Goal: Task Accomplishment & Management: Use online tool/utility

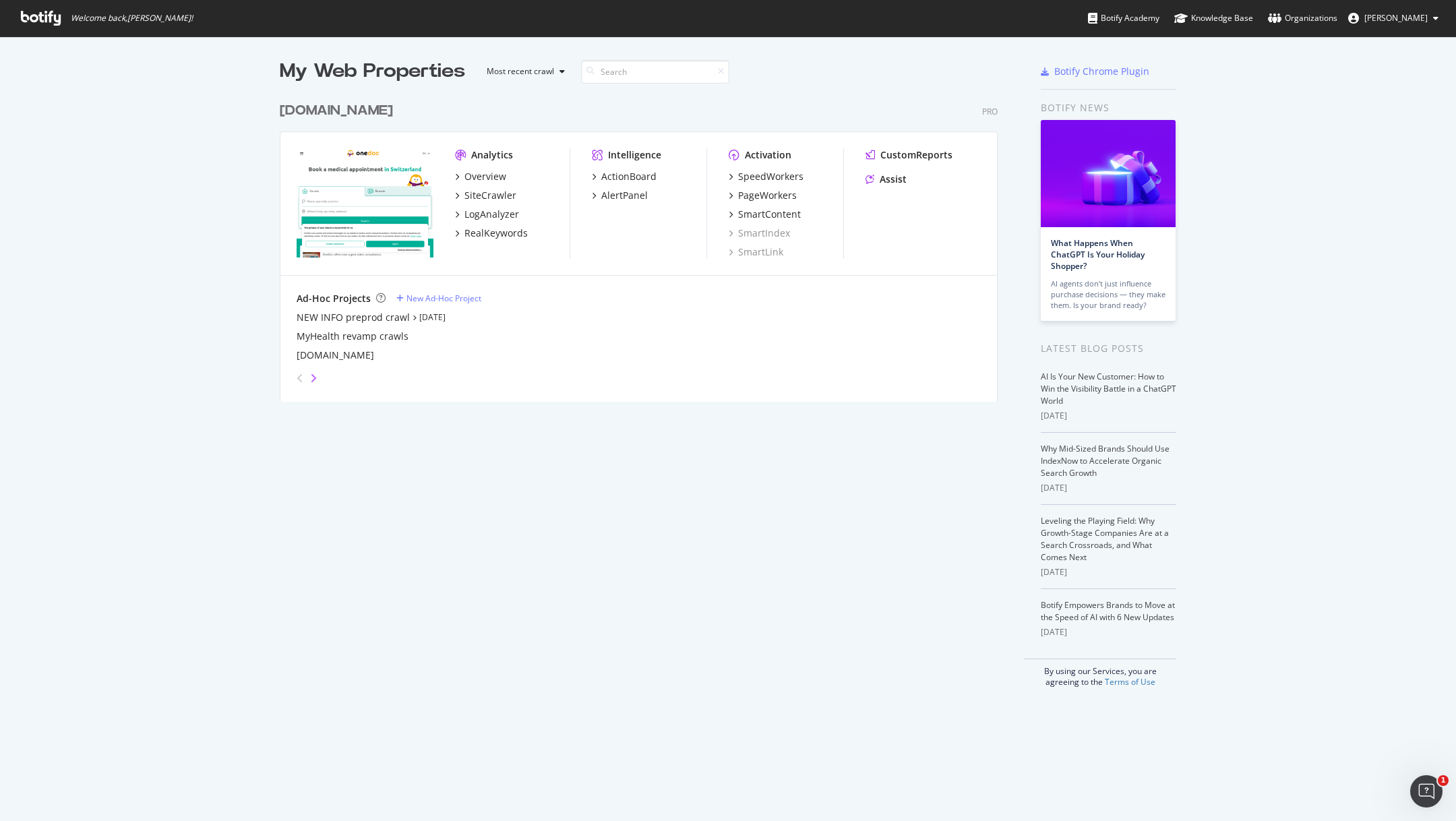
click at [316, 372] on icon "angle-right" at bounding box center [314, 378] width 7 height 10
click at [342, 314] on div "info.onedoc.ch" at bounding box center [334, 318] width 77 height 14
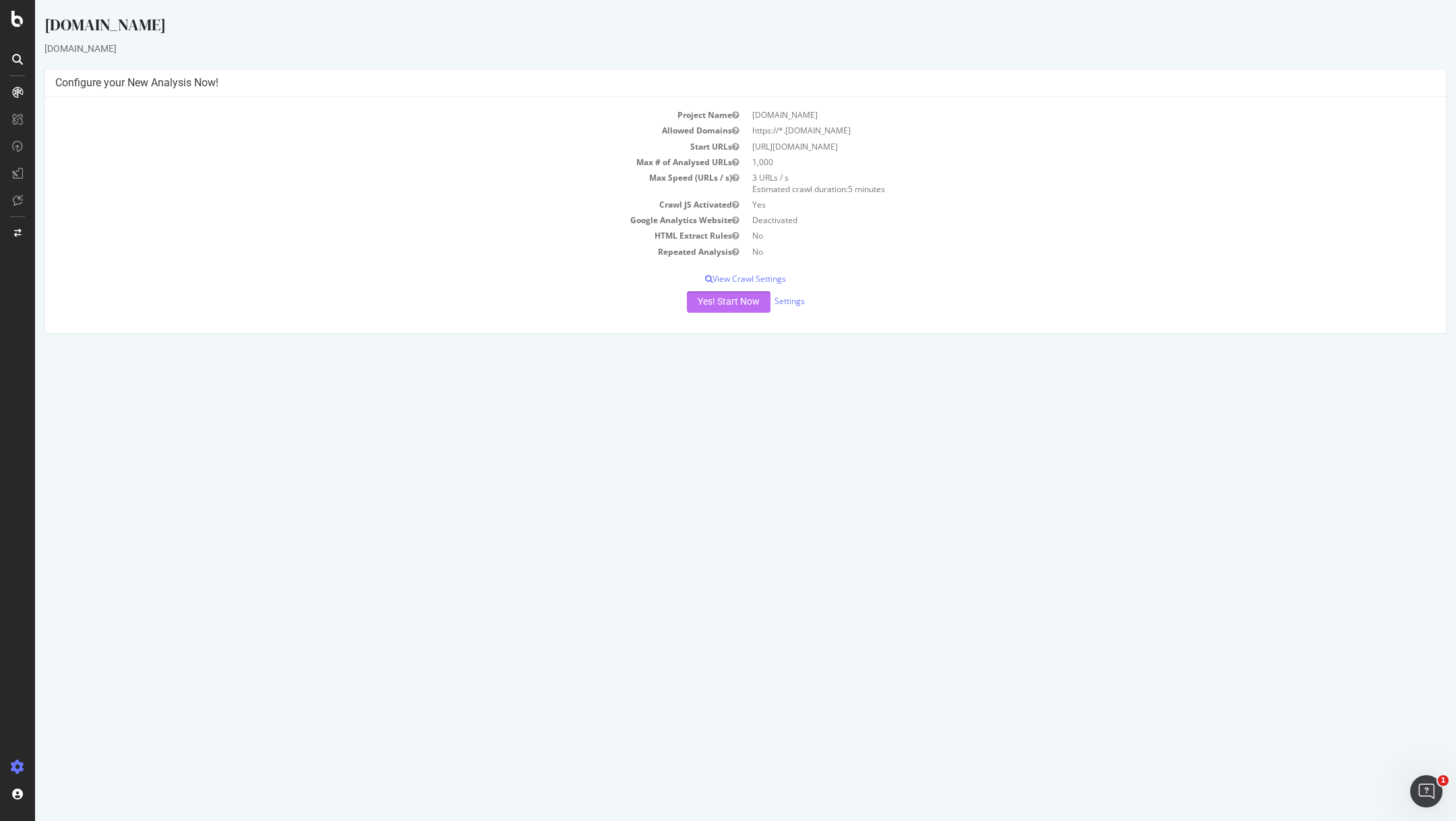
click at [728, 301] on button "Yes! Start Now" at bounding box center [728, 301] width 83 height 22
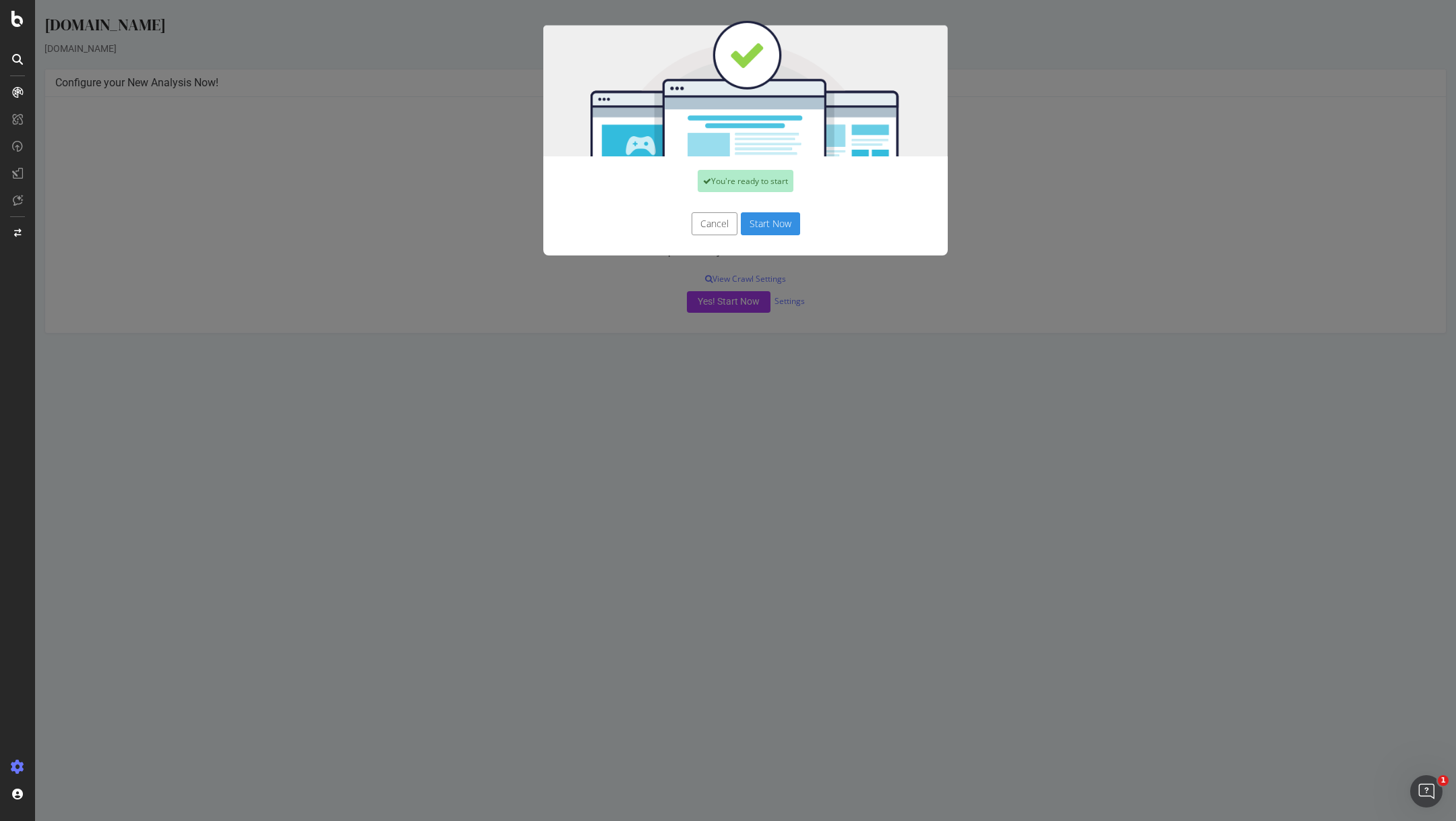
click at [725, 225] on button "Cancel" at bounding box center [714, 223] width 46 height 23
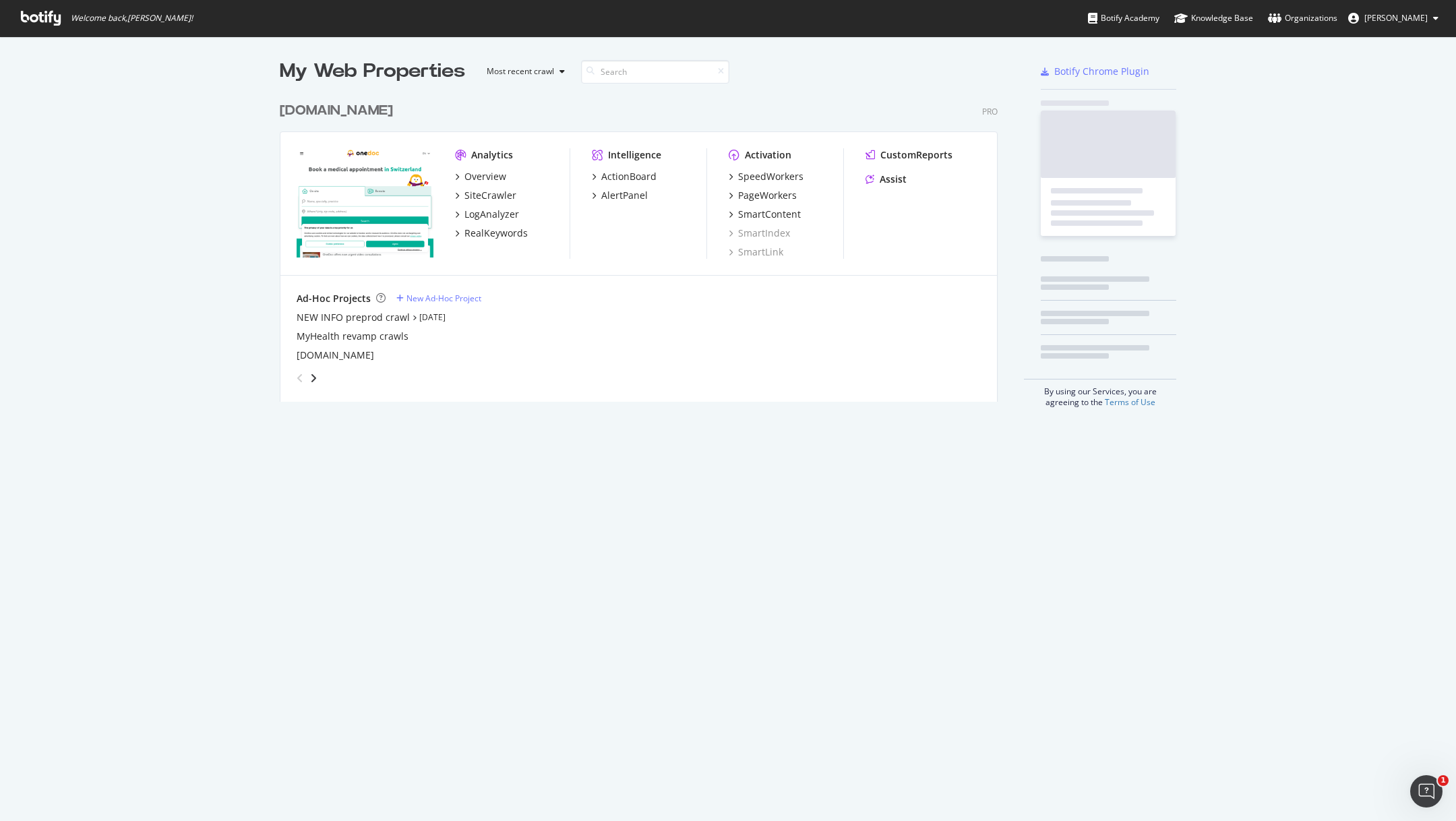
scroll to position [821, 1456]
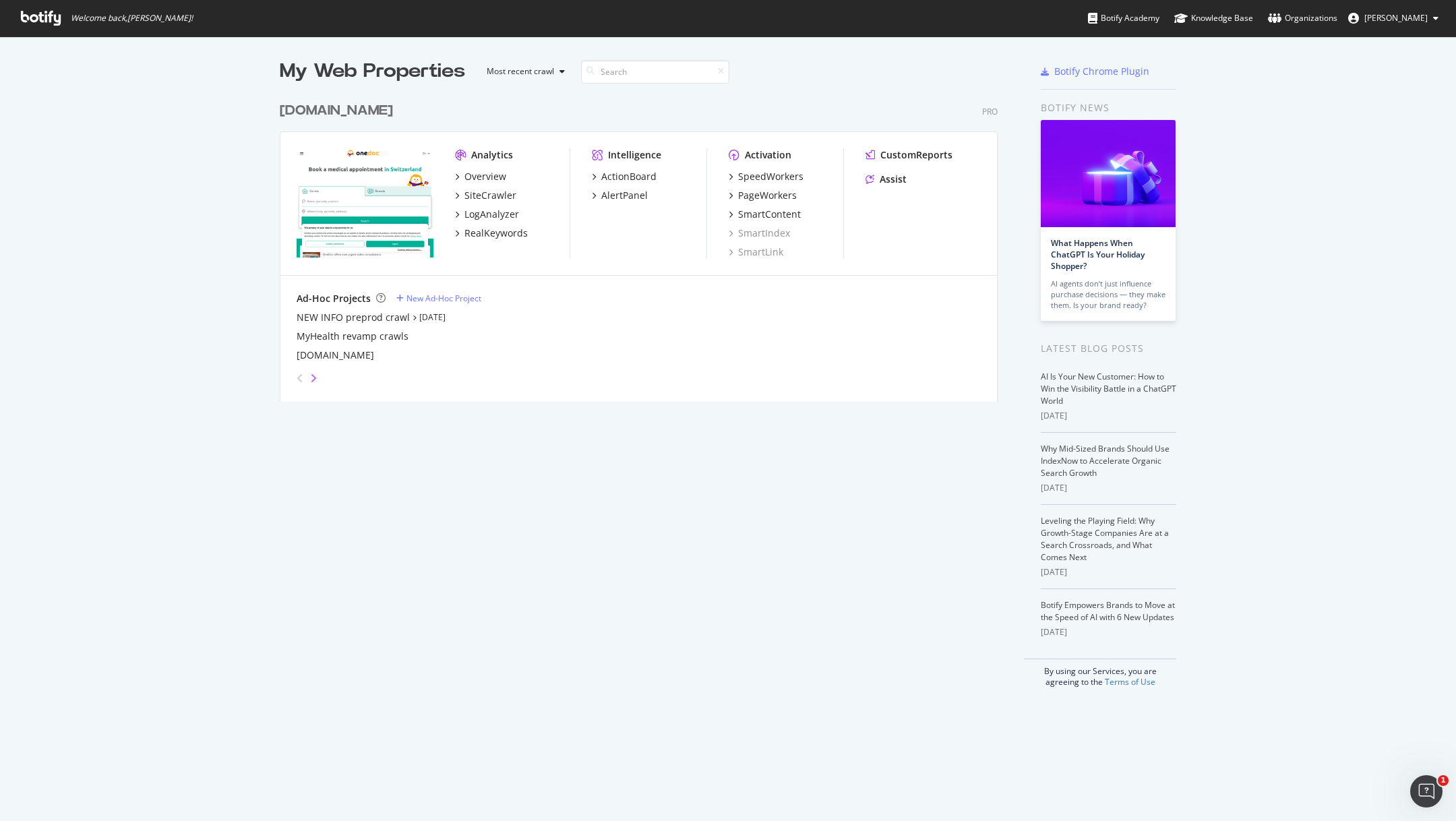
click at [314, 376] on icon "angle-right" at bounding box center [314, 378] width 7 height 10
click at [427, 300] on div "New Ad-Hoc Project" at bounding box center [443, 298] width 74 height 11
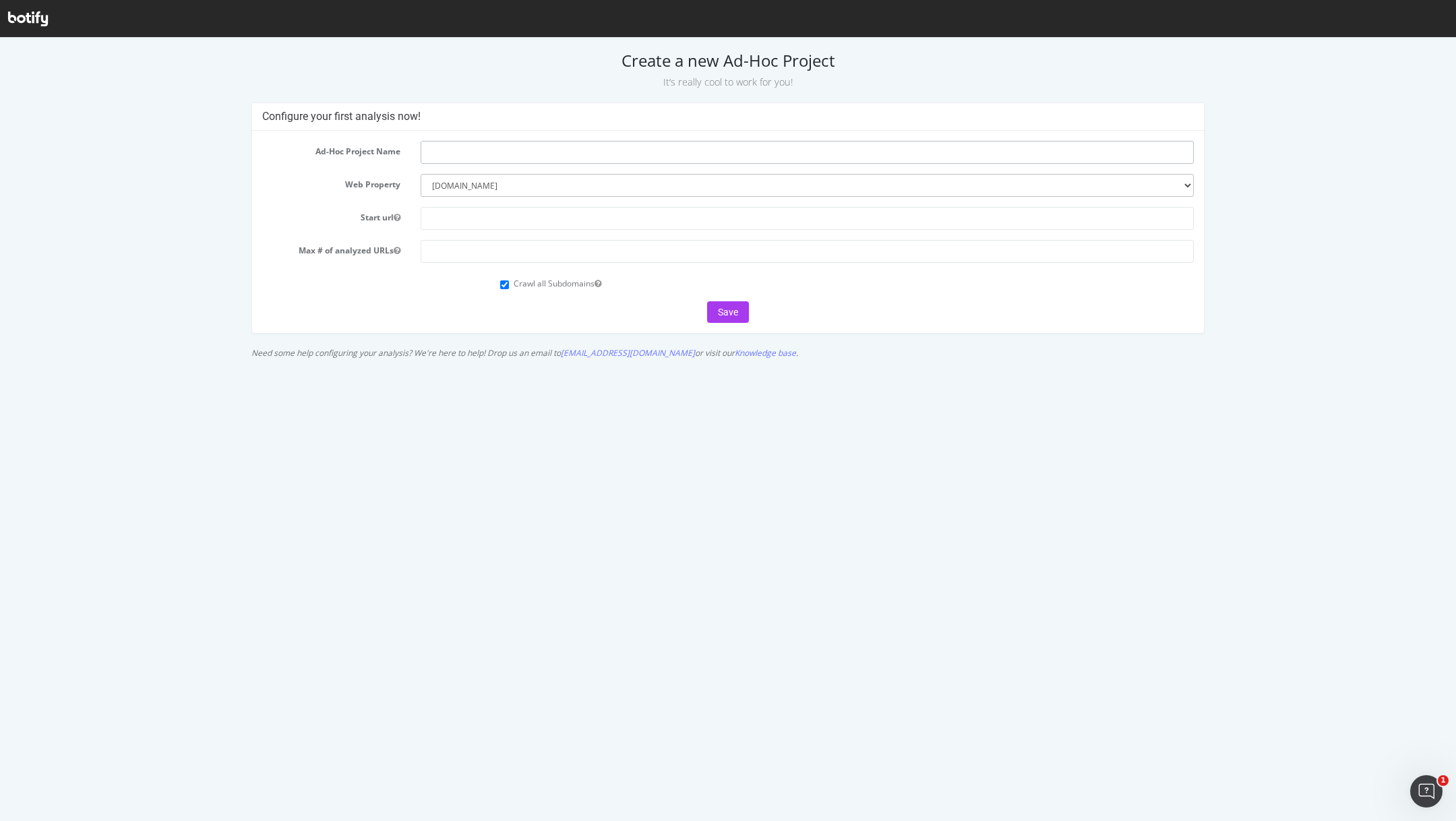
click at [478, 151] on input "text" at bounding box center [807, 152] width 773 height 23
type input "i"
type input "nouveau info post prod"
click at [469, 221] on input "text" at bounding box center [807, 218] width 773 height 23
click at [478, 219] on input "https://info.1doc.ch" at bounding box center [807, 218] width 773 height 23
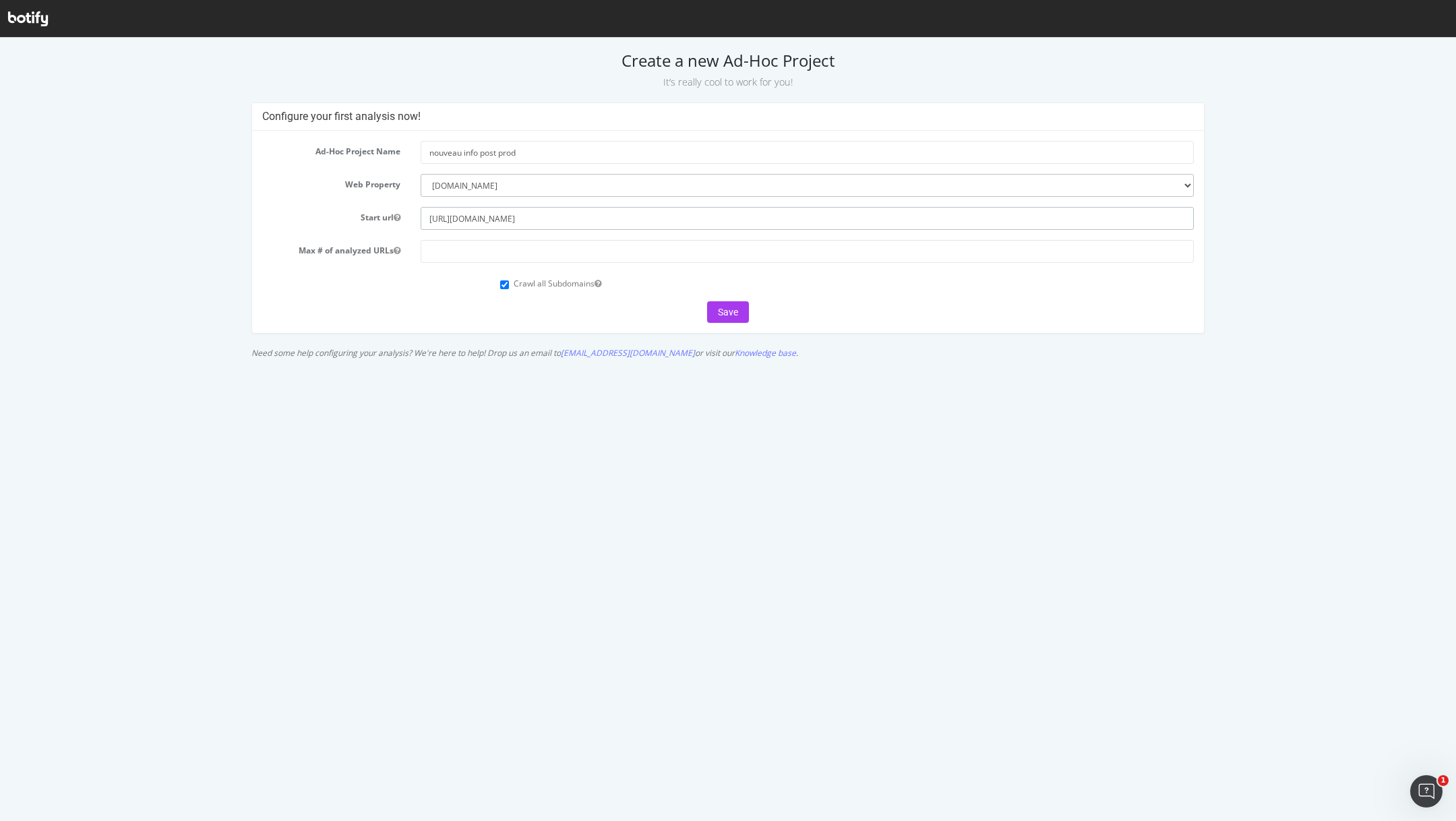
type input "https://info.onedoc.ch"
click at [489, 247] on input "number" at bounding box center [807, 251] width 773 height 23
type input "10000"
click at [722, 318] on button "Save" at bounding box center [728, 312] width 42 height 22
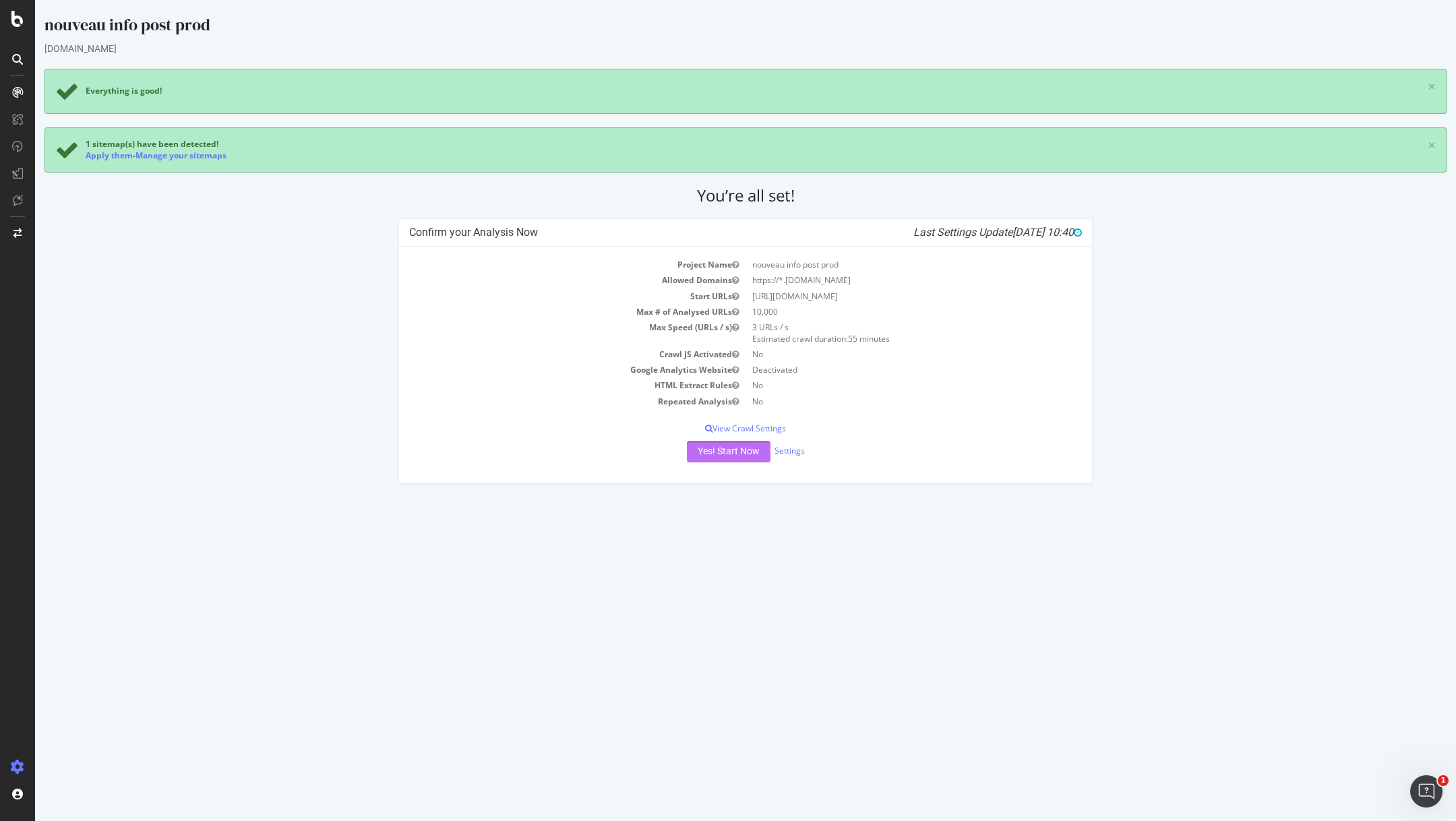
click at [724, 453] on button "Yes! Start Now" at bounding box center [728, 451] width 83 height 22
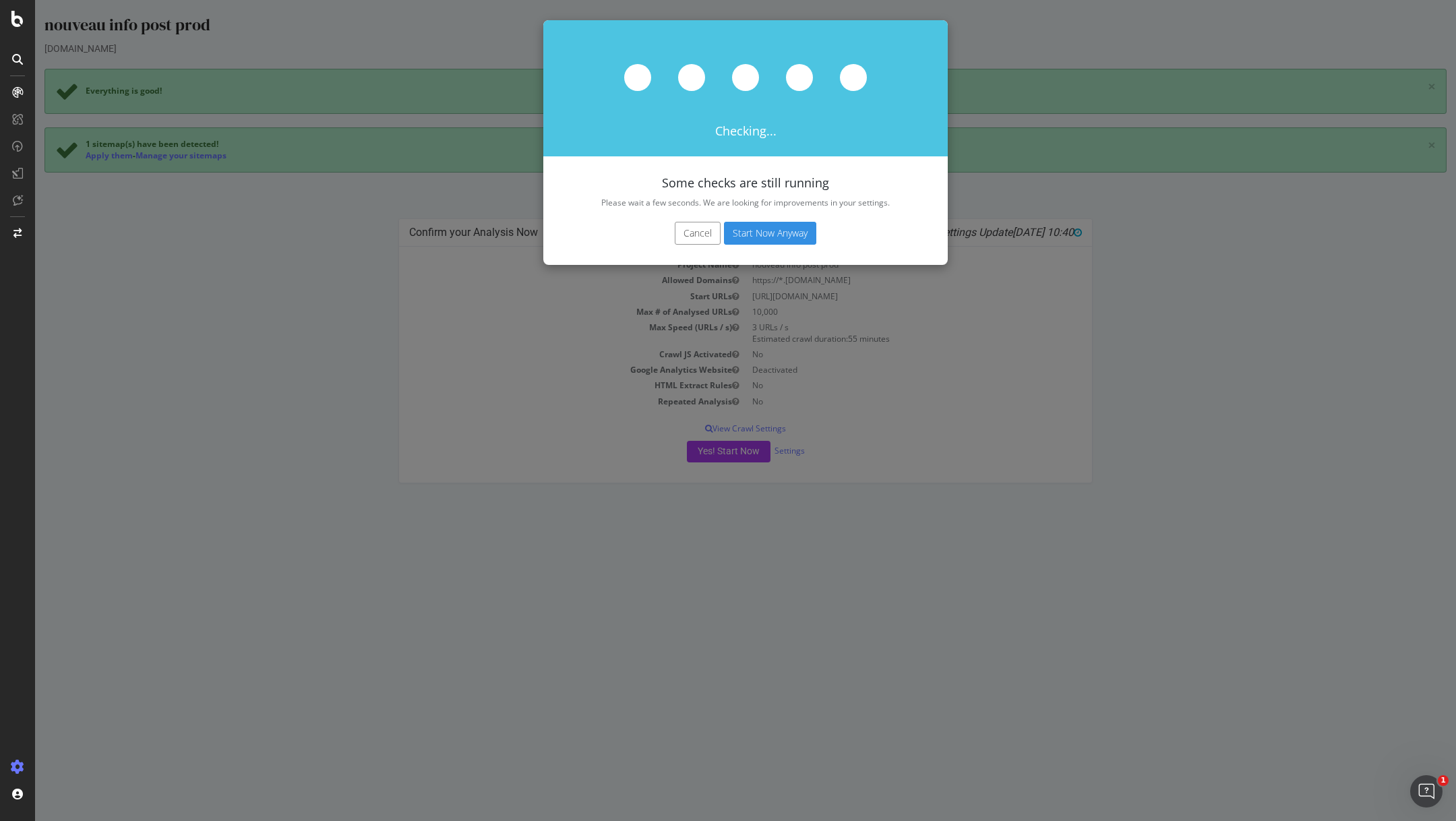
click at [766, 236] on button "Start Now Anyway" at bounding box center [770, 233] width 93 height 23
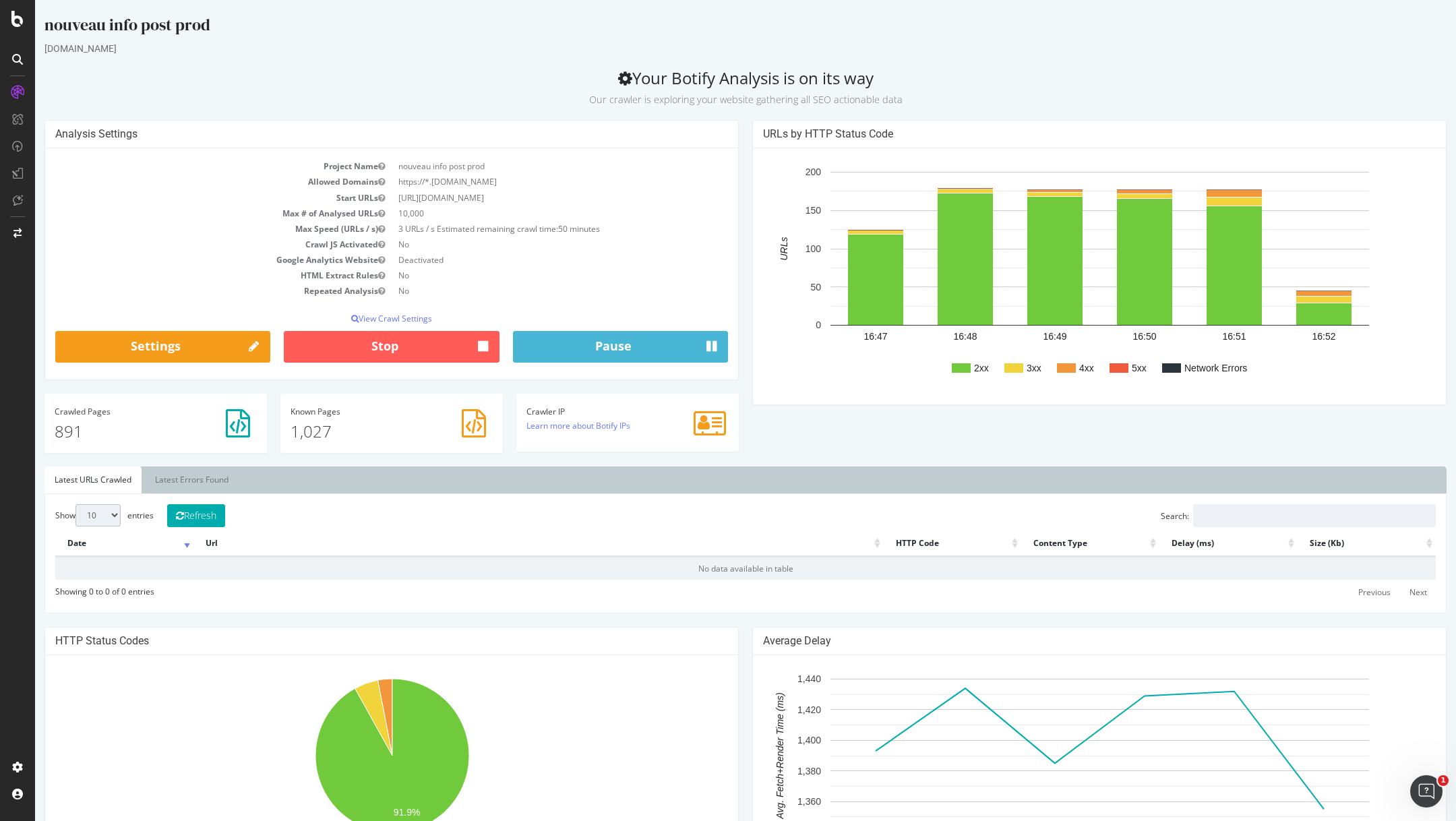
scroll to position [399, 0]
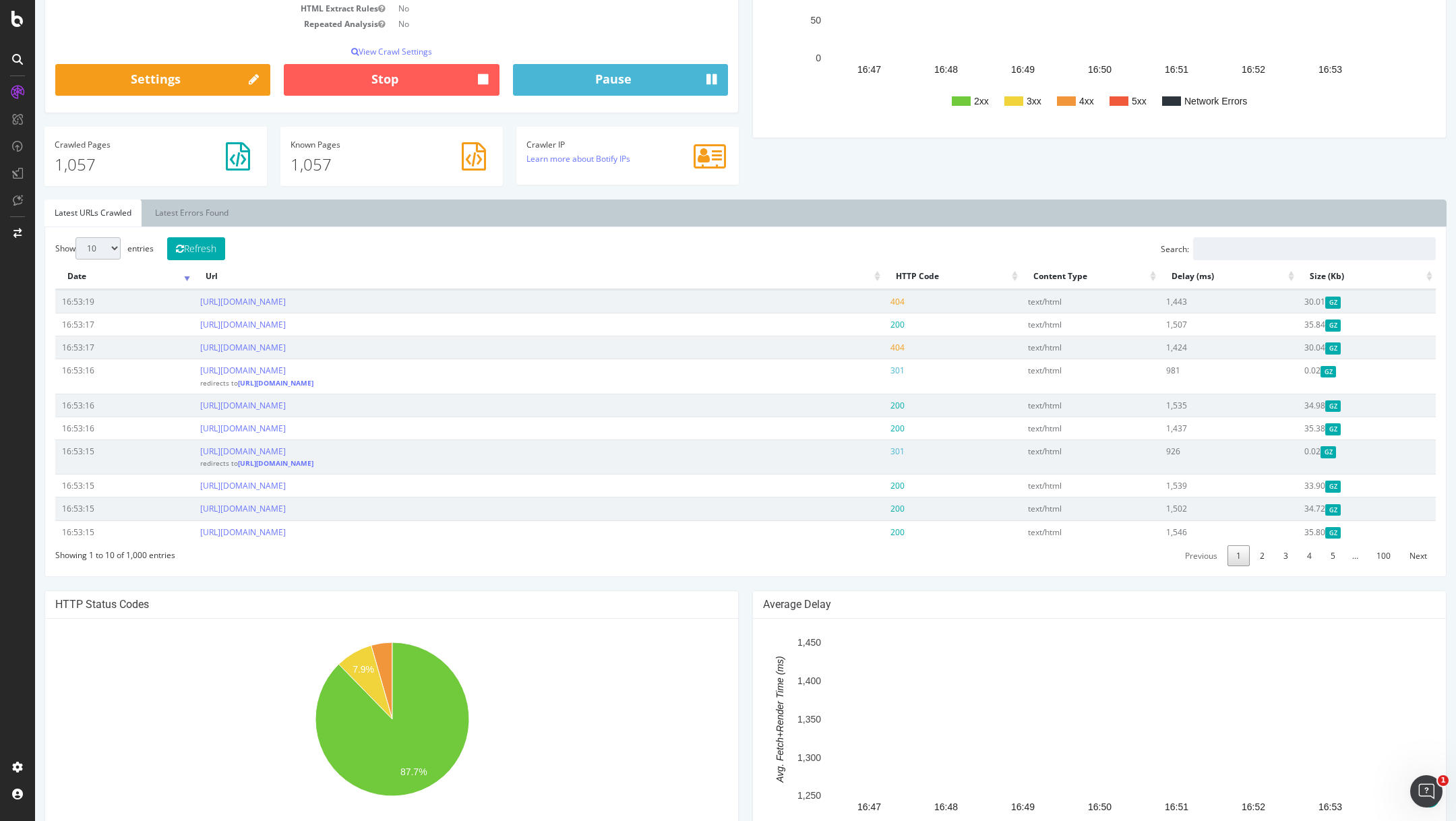
scroll to position [293, 0]
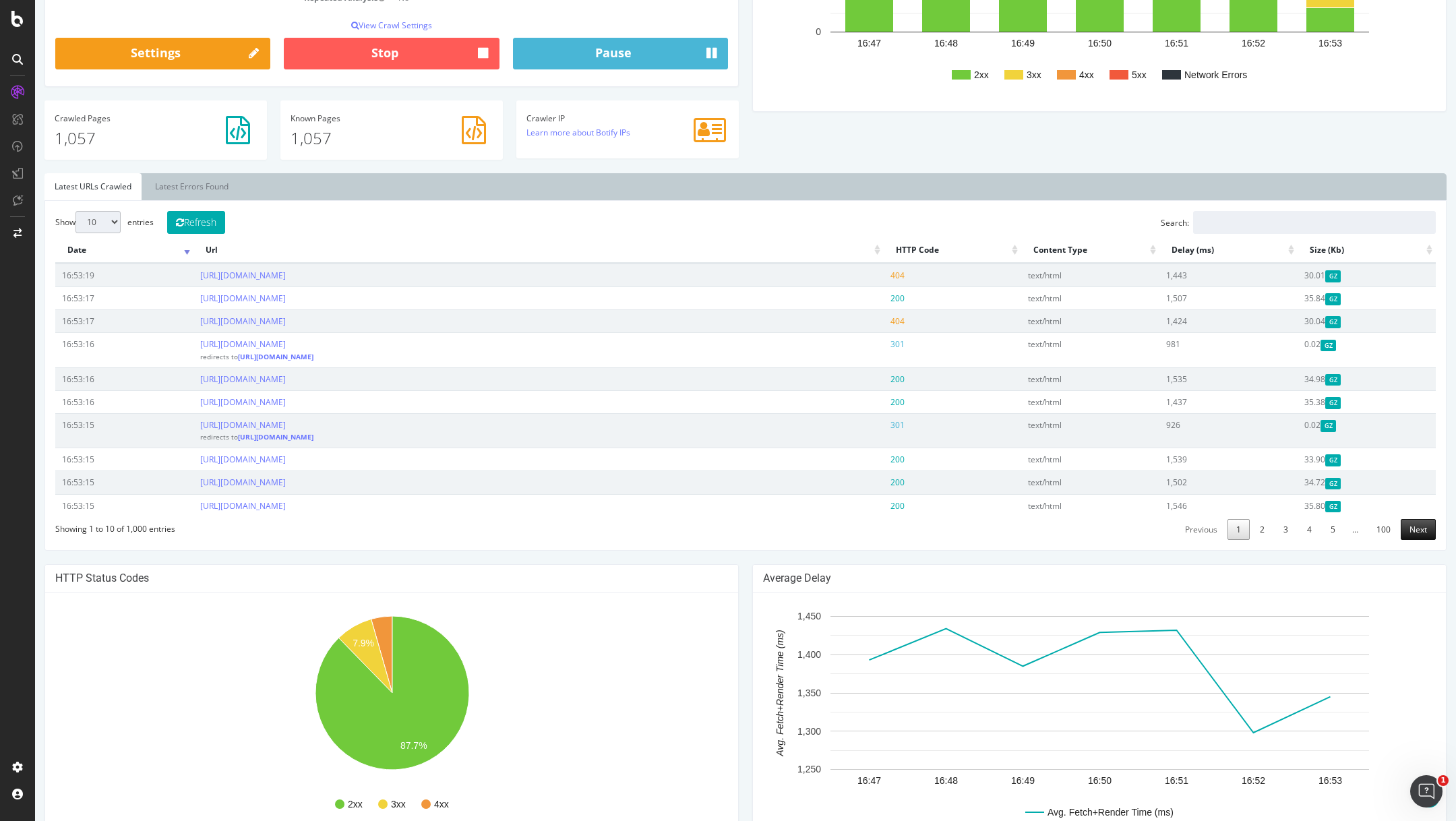
click at [1422, 527] on link "Next" at bounding box center [1418, 529] width 35 height 21
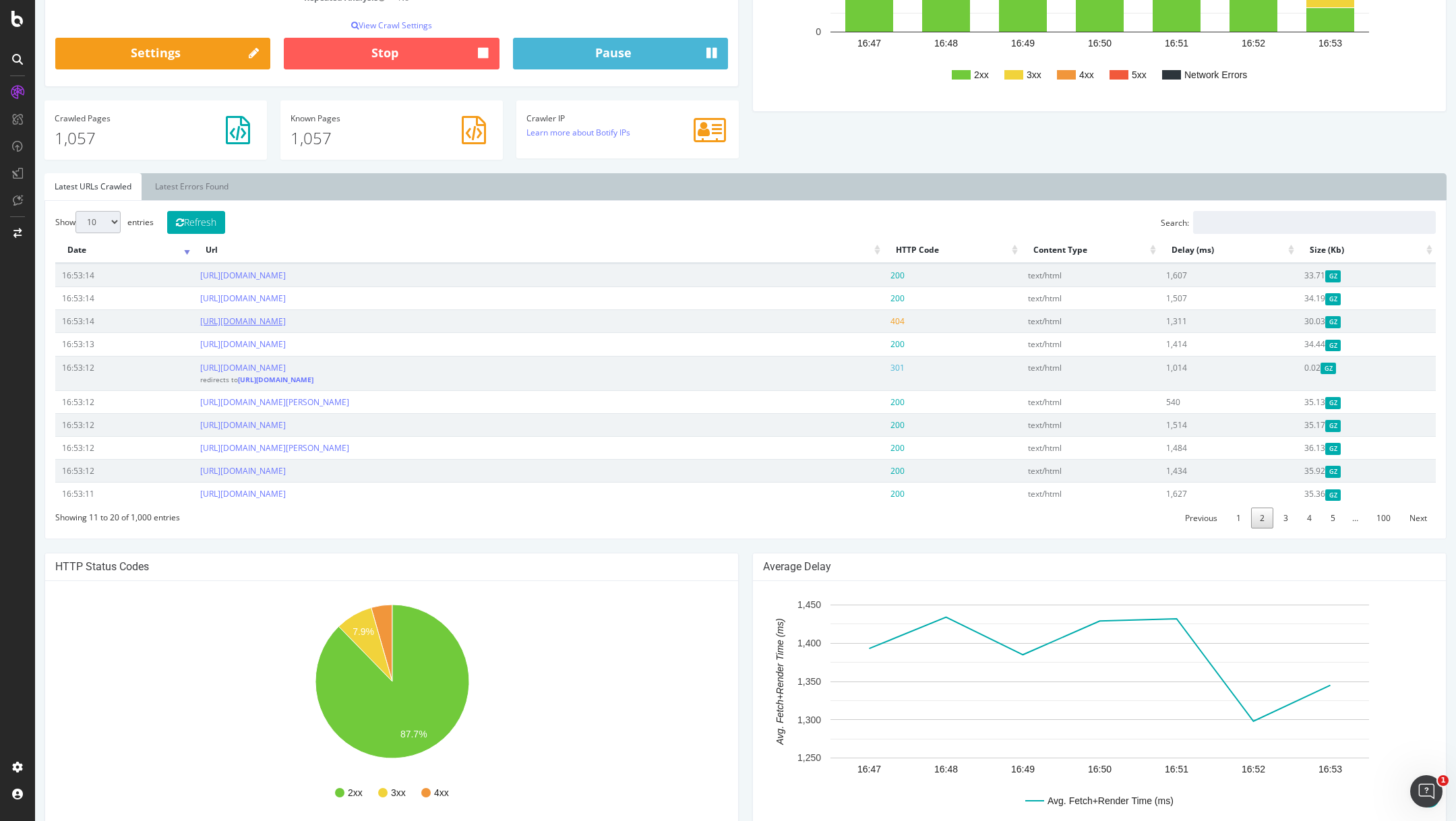
drag, startPoint x: 678, startPoint y: 320, endPoint x: 210, endPoint y: 320, distance: 468.0
click at [210, 320] on td "https://info.onedoc.ch/fr/blog/toutes-les-specialites/quand-est-il-pertinent-de…" at bounding box center [538, 320] width 690 height 23
click at [225, 320] on link "https://info.onedoc.ch/fr/blog/toutes-les-specialites/quand-est-il-pertinent-de…" at bounding box center [243, 320] width 86 height 11
click at [1241, 512] on link "1" at bounding box center [1239, 518] width 23 height 21
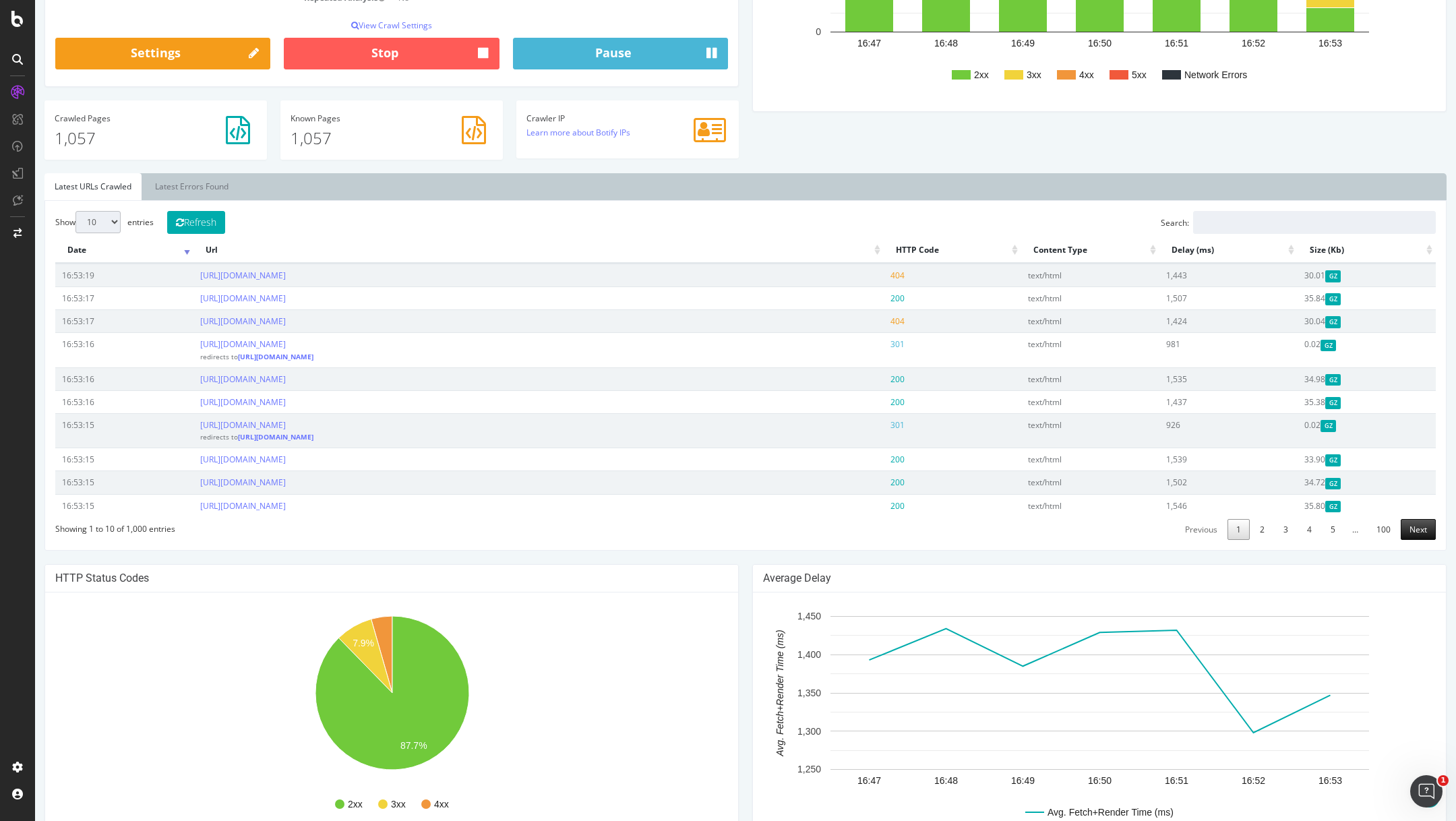
click at [1418, 525] on link "Next" at bounding box center [1418, 529] width 35 height 21
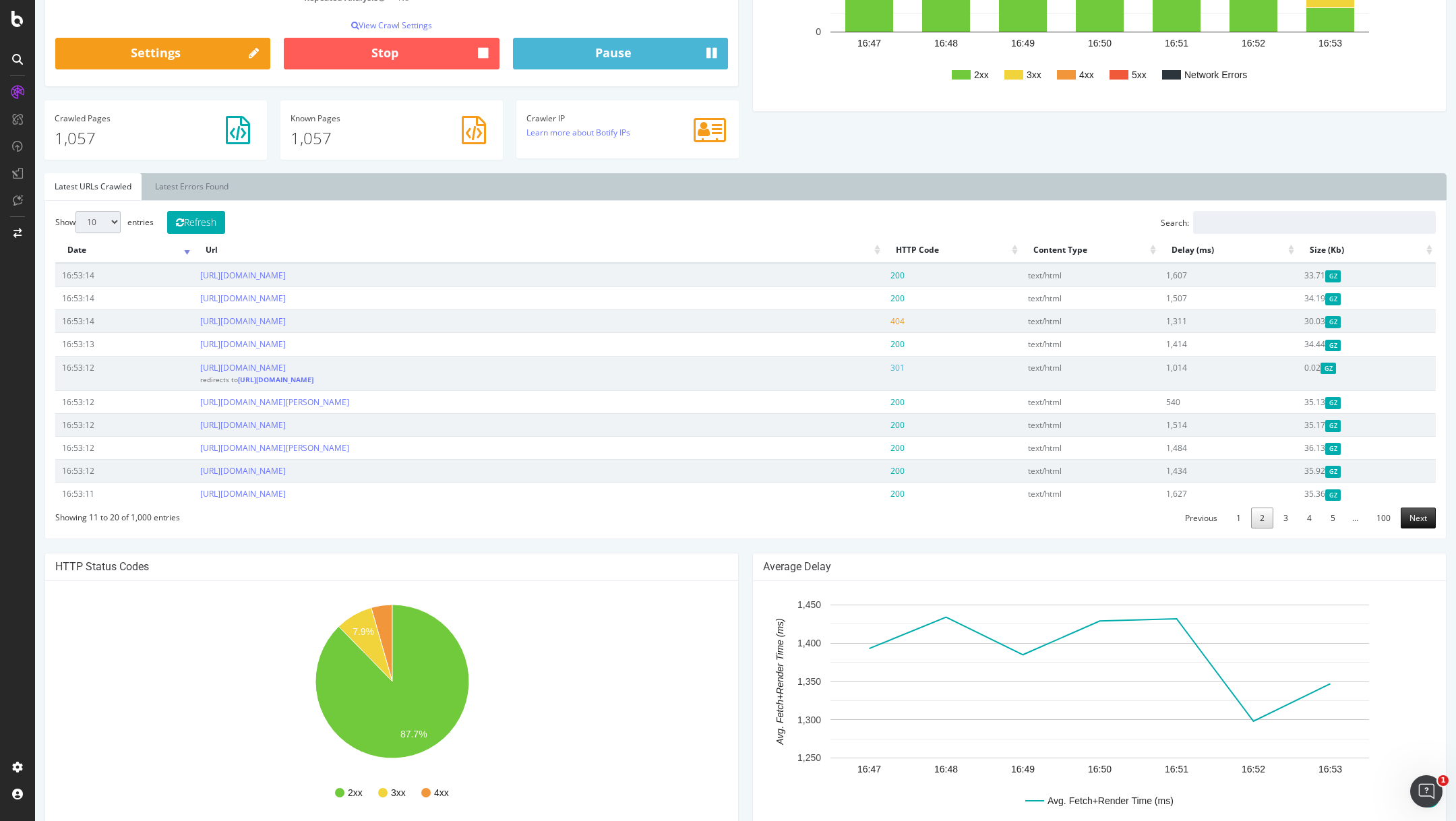
click at [1417, 520] on link "Next" at bounding box center [1418, 518] width 35 height 21
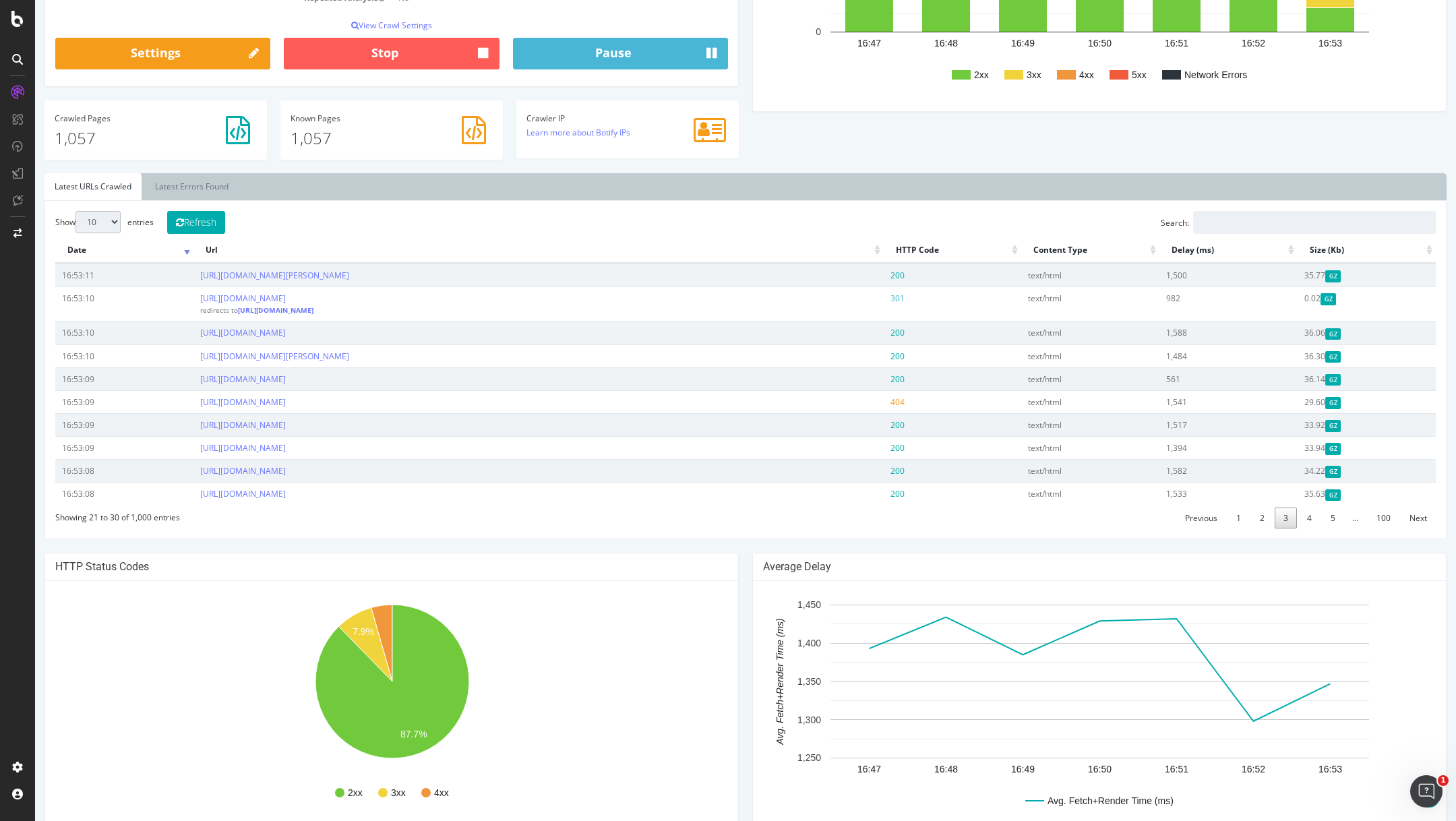
click at [1417, 520] on link "Next" at bounding box center [1418, 518] width 35 height 21
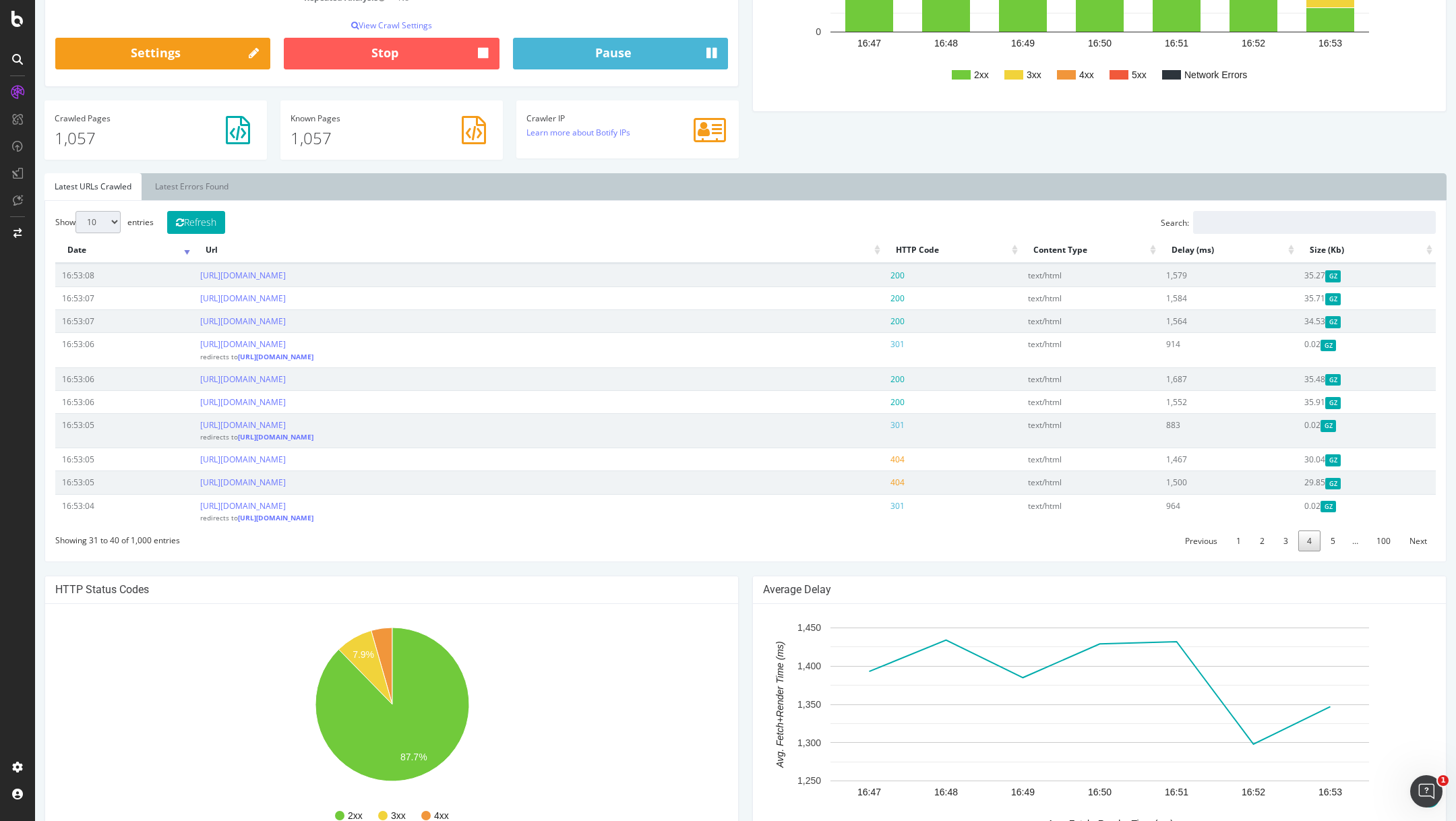
click at [1417, 520] on td "0.02 GZ" at bounding box center [1367, 511] width 139 height 35
click at [1416, 537] on link "Next" at bounding box center [1418, 540] width 35 height 21
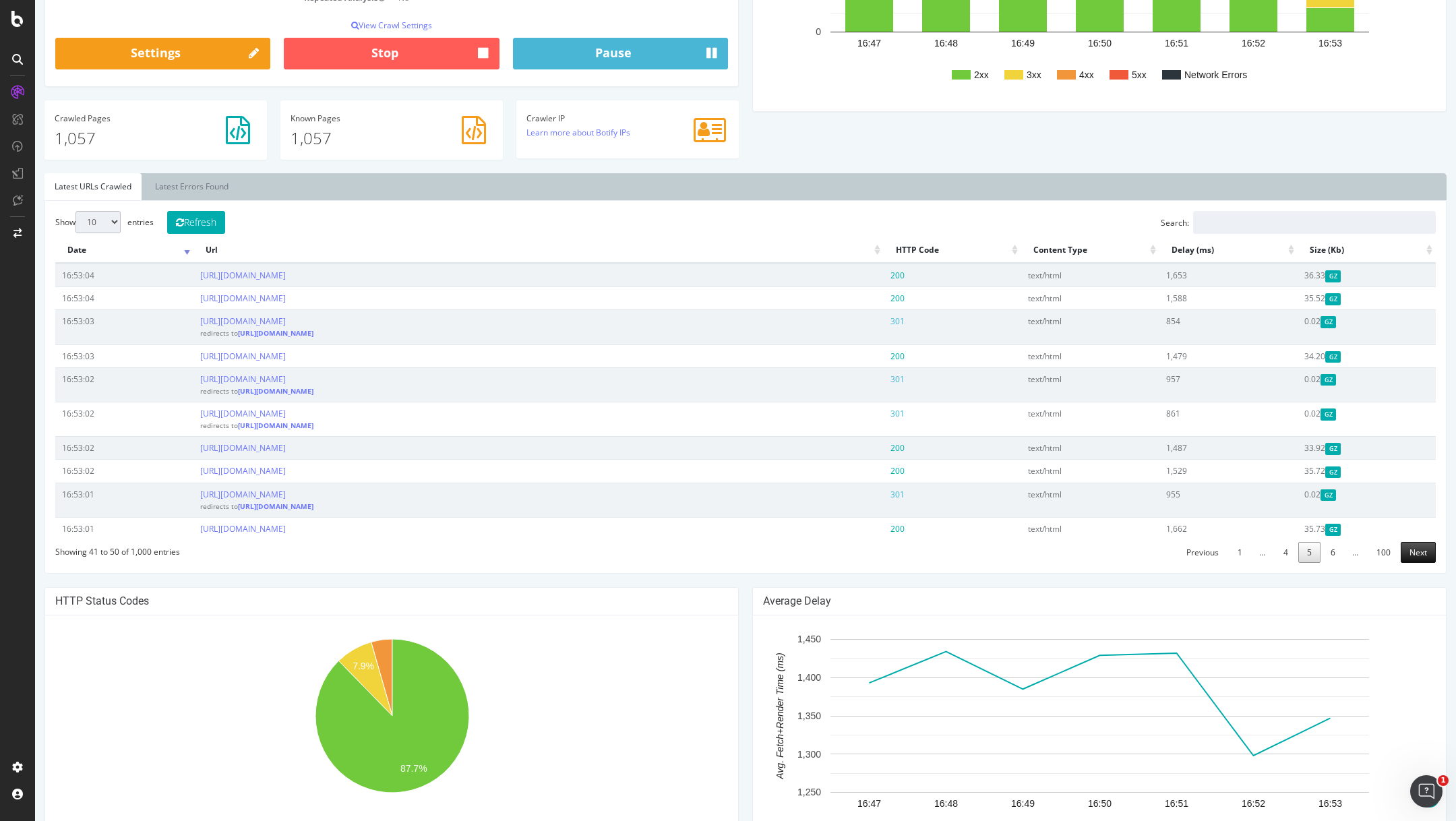
click at [1414, 545] on link "Next" at bounding box center [1418, 553] width 35 height 21
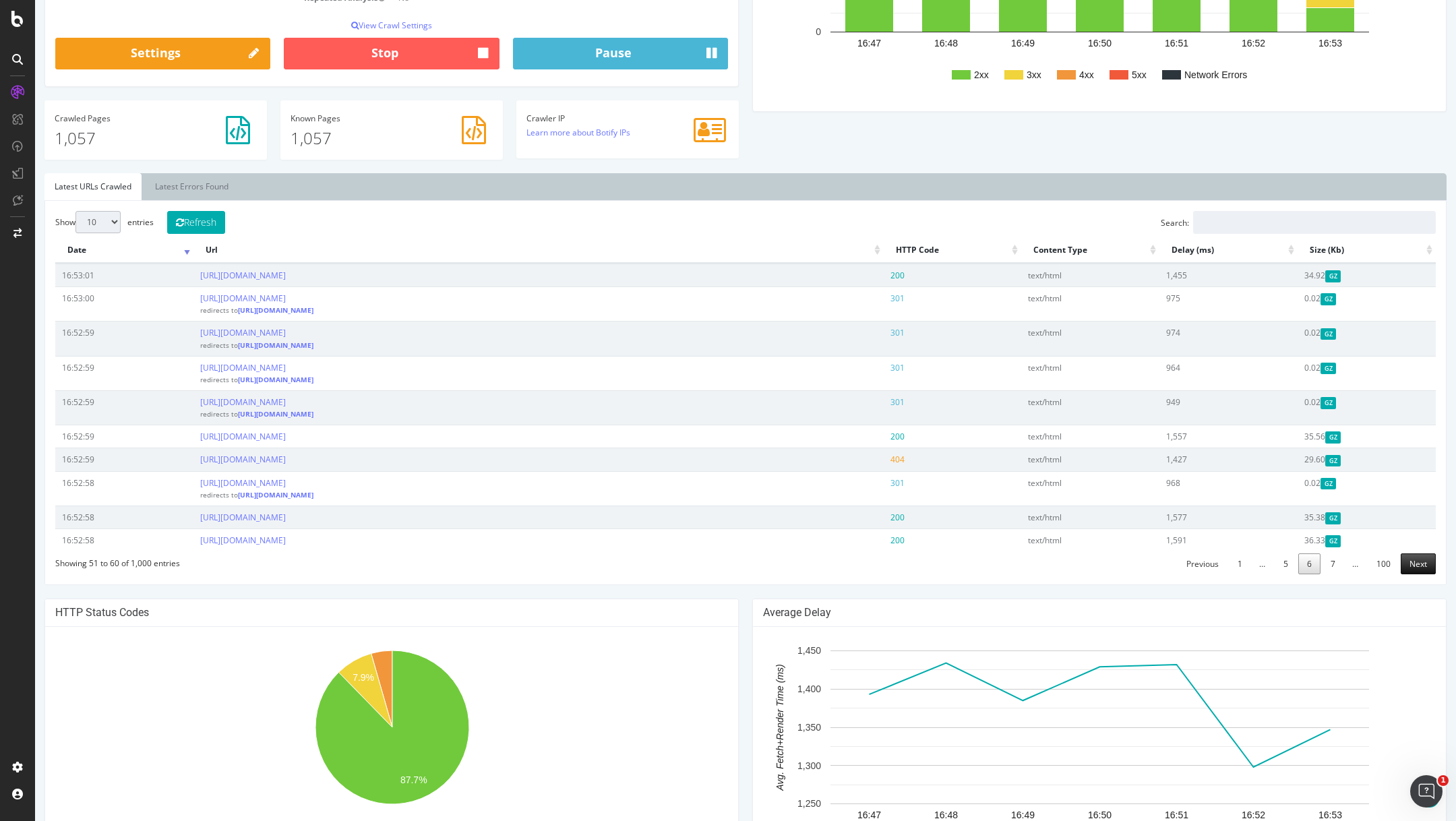
click at [1414, 556] on link "Next" at bounding box center [1418, 564] width 35 height 21
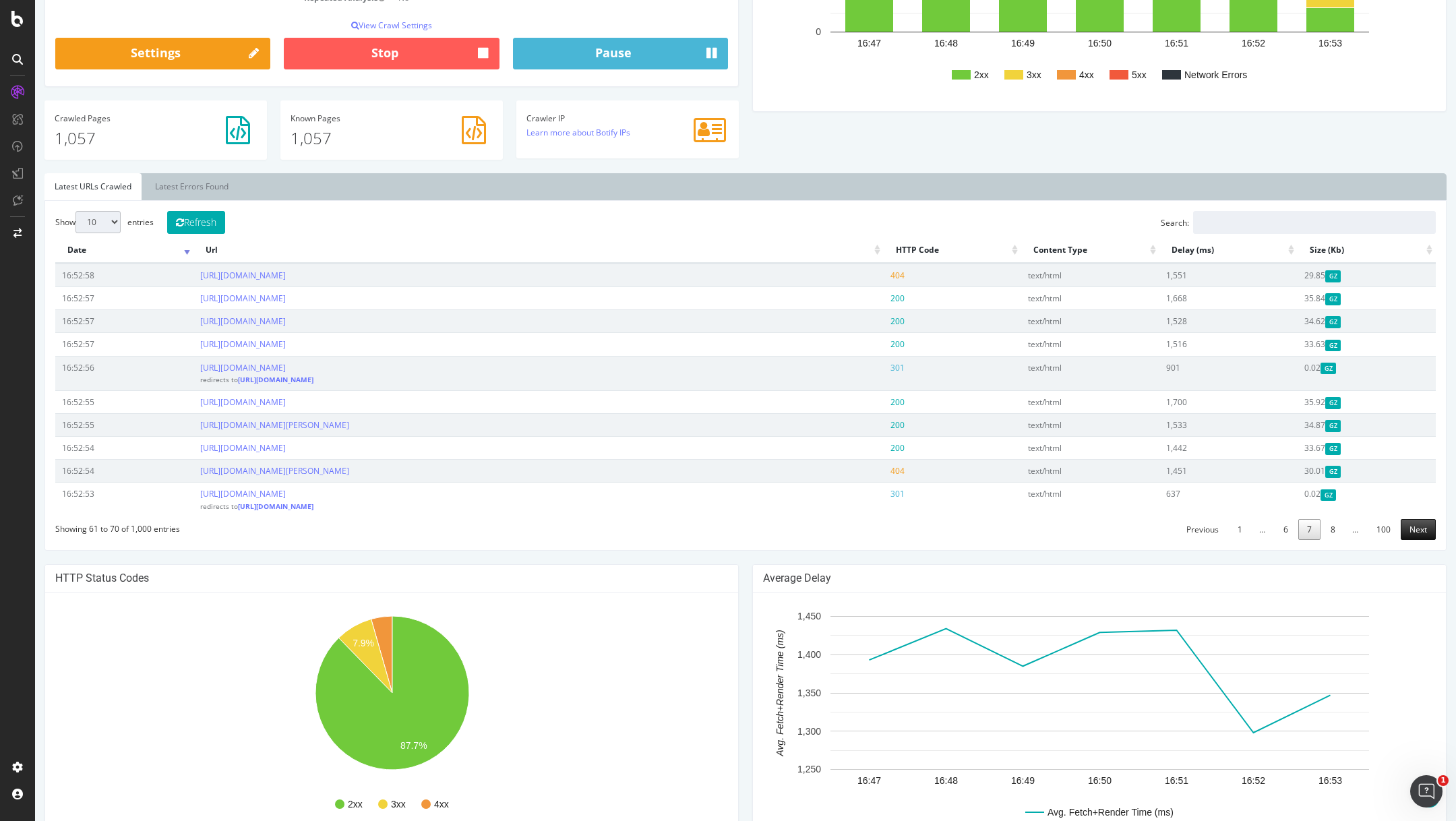
click at [1413, 530] on link "Next" at bounding box center [1418, 529] width 35 height 21
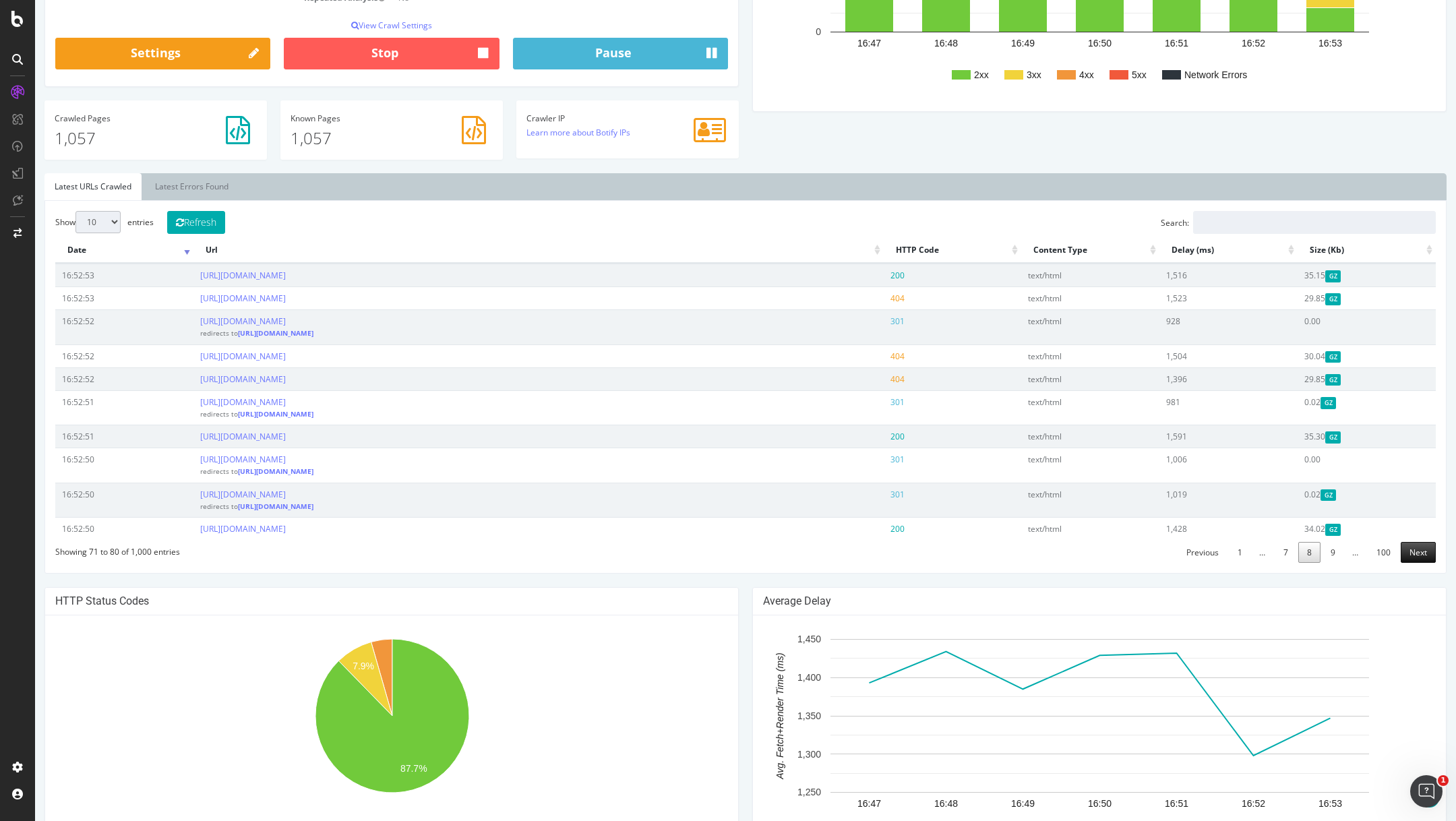
click at [1413, 546] on link "Next" at bounding box center [1418, 553] width 35 height 21
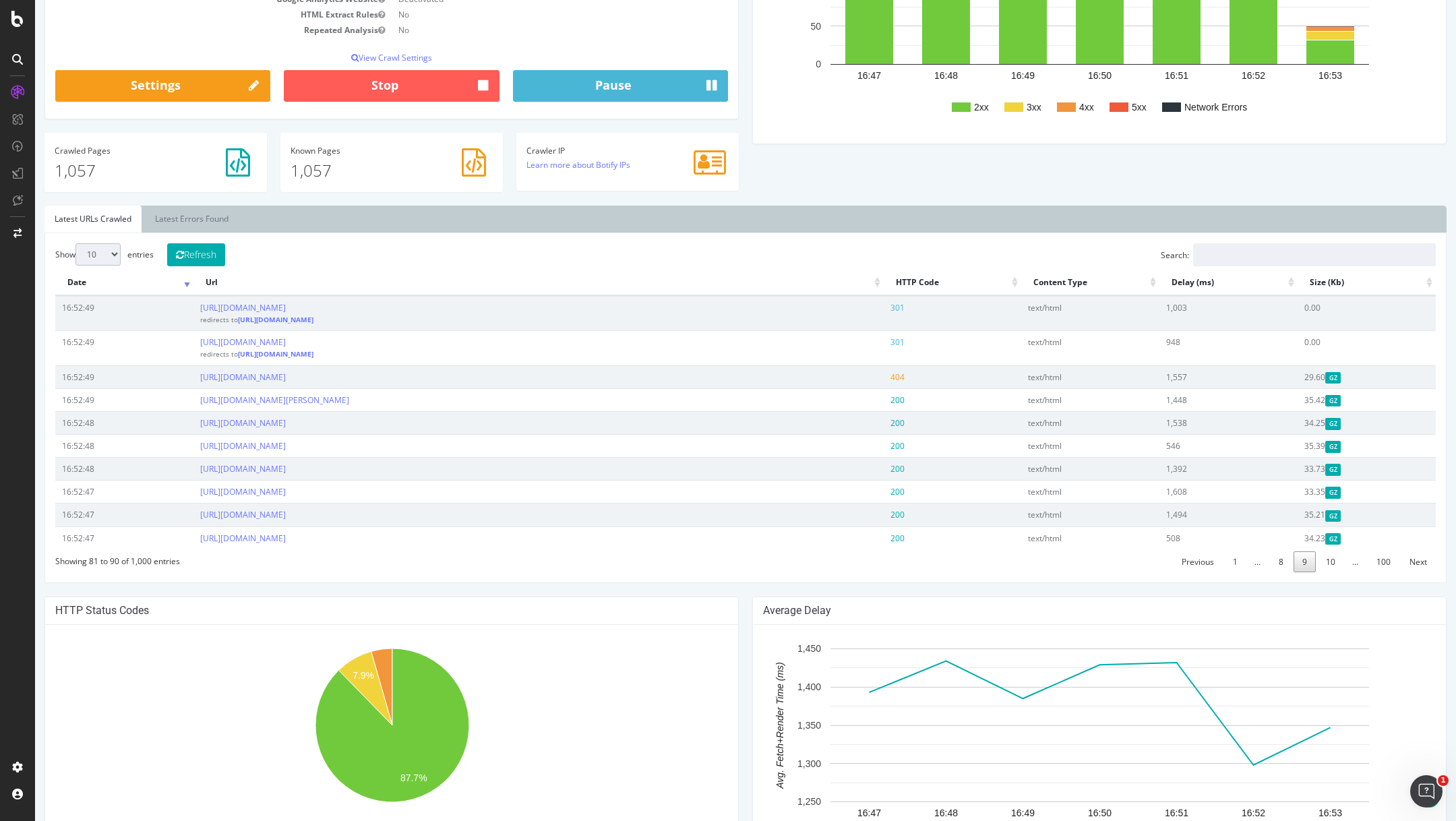
scroll to position [374, 0]
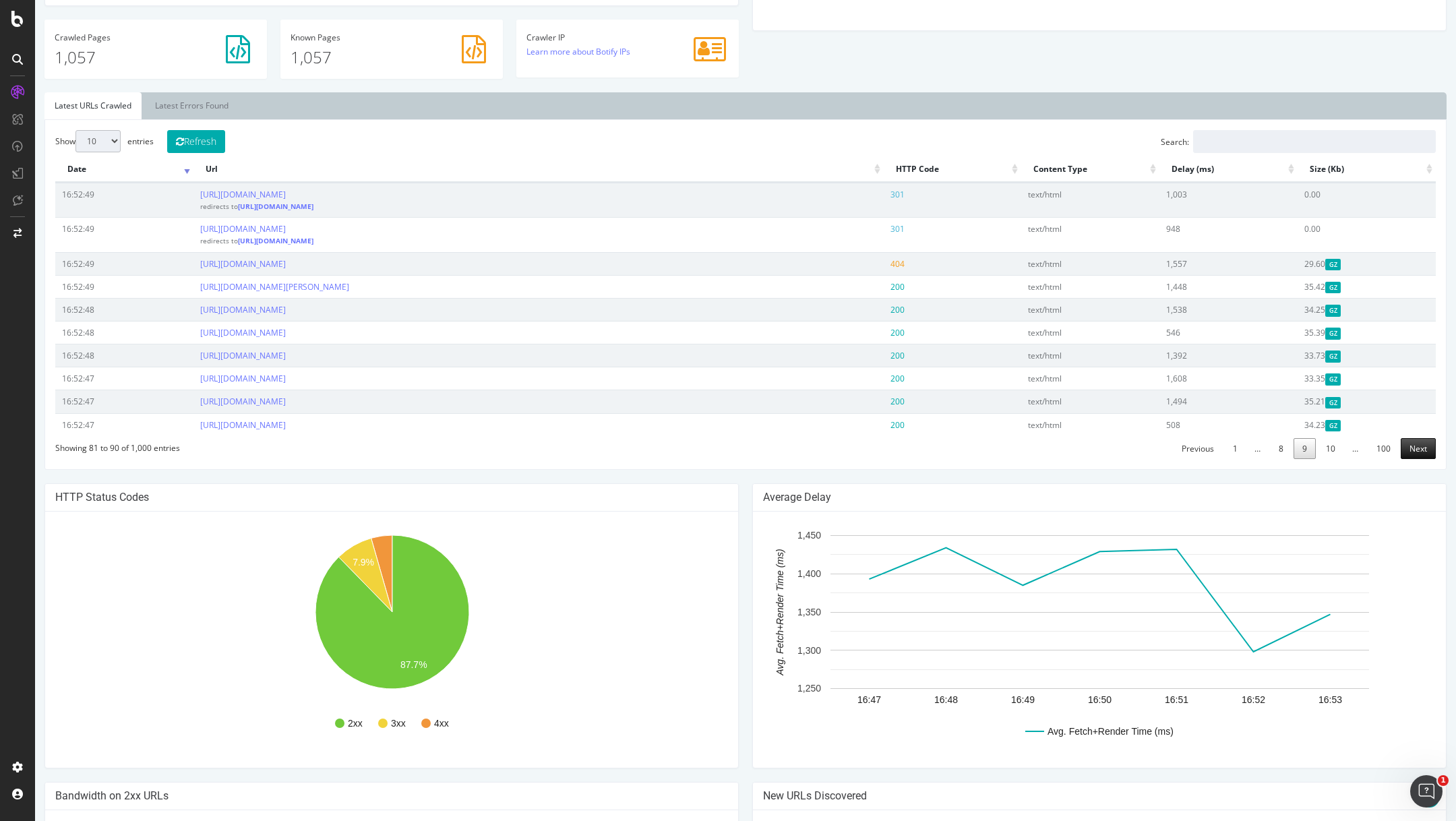
click at [1414, 443] on link "Next" at bounding box center [1418, 449] width 35 height 21
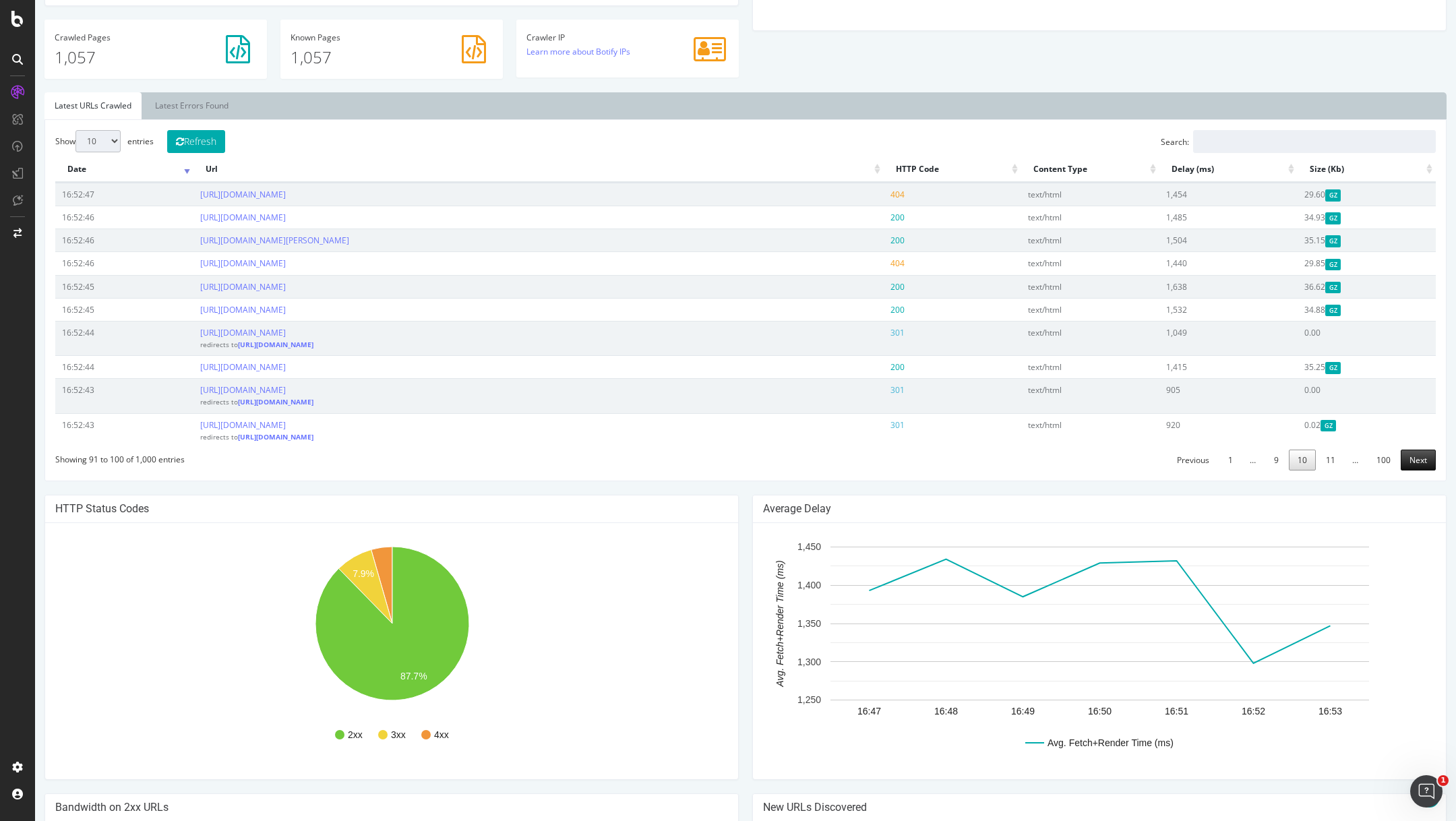
click at [1414, 449] on link "Next" at bounding box center [1418, 460] width 35 height 21
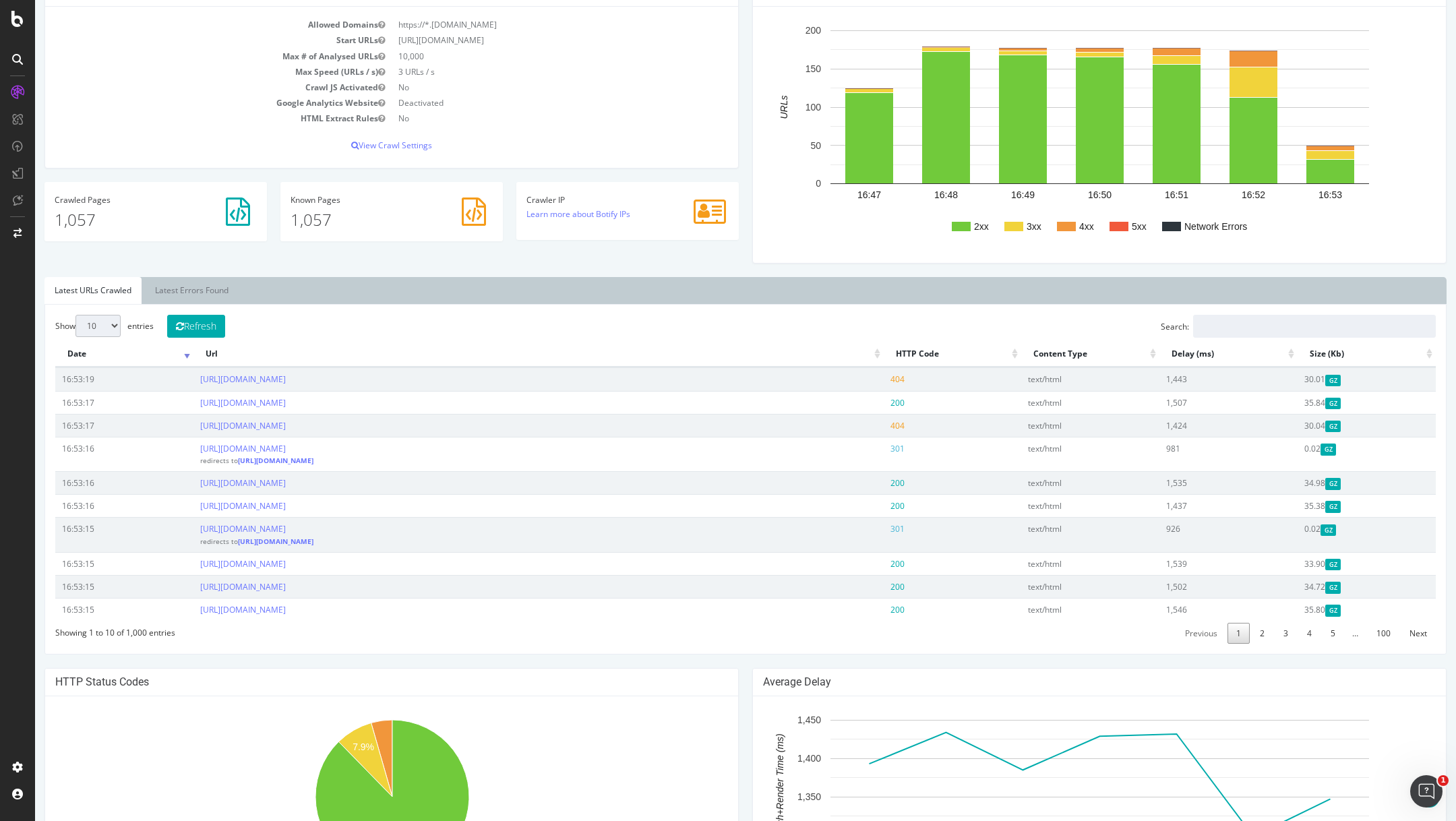
scroll to position [289, 0]
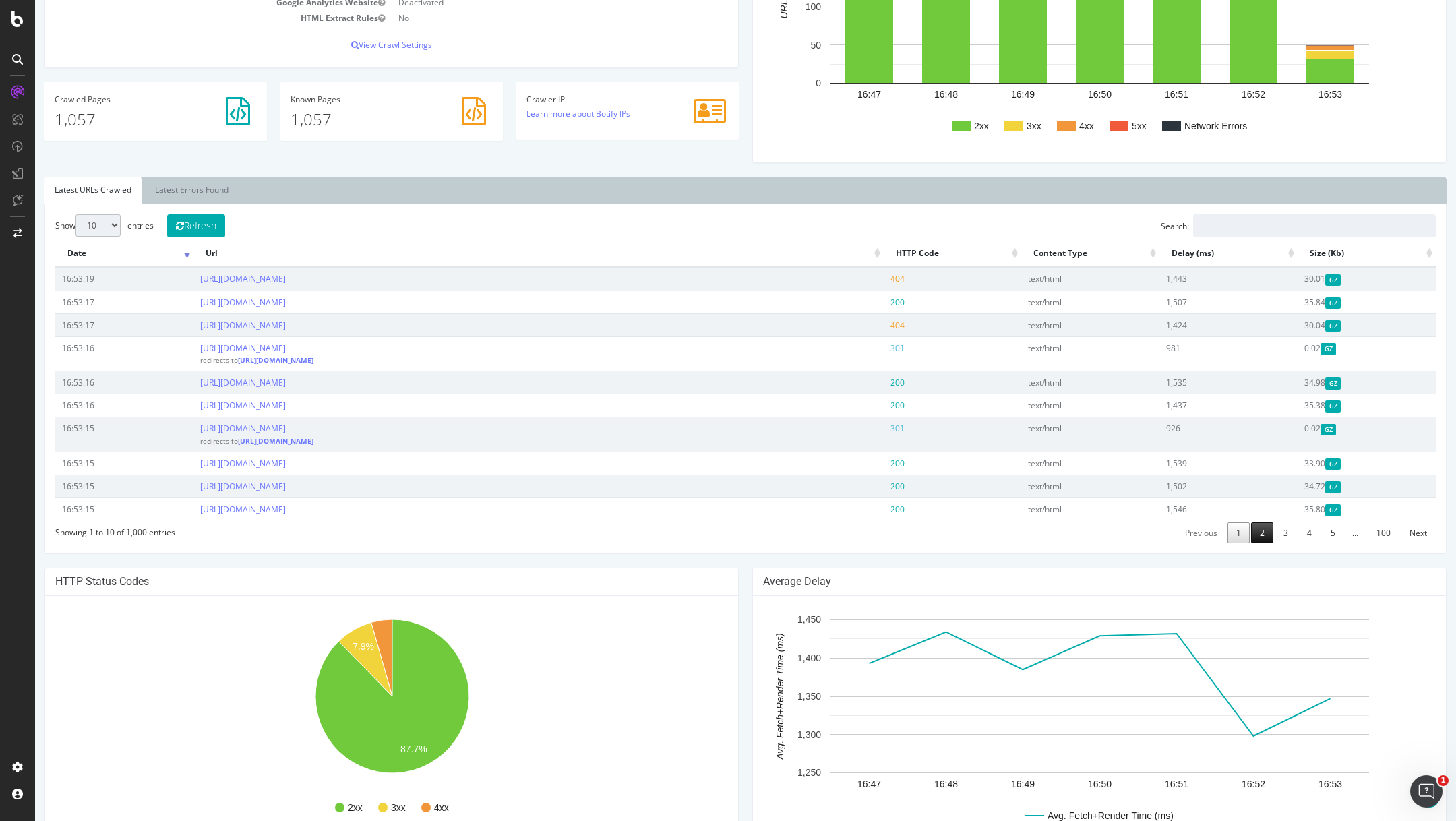
click at [1262, 533] on link "2" at bounding box center [1262, 533] width 23 height 21
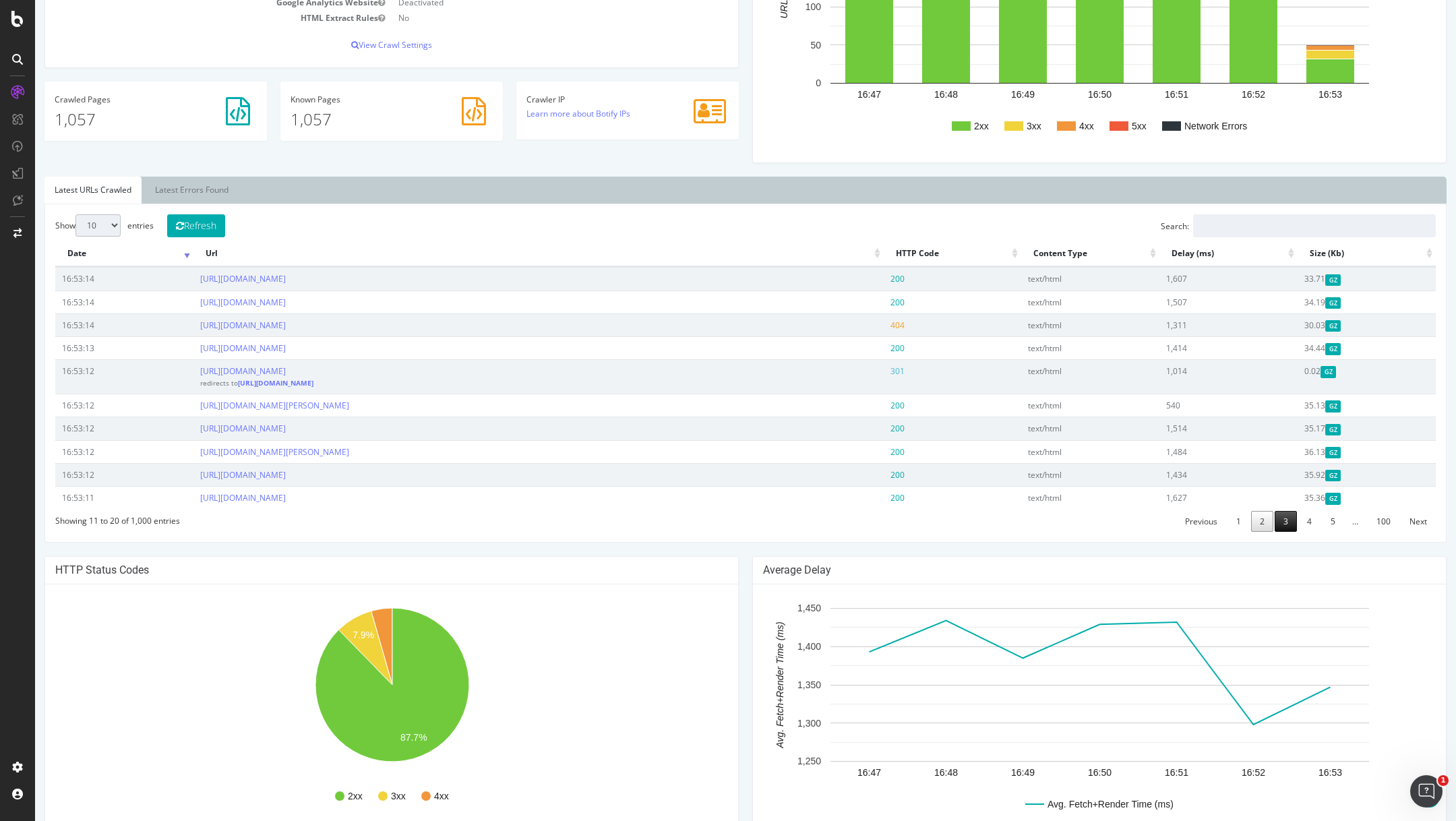
click at [1285, 518] on link "3" at bounding box center [1285, 521] width 23 height 21
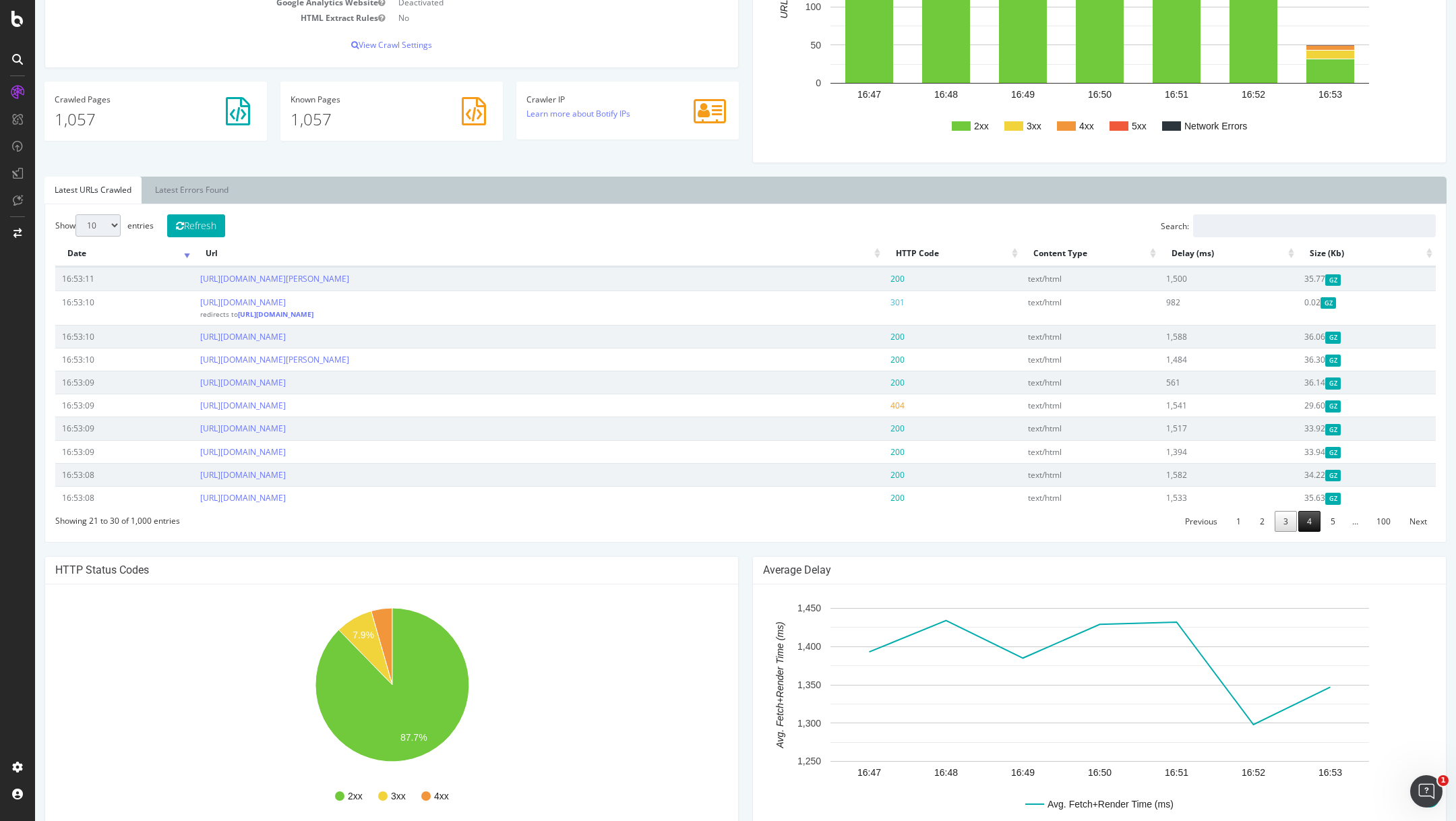
click at [1304, 520] on link "4" at bounding box center [1310, 521] width 23 height 21
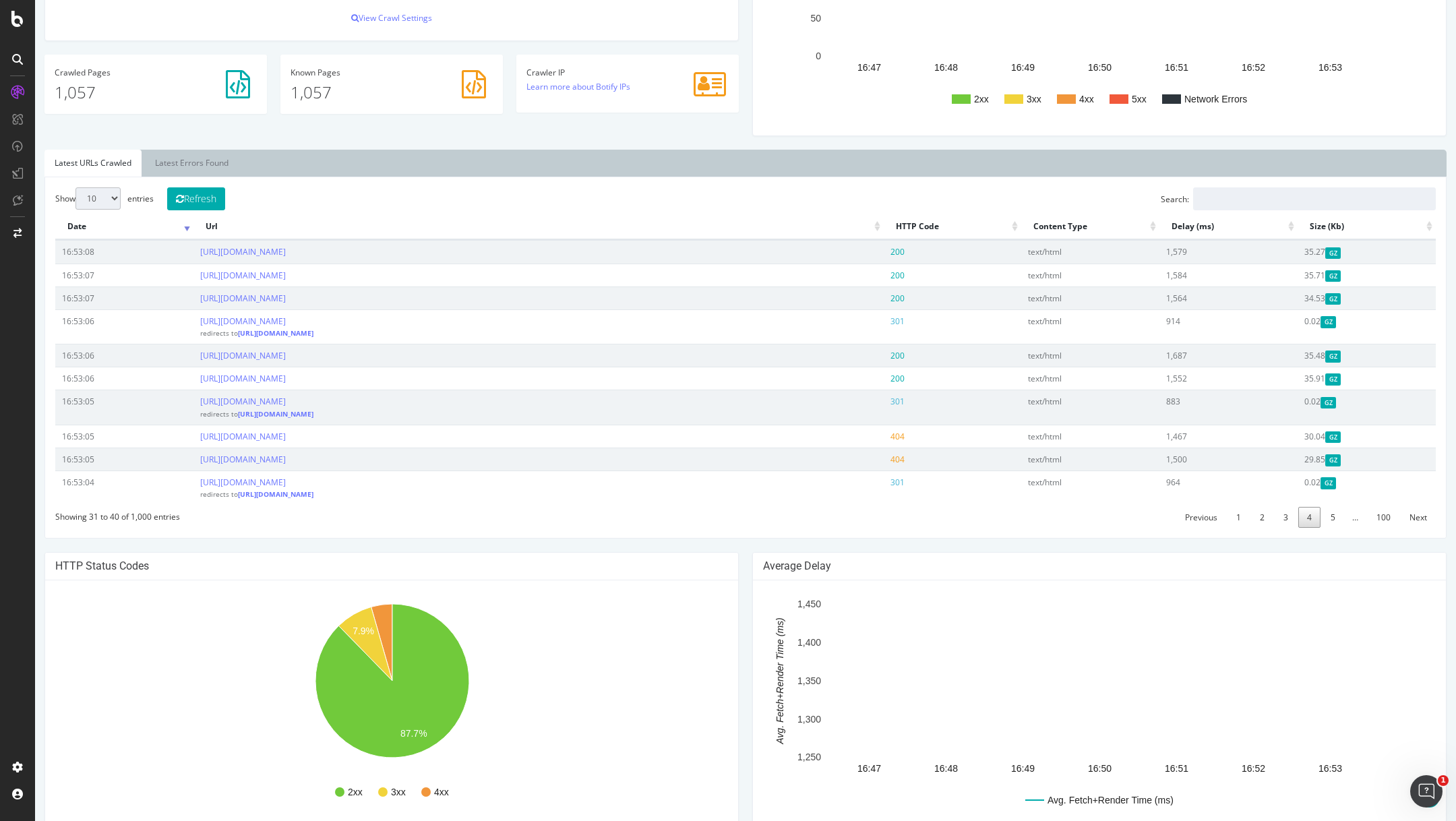
scroll to position [307, 0]
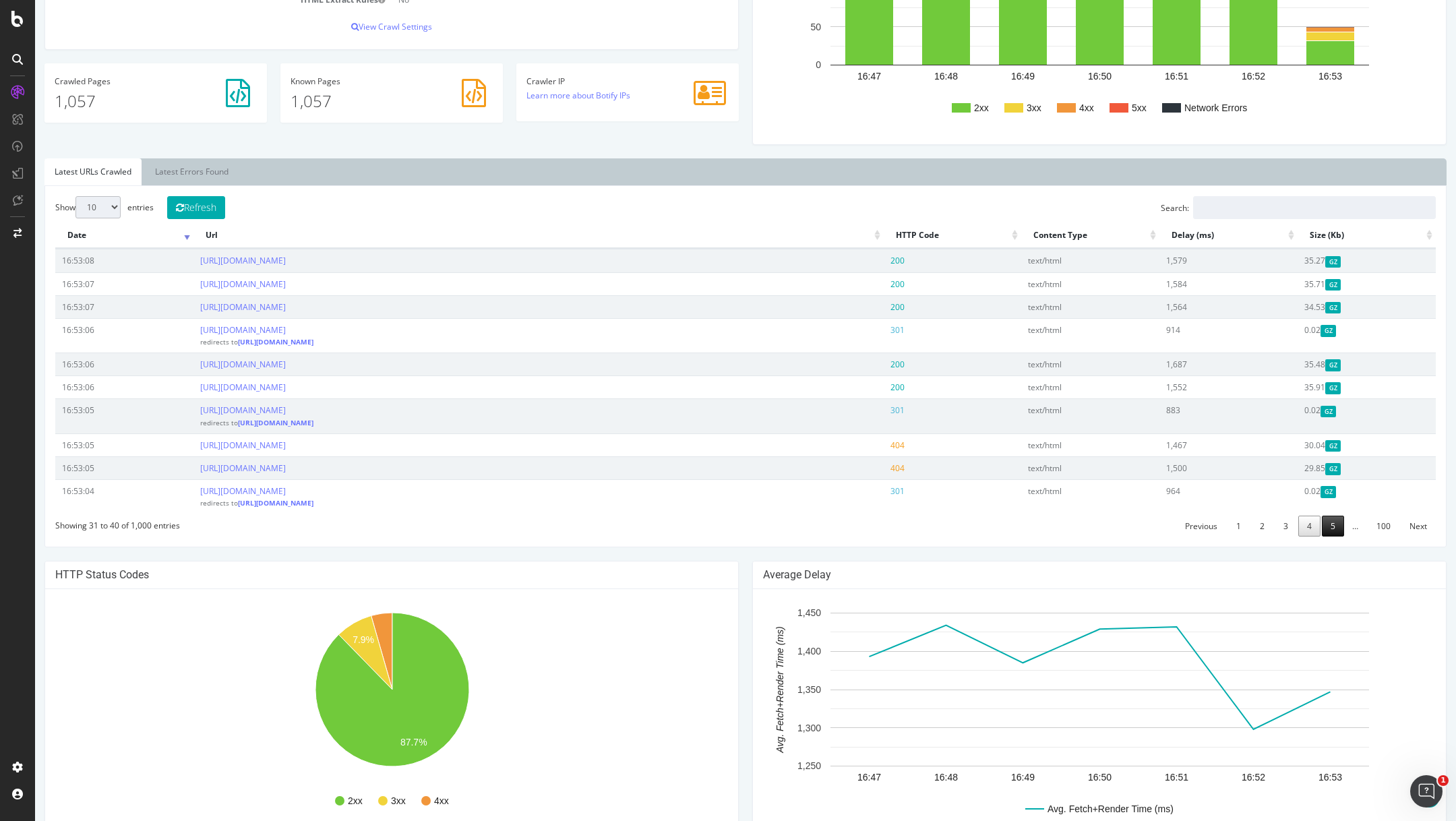
click at [1328, 524] on link "5" at bounding box center [1333, 526] width 23 height 21
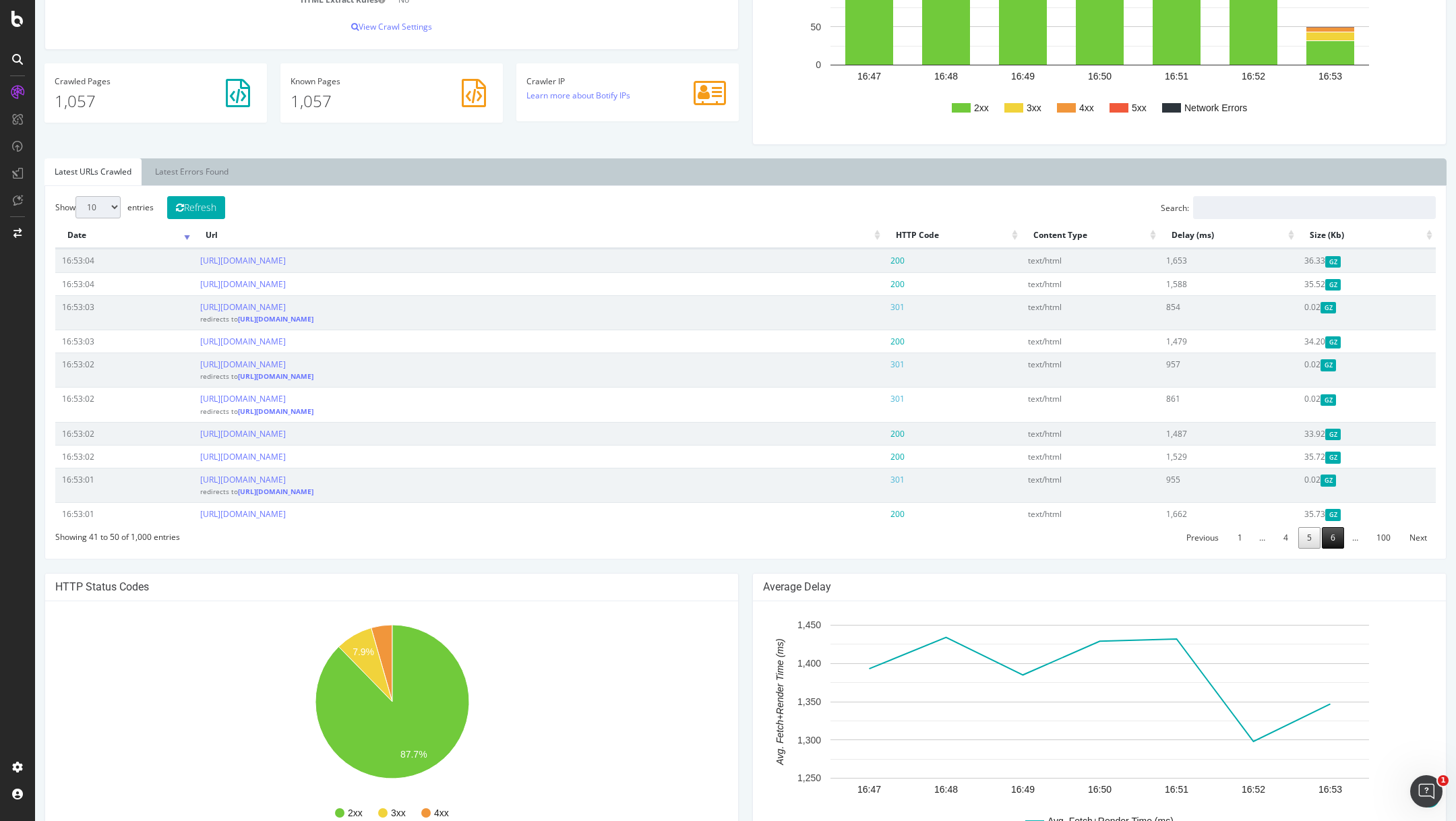
click at [1333, 537] on link "6" at bounding box center [1333, 537] width 23 height 21
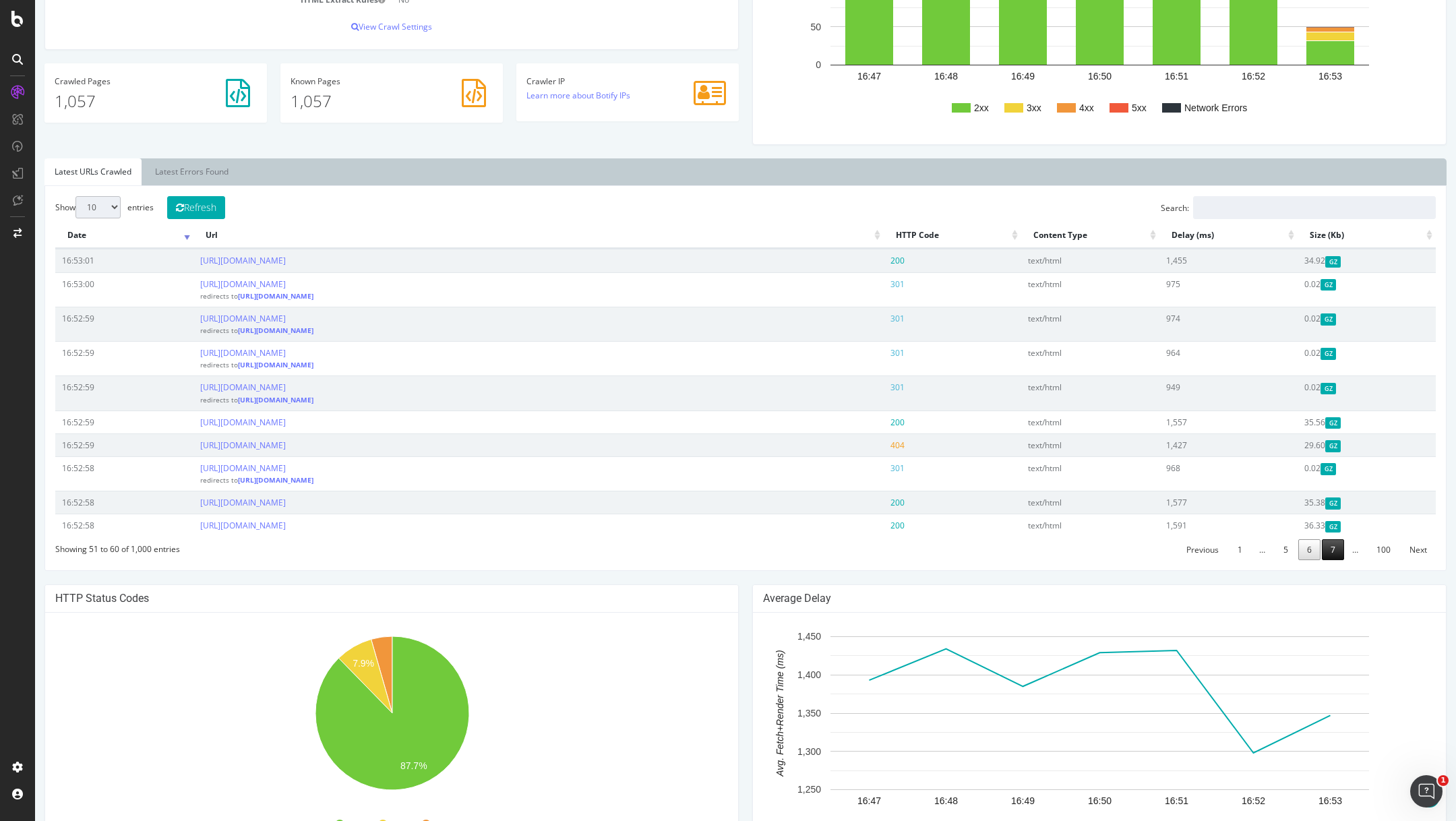
click at [1338, 546] on link "7" at bounding box center [1333, 550] width 23 height 21
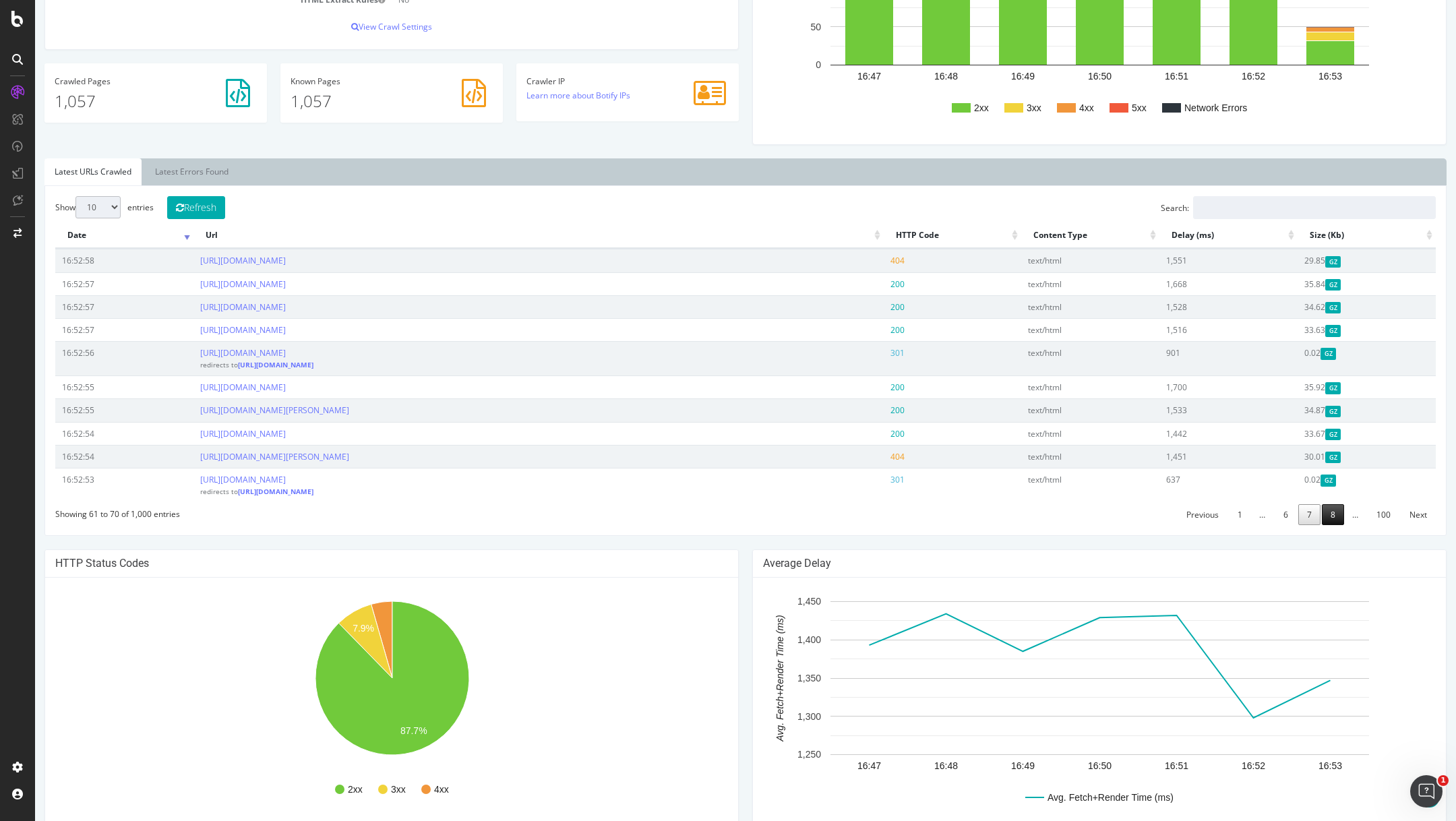
click at [1335, 515] on link "8" at bounding box center [1333, 514] width 23 height 21
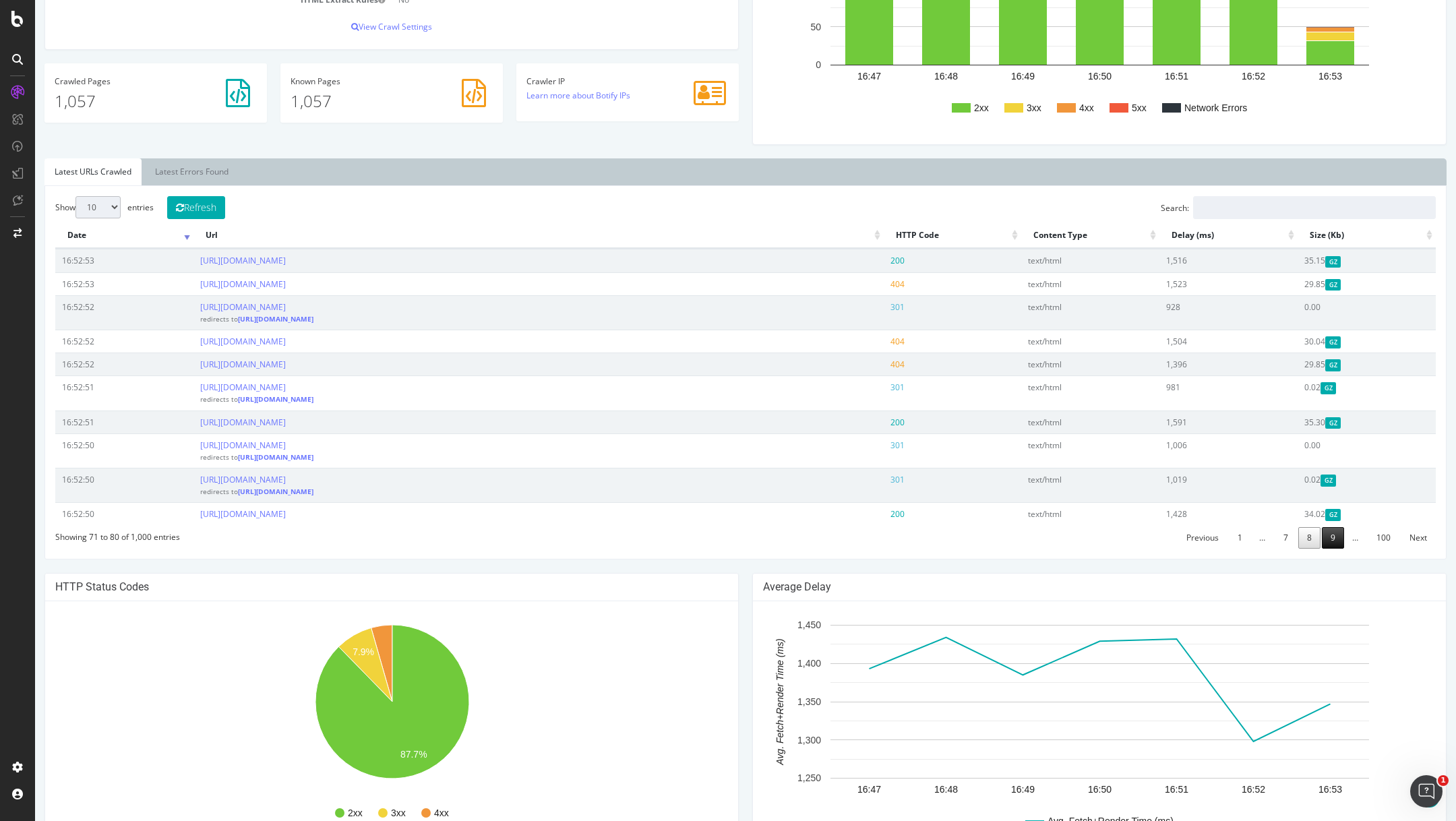
click at [1341, 536] on link "9" at bounding box center [1333, 537] width 23 height 21
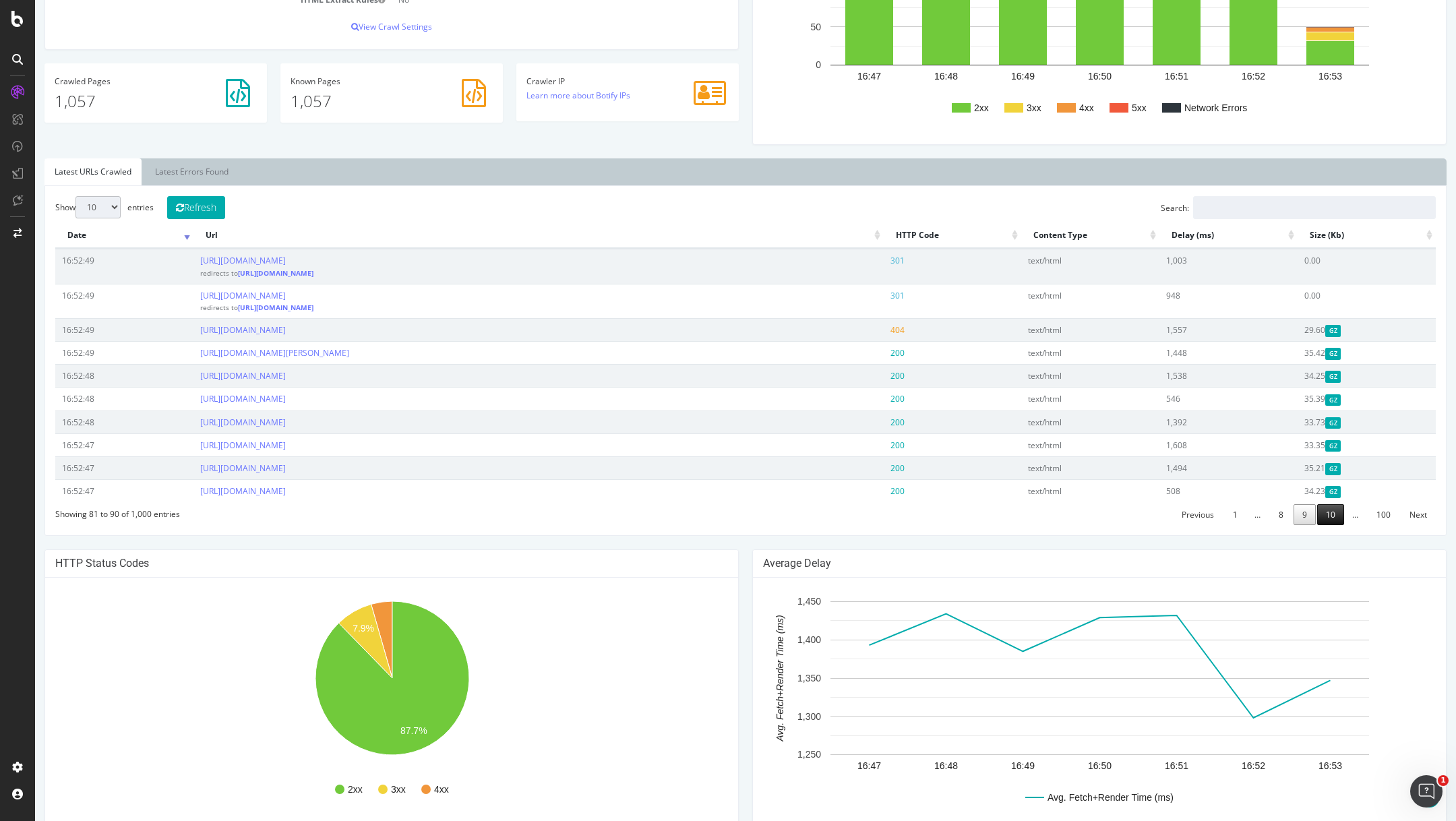
click at [1333, 515] on link "10" at bounding box center [1330, 514] width 27 height 21
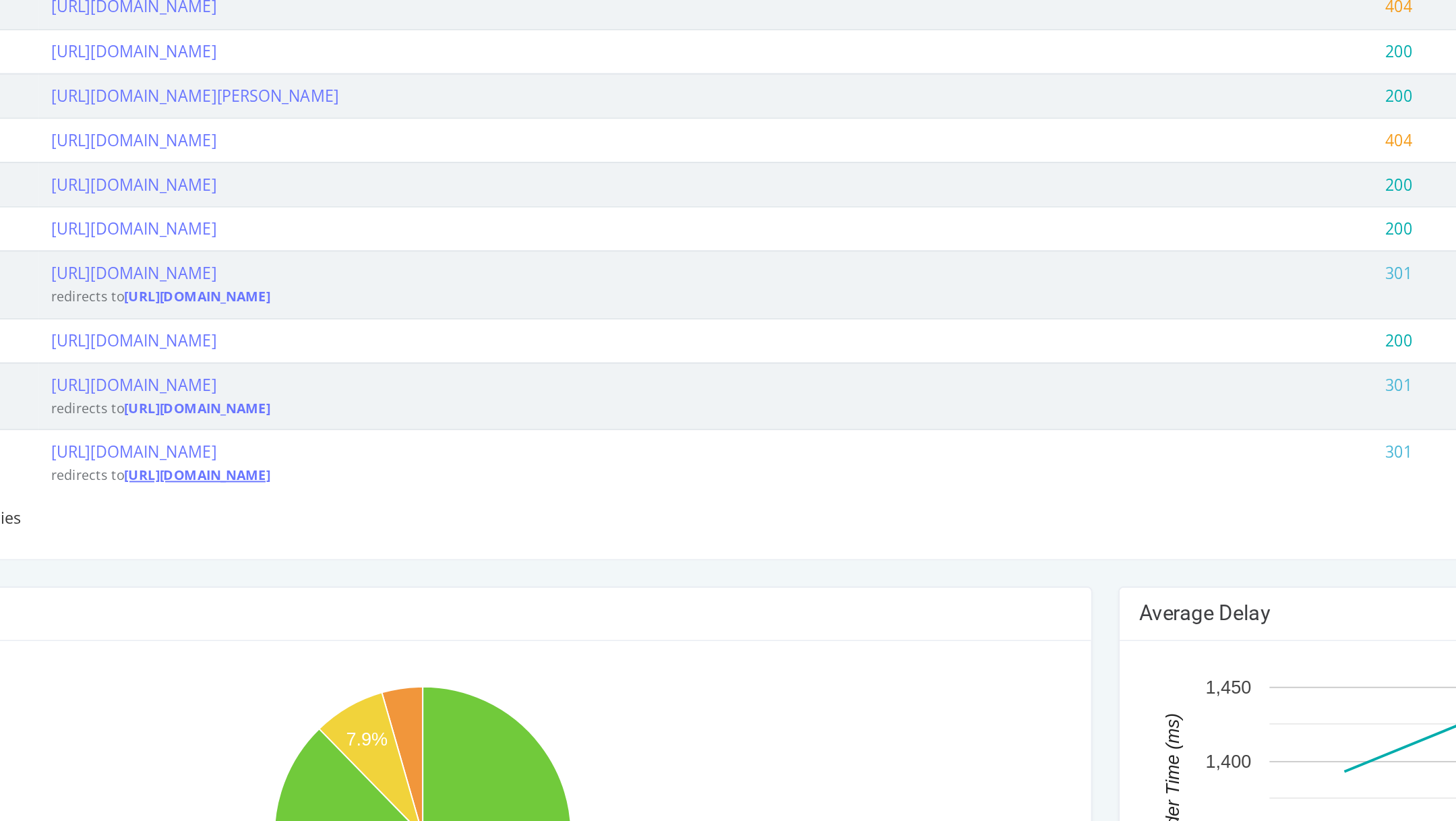
scroll to position [368, 0]
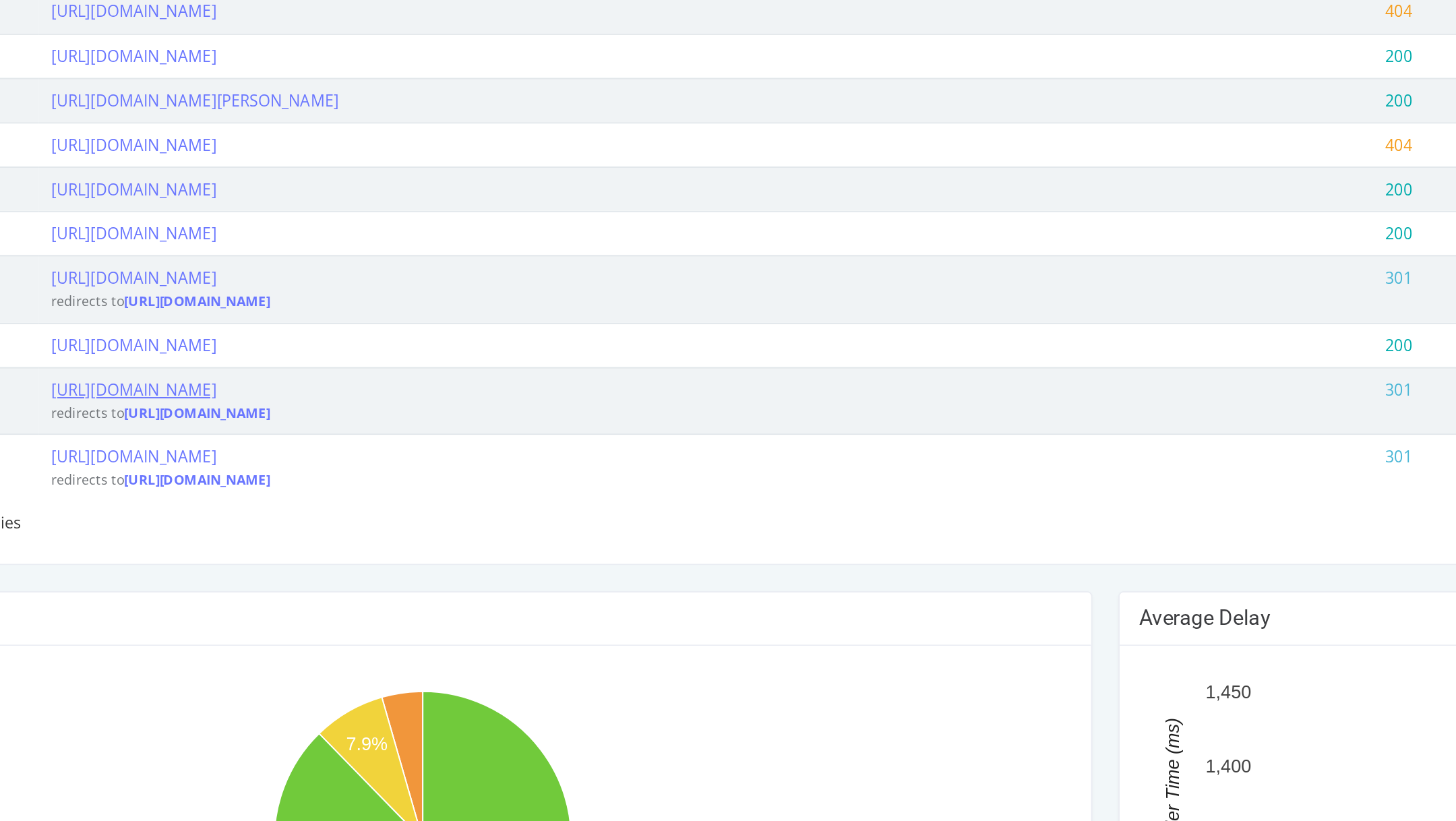
drag, startPoint x: -107, startPoint y: 16, endPoint x: 40, endPoint y: 18, distance: 147.0
click at [40, 18] on td "https://info.onedoc.ch/it/connettore//physioapp redirects to https://info.onedo…" at bounding box center [236, 27] width 690 height 35
copy link "https://info.onedoc.ch/it/connettore//"
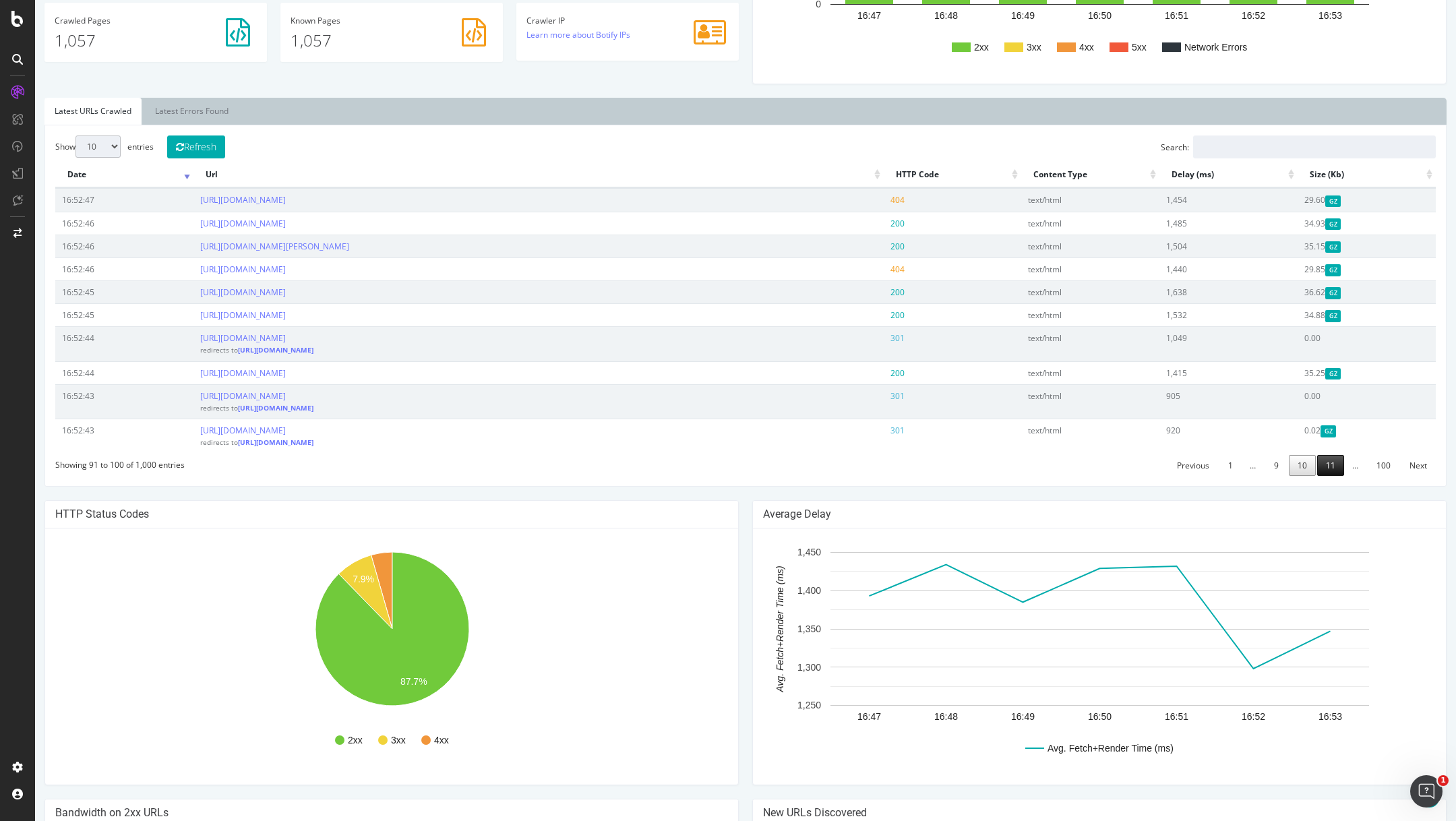
click at [1326, 463] on link "11" at bounding box center [1330, 465] width 27 height 21
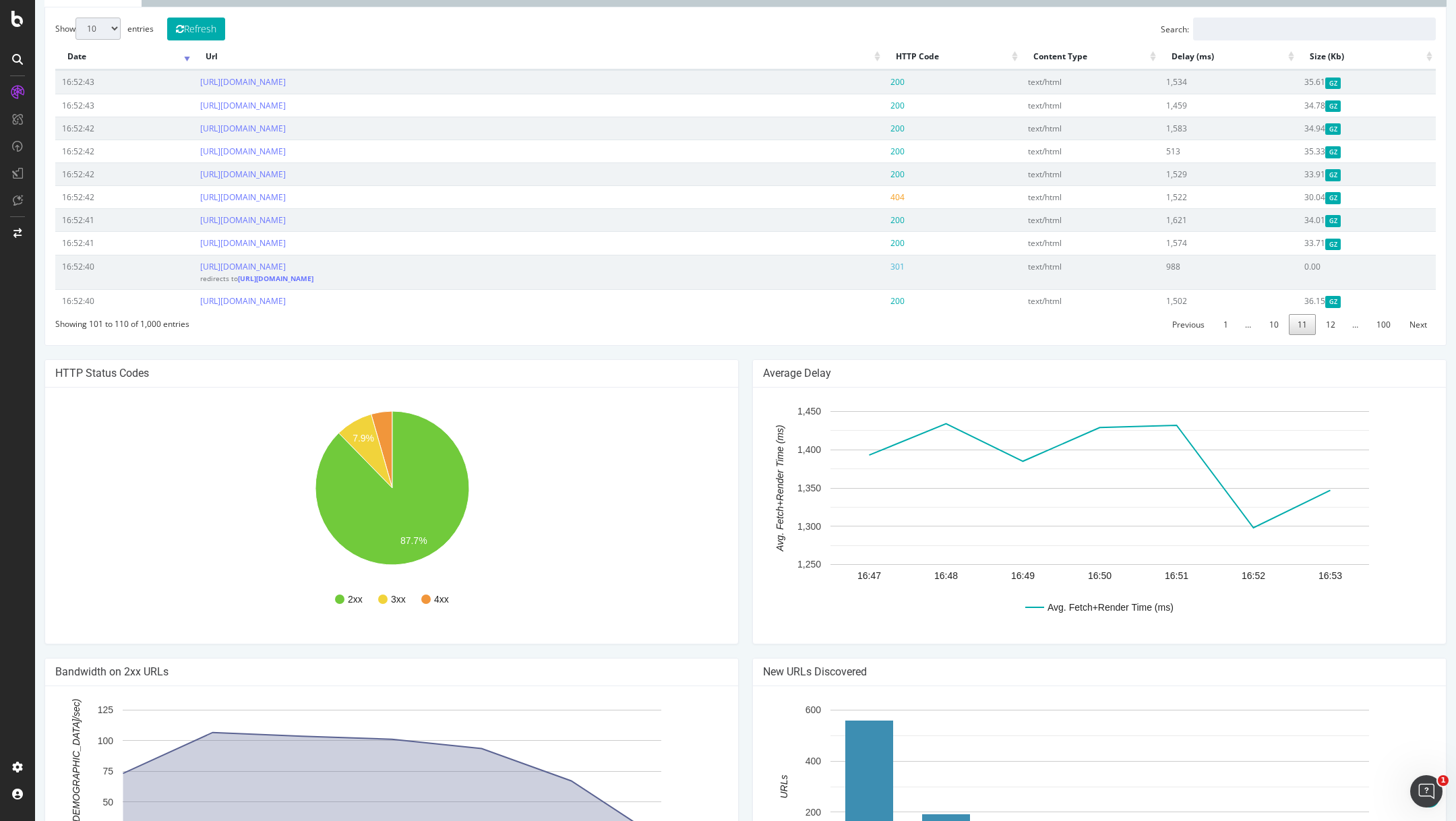
scroll to position [546, 0]
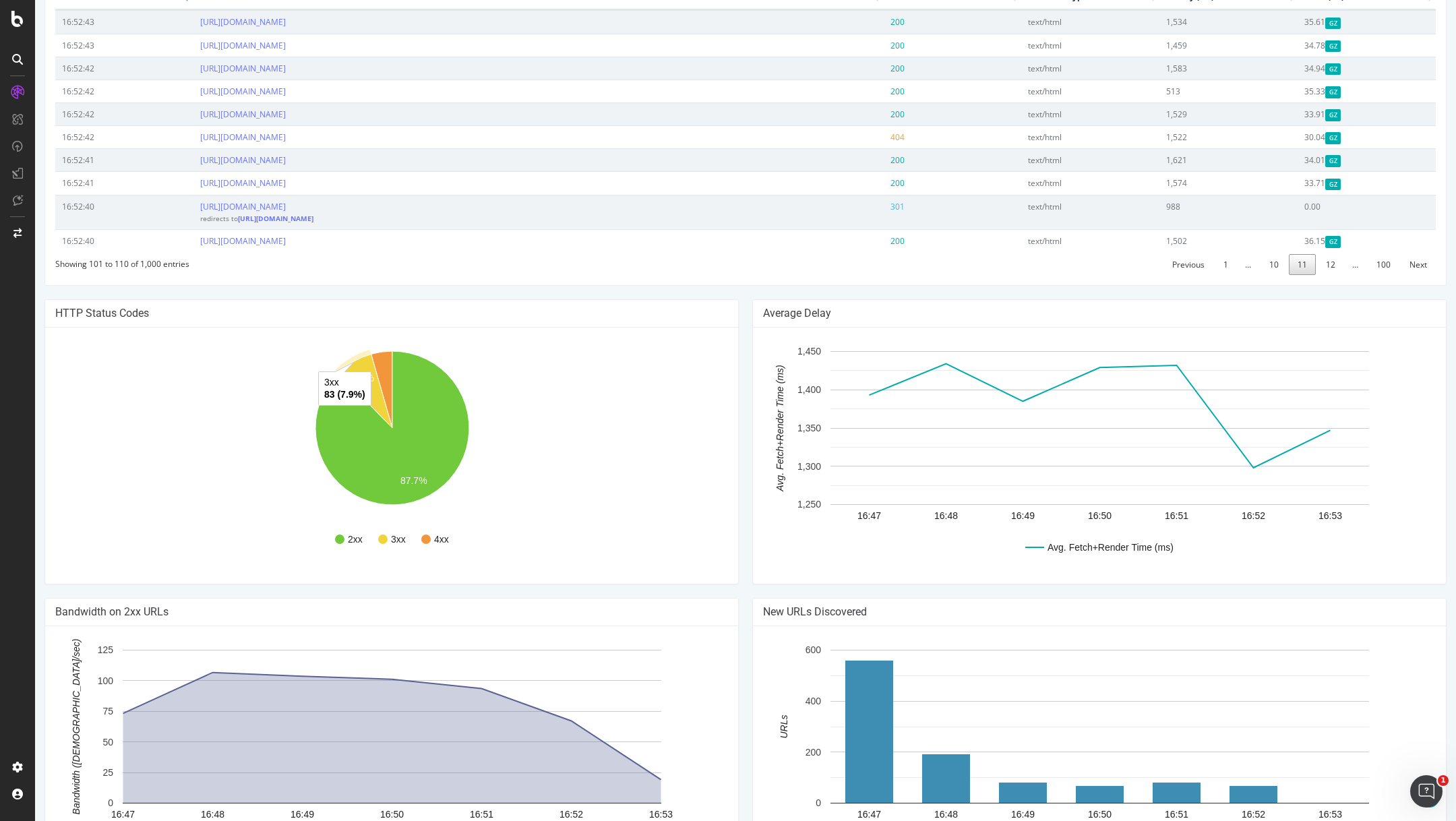
click at [365, 369] on icon "A chart." at bounding box center [366, 391] width 54 height 74
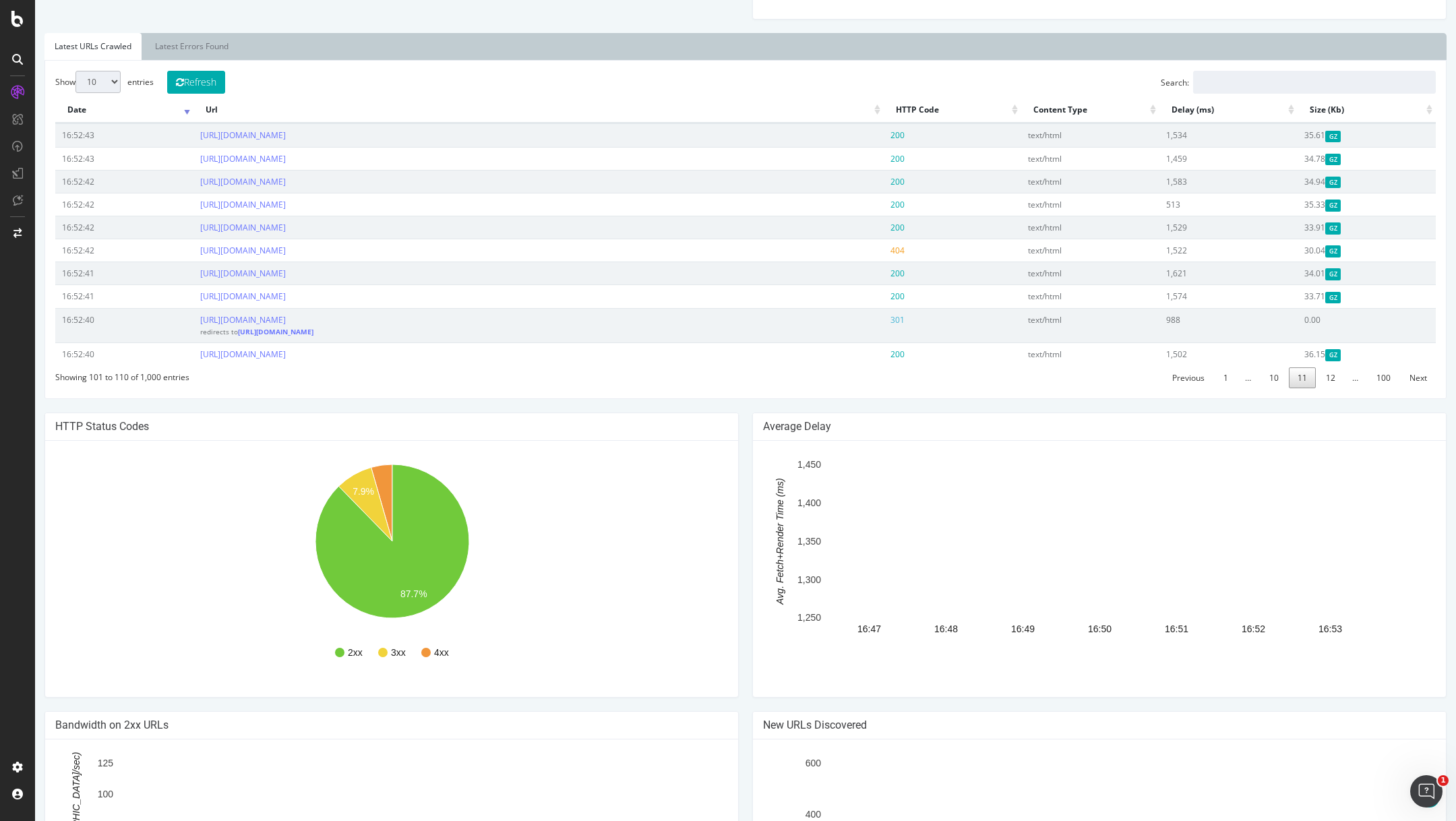
scroll to position [436, 0]
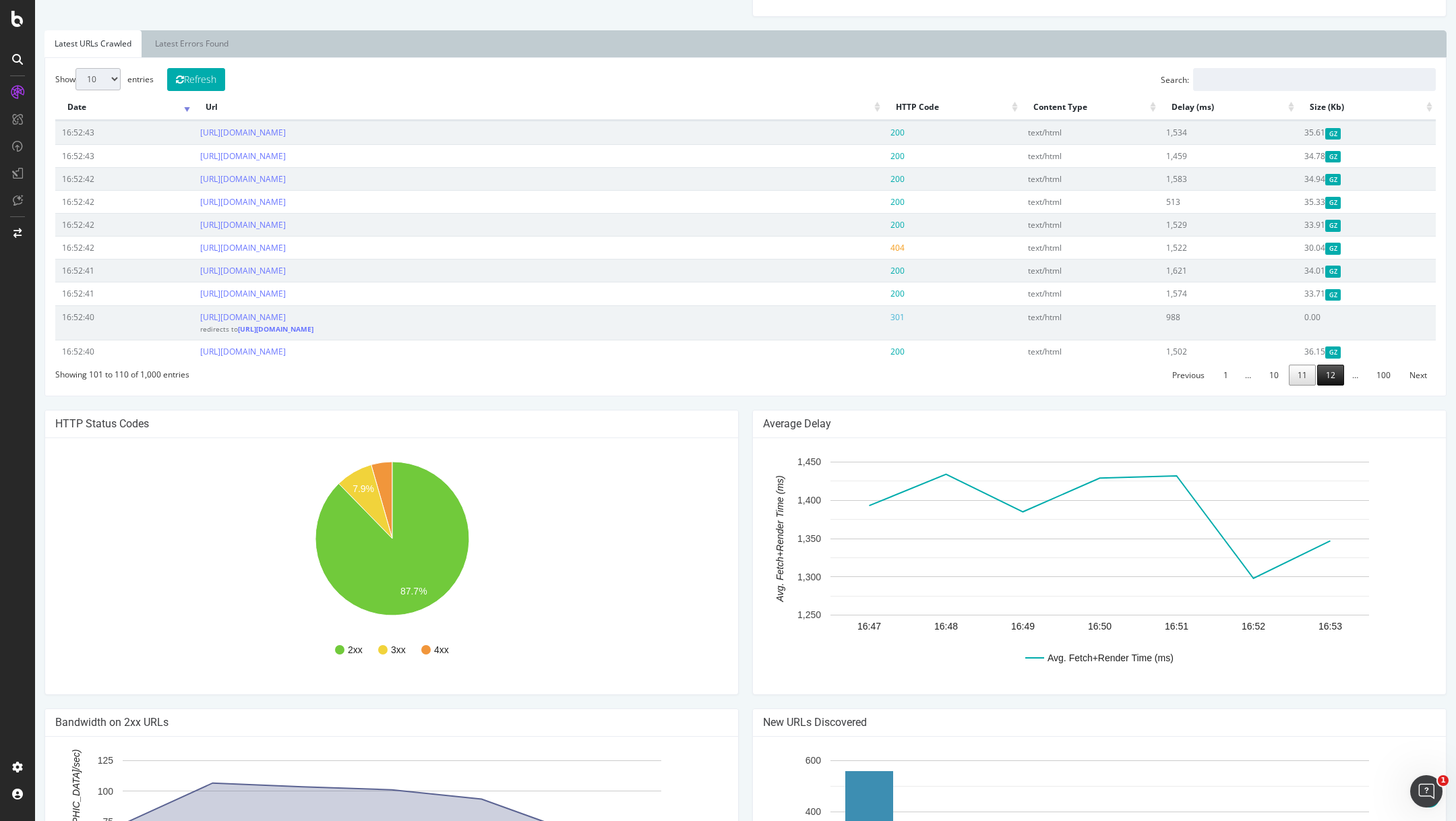
click at [1329, 385] on link "12" at bounding box center [1330, 375] width 27 height 21
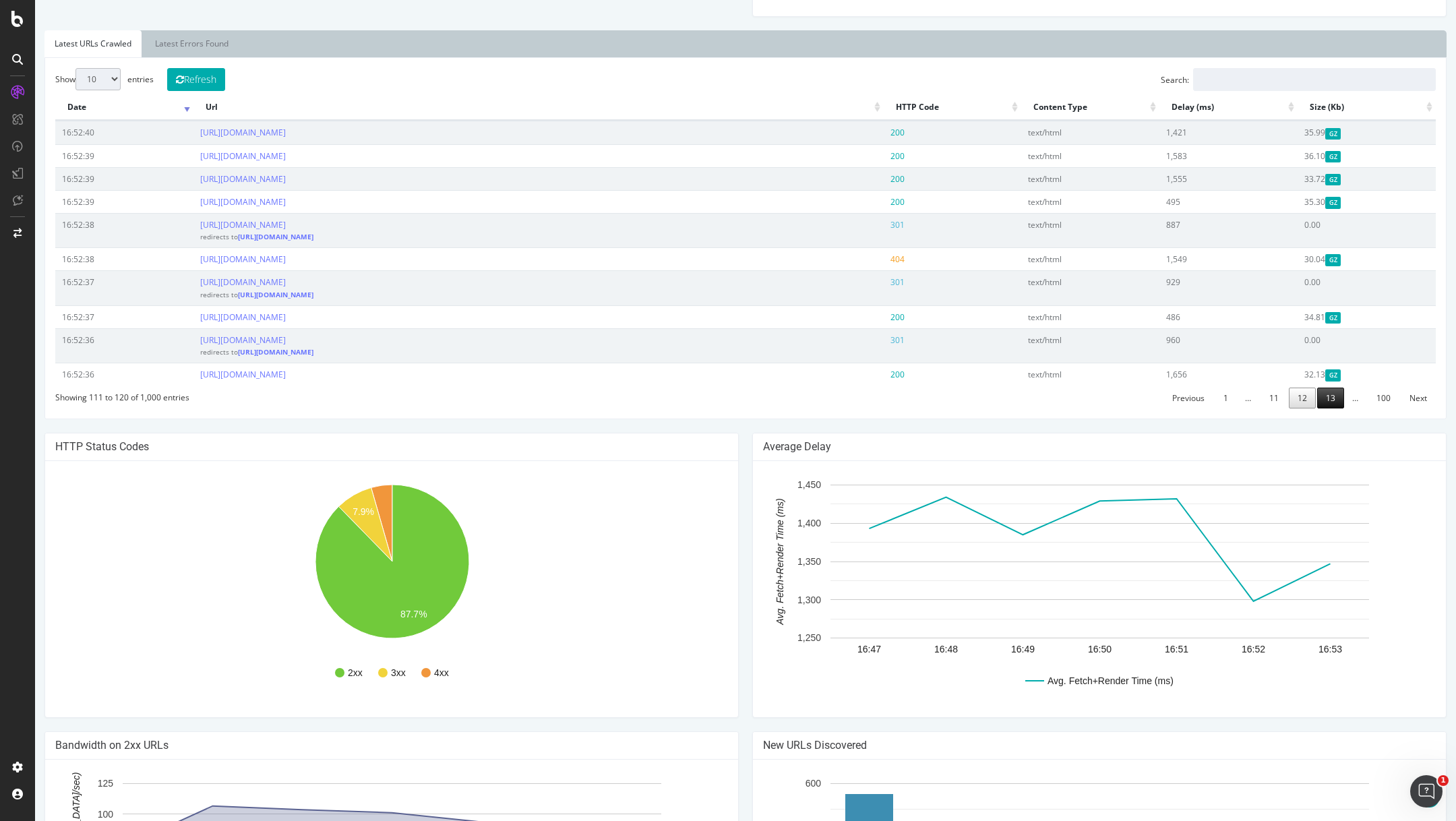
click at [1330, 397] on link "13" at bounding box center [1330, 398] width 27 height 21
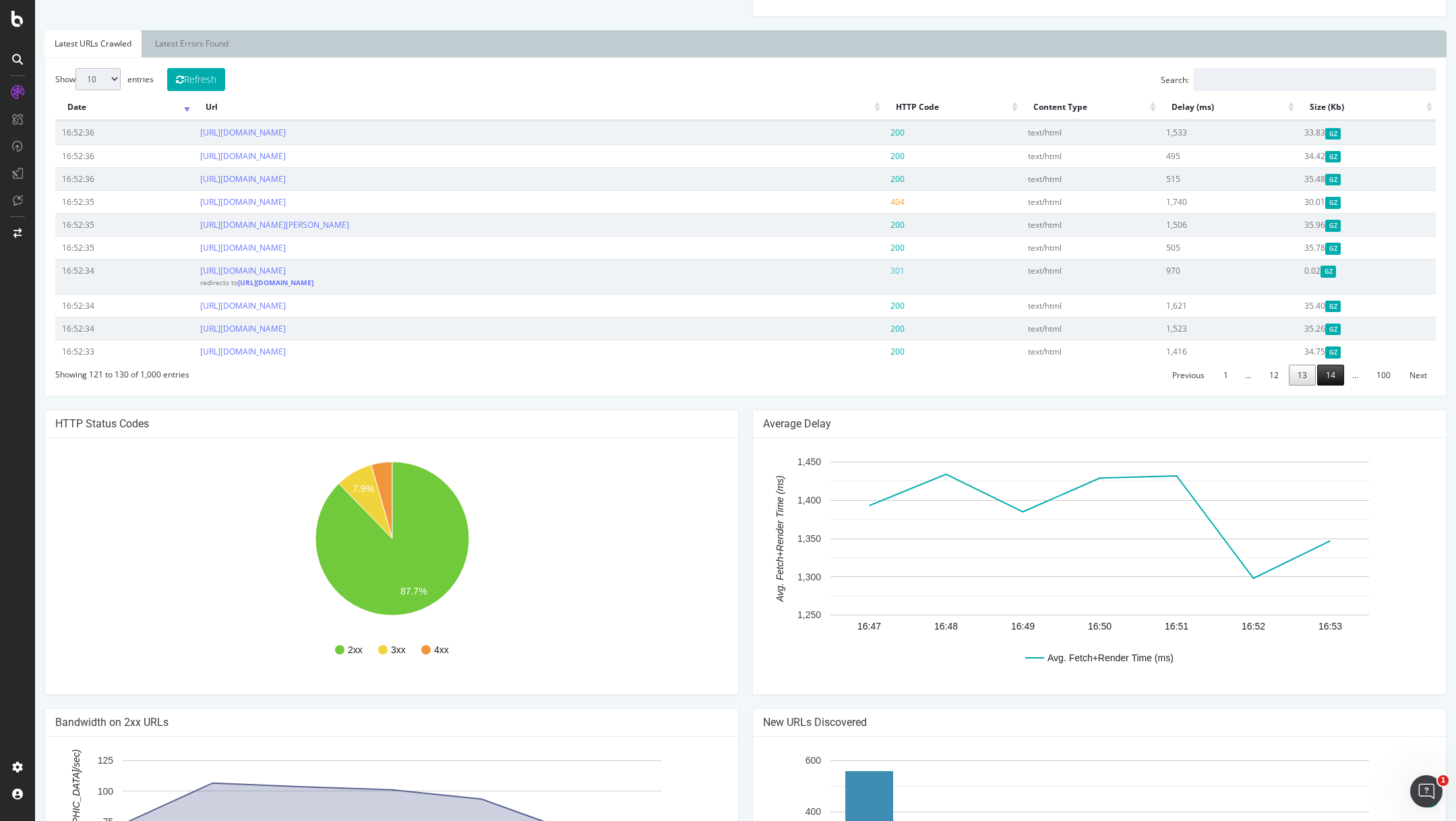
click at [1330, 375] on link "14" at bounding box center [1330, 375] width 27 height 21
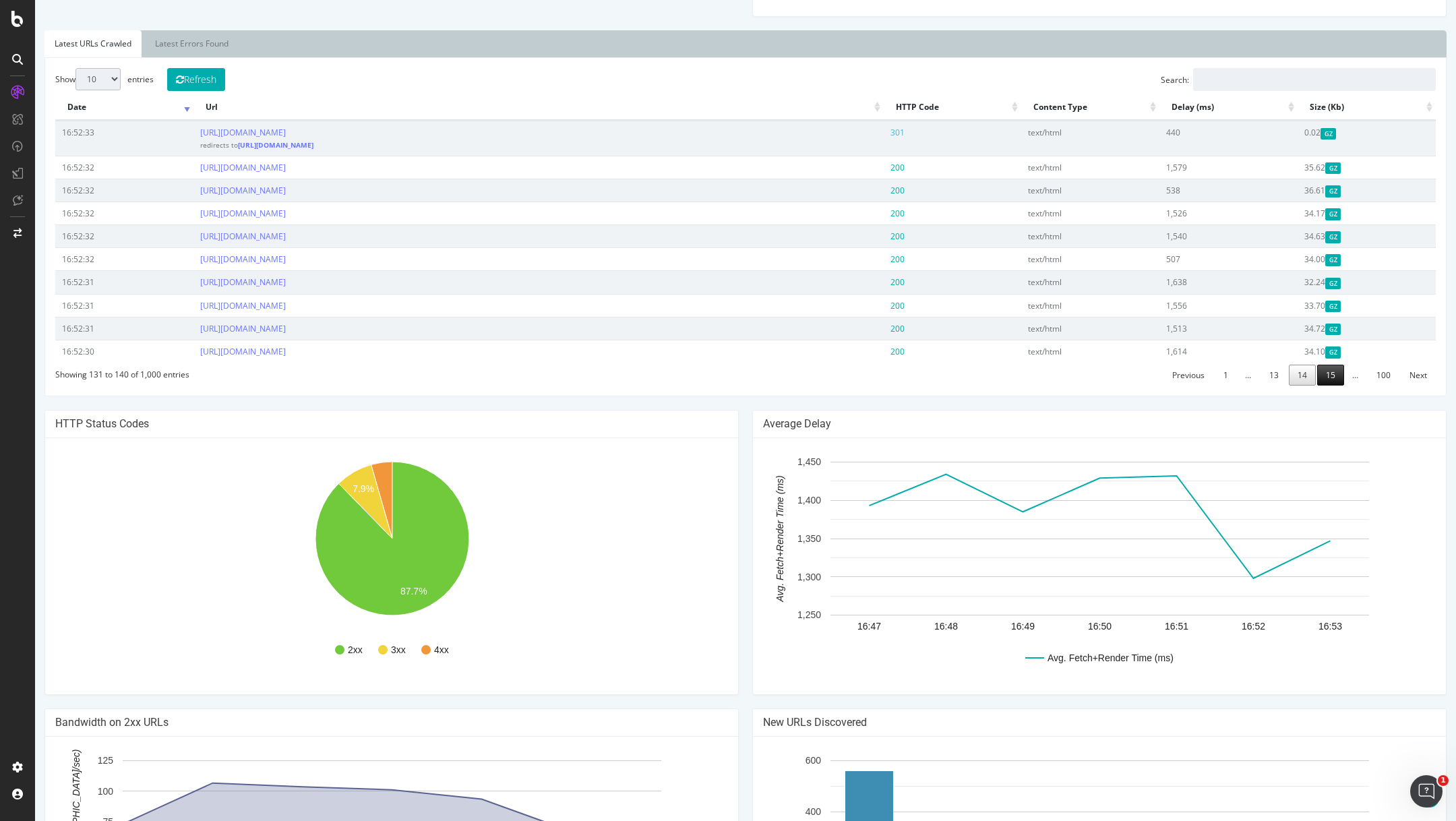
click at [1334, 374] on link "15" at bounding box center [1330, 375] width 27 height 21
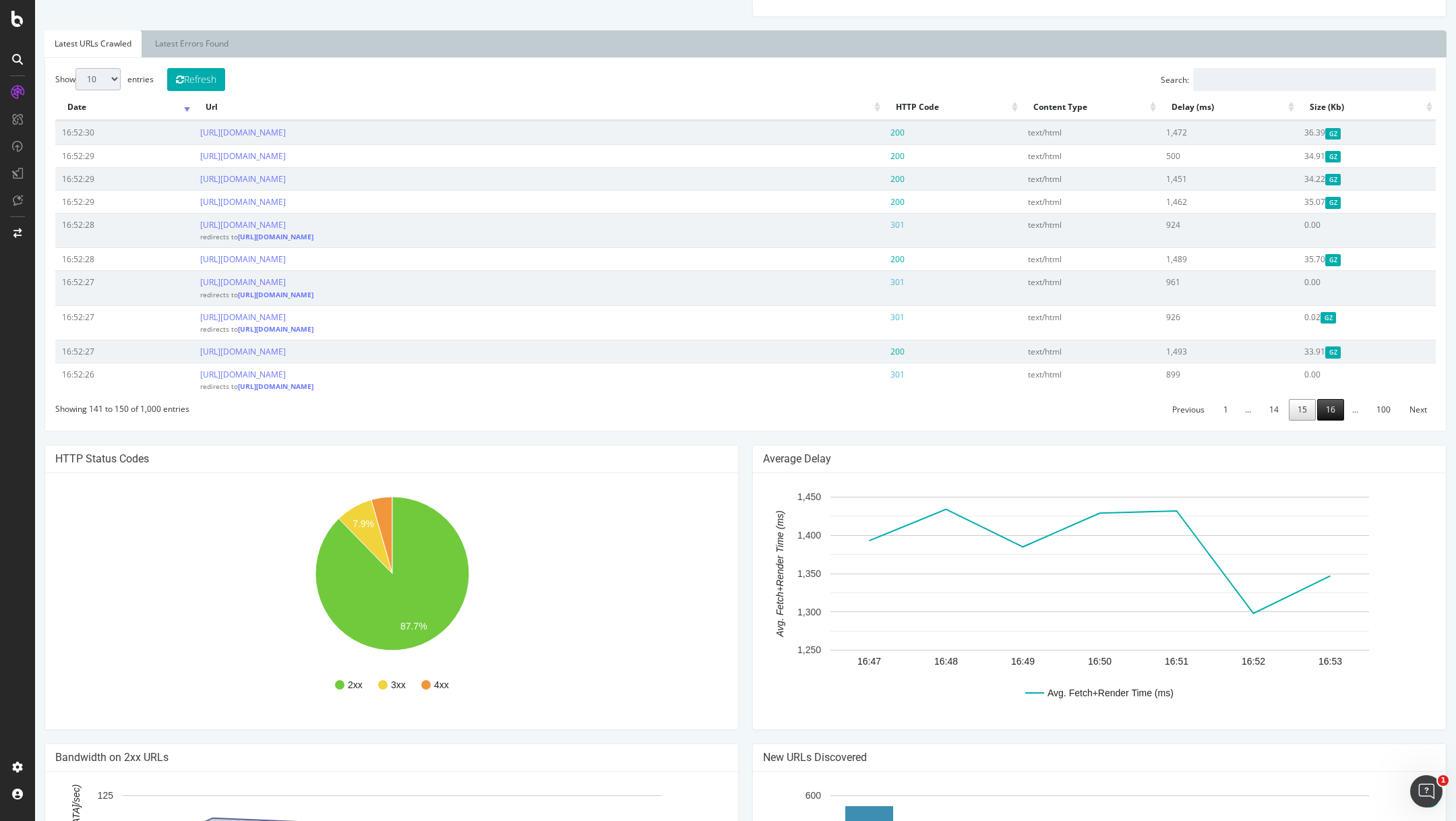
click at [1335, 418] on link "16" at bounding box center [1330, 410] width 27 height 21
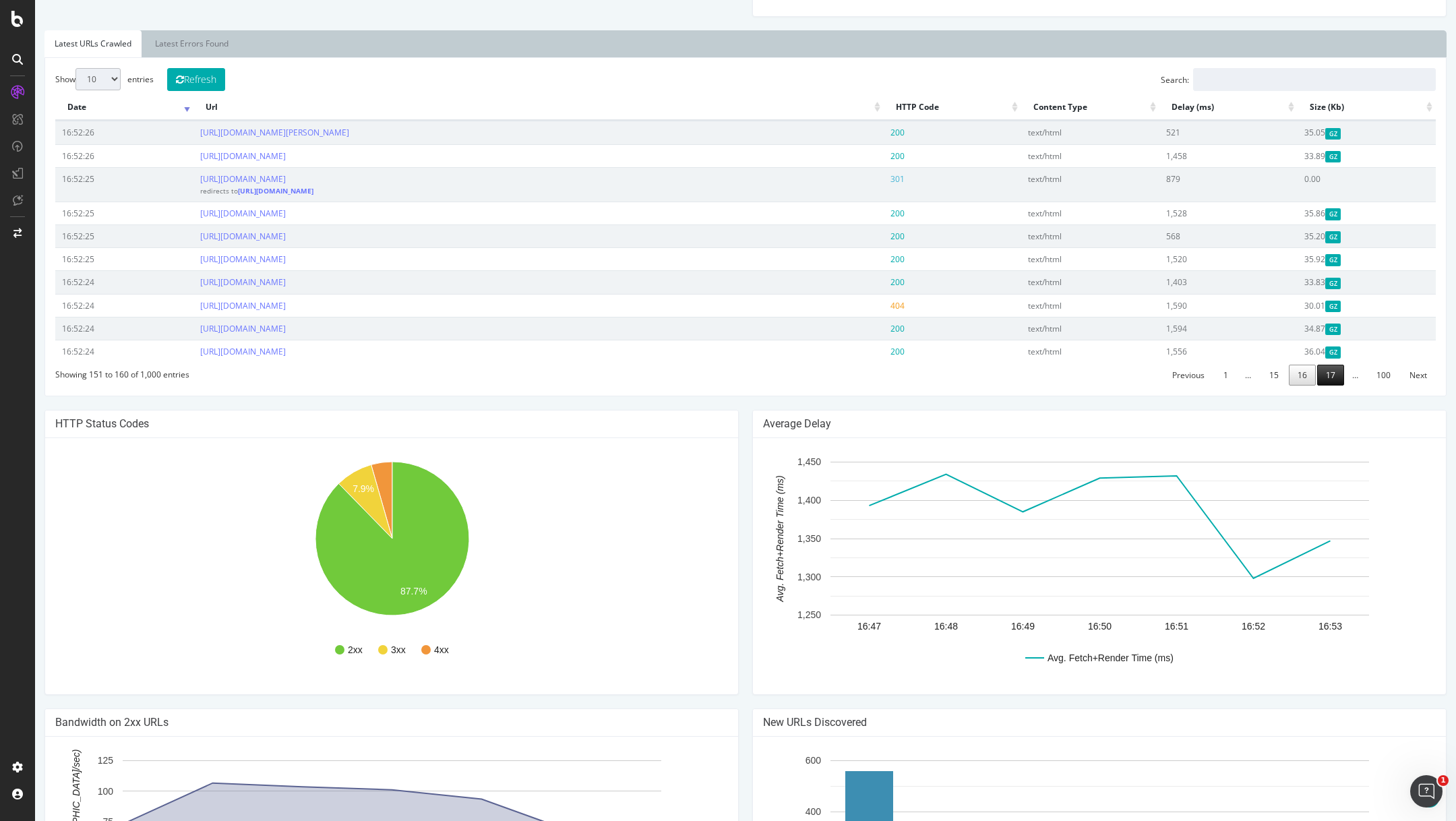
click at [1333, 378] on link "17" at bounding box center [1330, 375] width 27 height 21
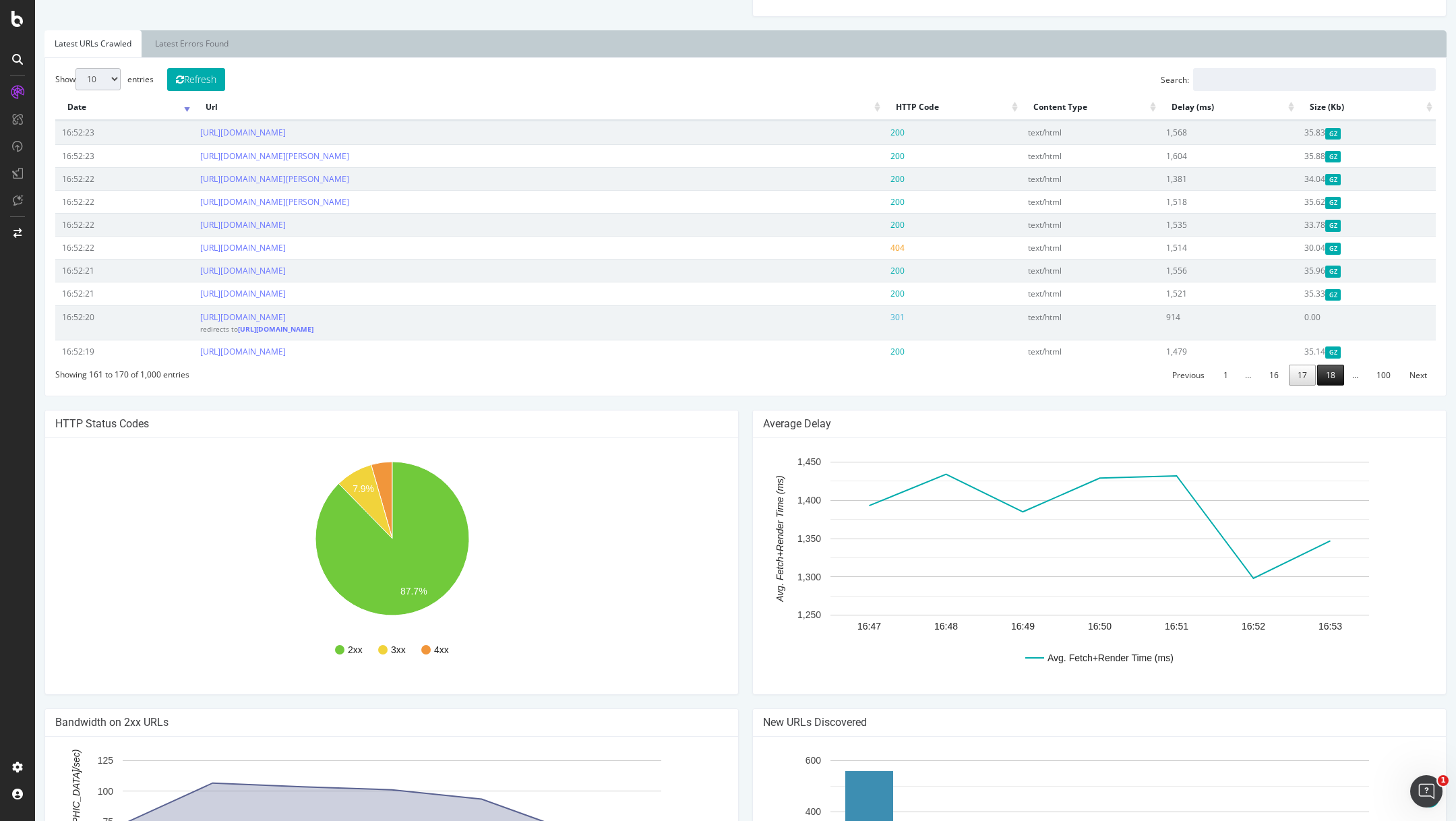
click at [1333, 378] on link "18" at bounding box center [1330, 375] width 27 height 21
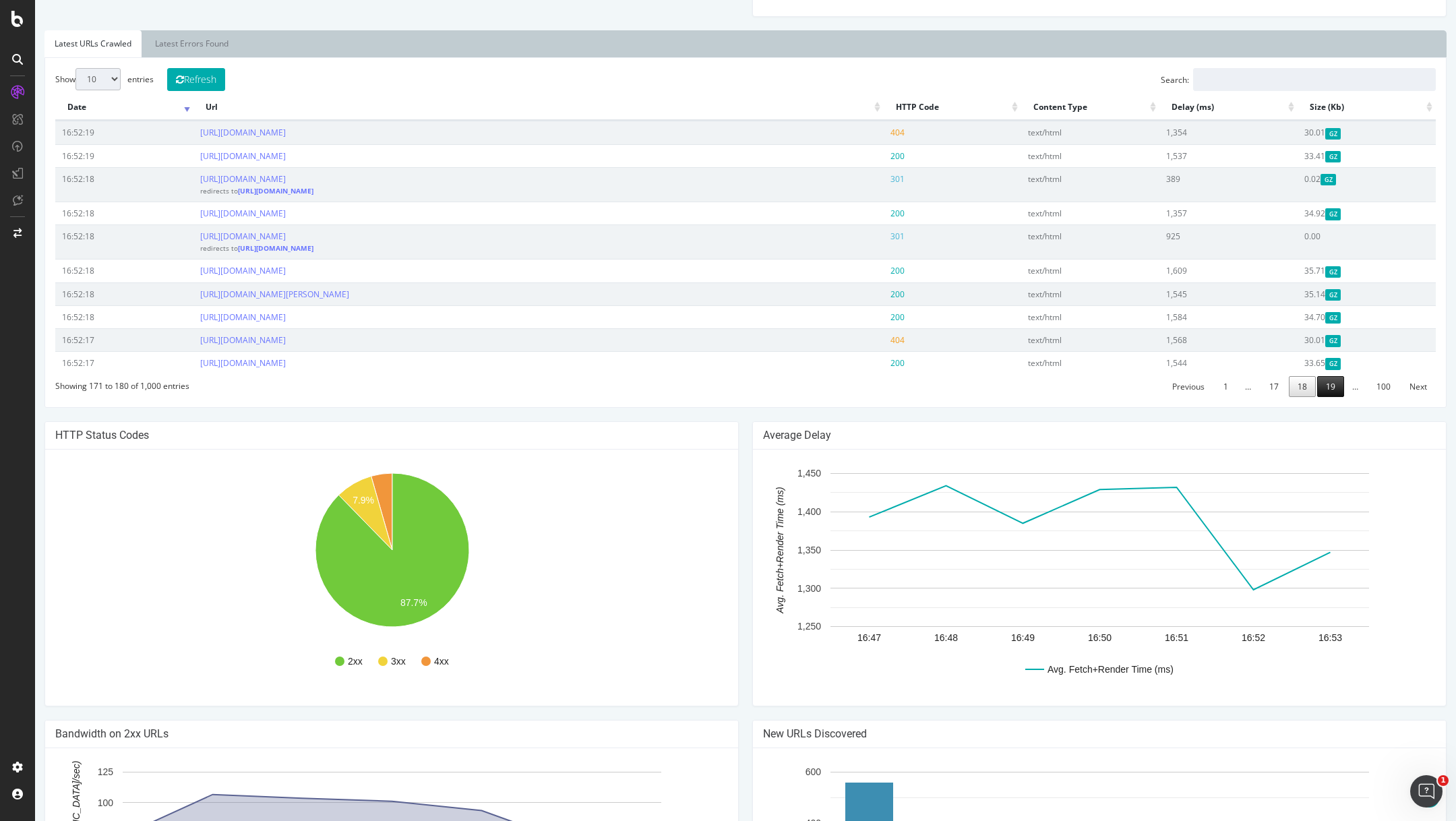
click at [1333, 382] on link "19" at bounding box center [1330, 386] width 27 height 21
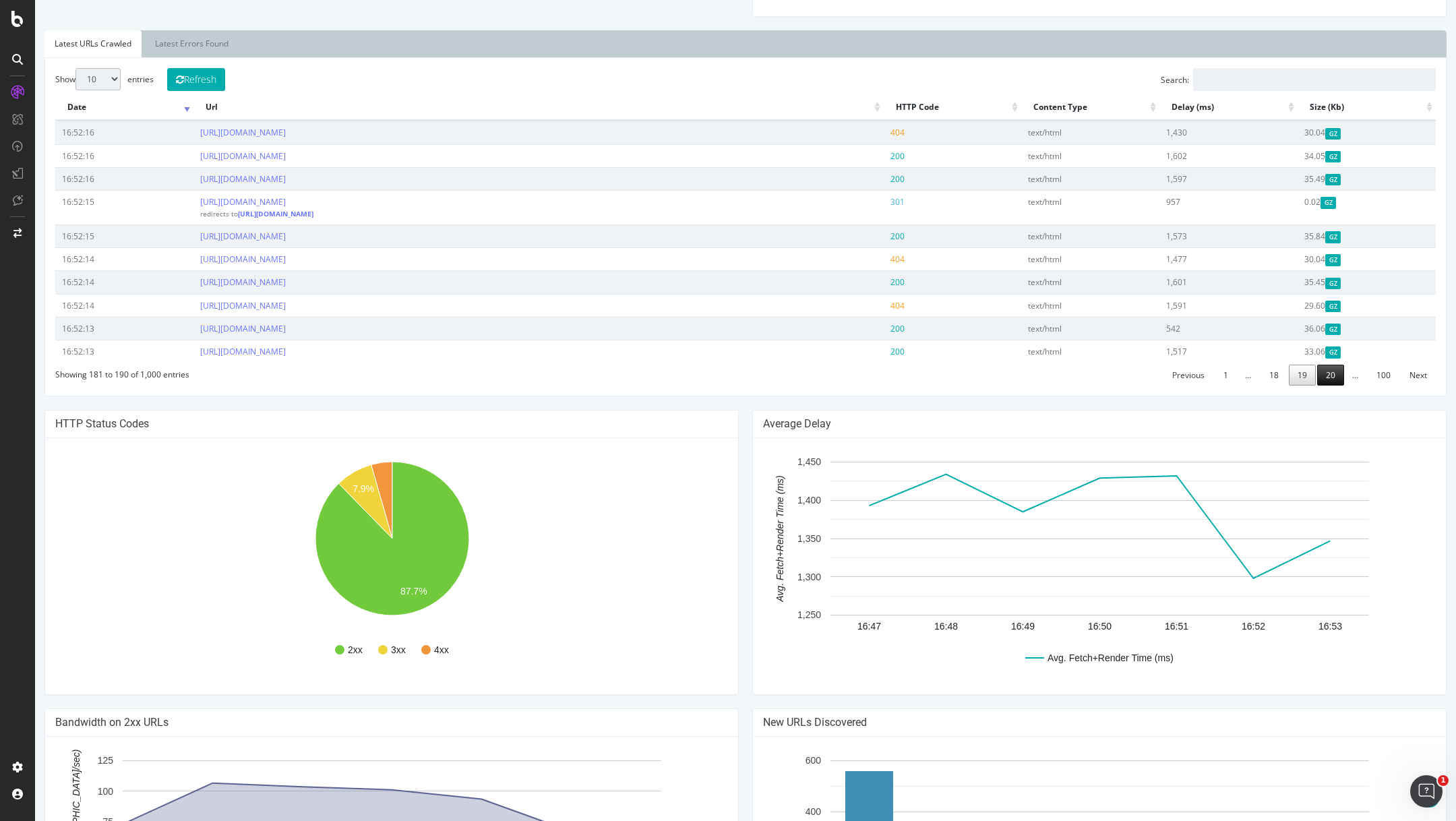
click at [1327, 372] on link "20" at bounding box center [1330, 375] width 27 height 21
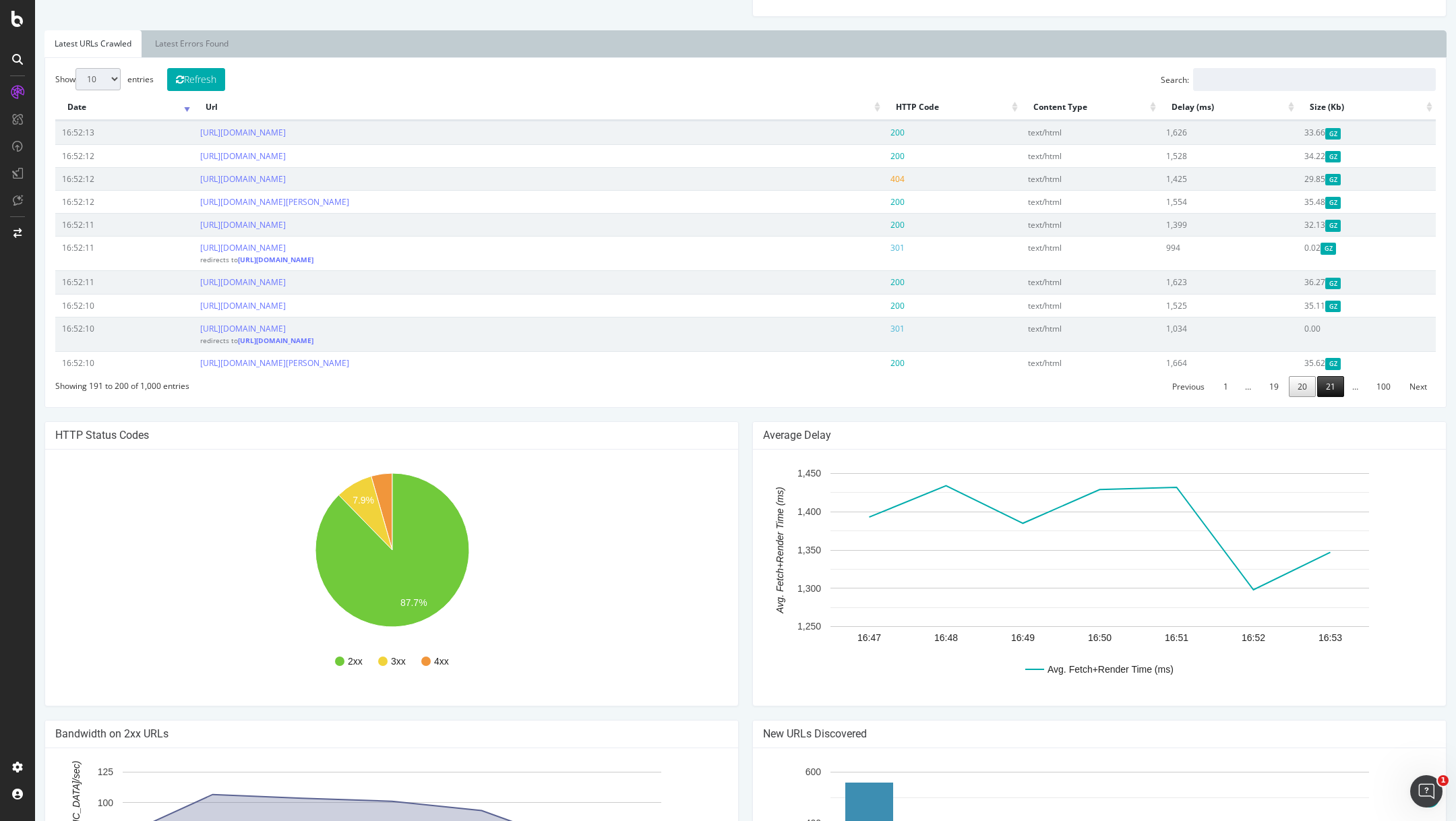
click at [1332, 378] on link "21" at bounding box center [1330, 386] width 27 height 21
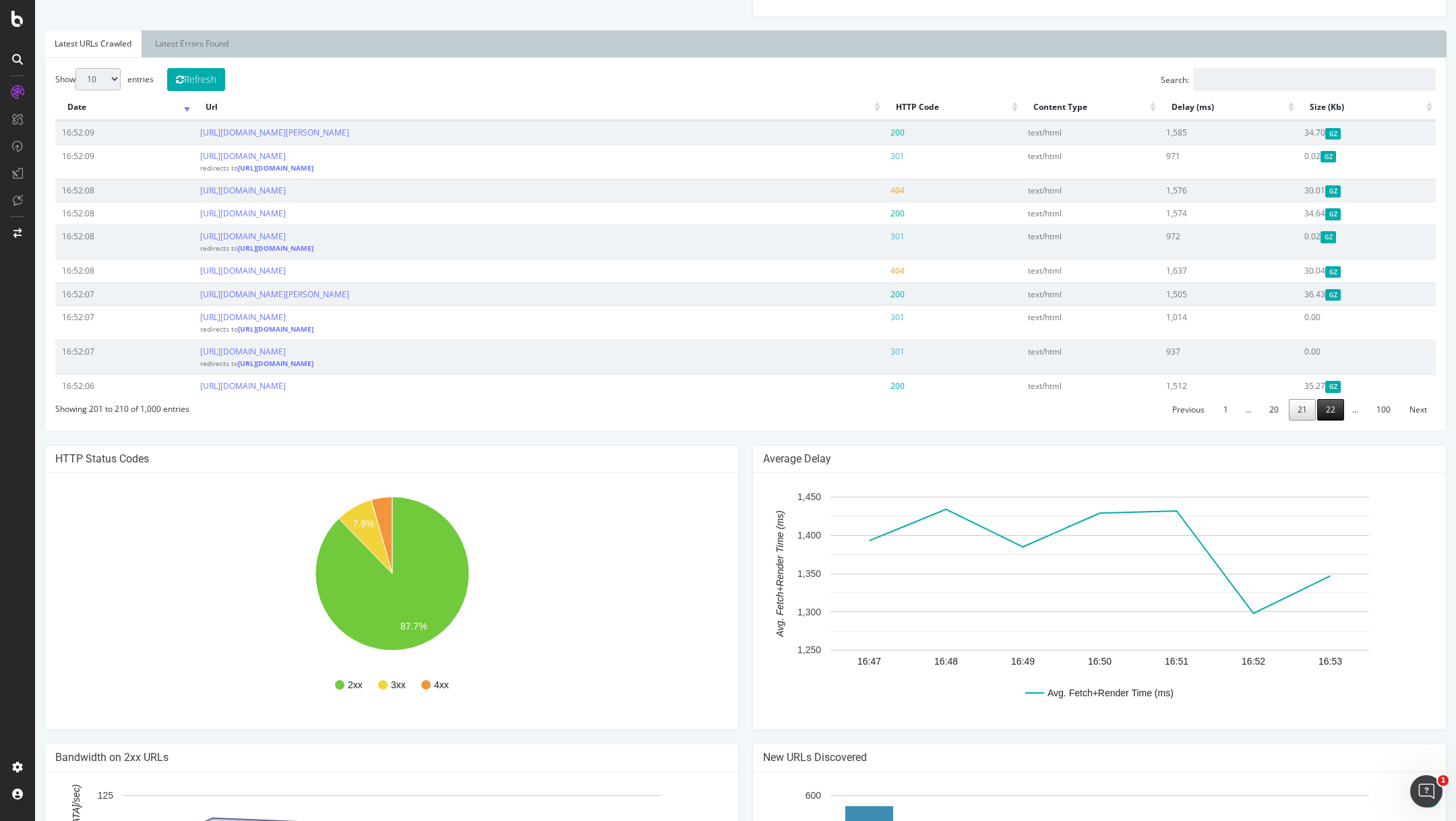
click at [1331, 405] on link "22" at bounding box center [1330, 410] width 27 height 21
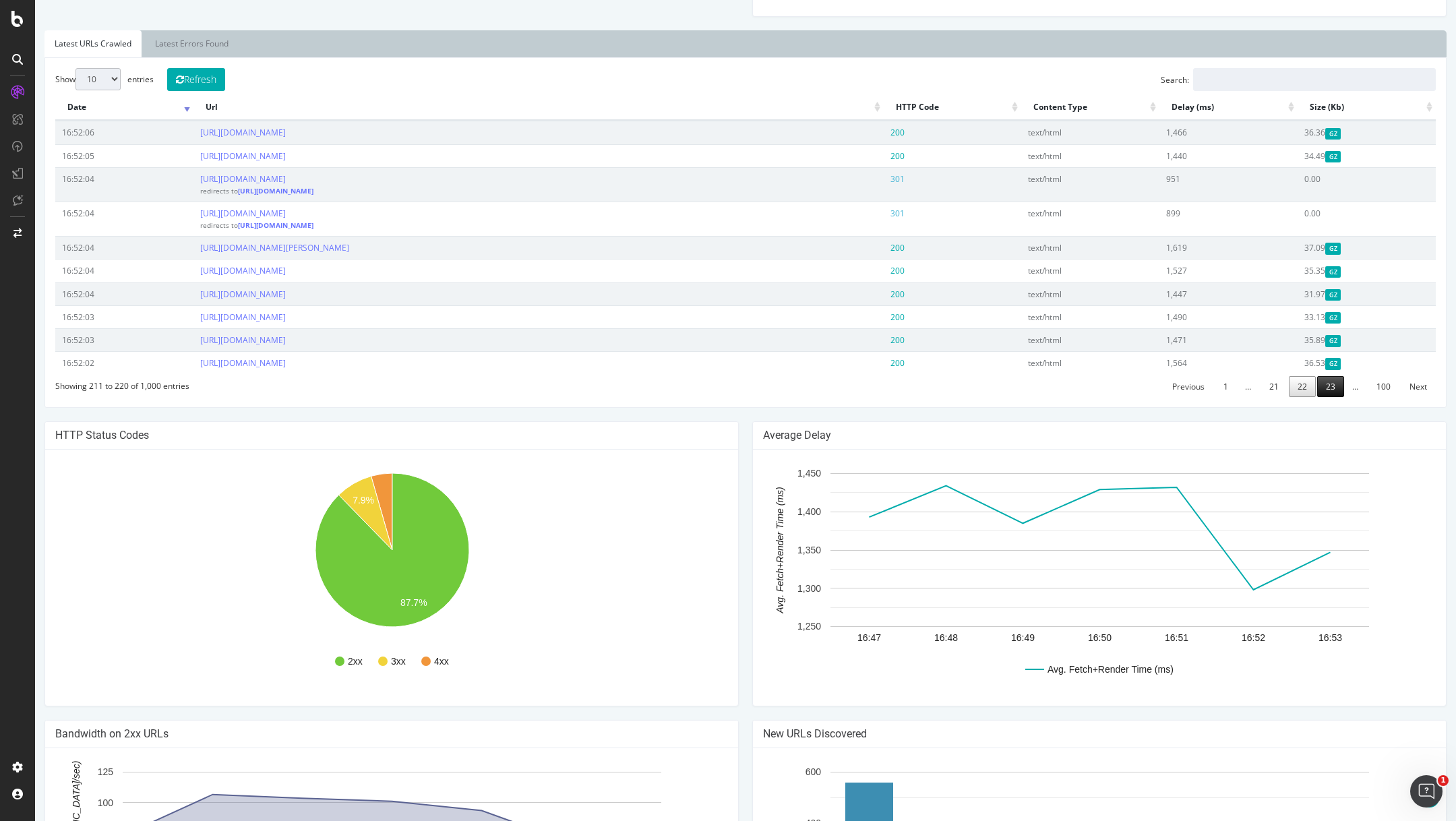
click at [1329, 387] on link "23" at bounding box center [1330, 386] width 27 height 21
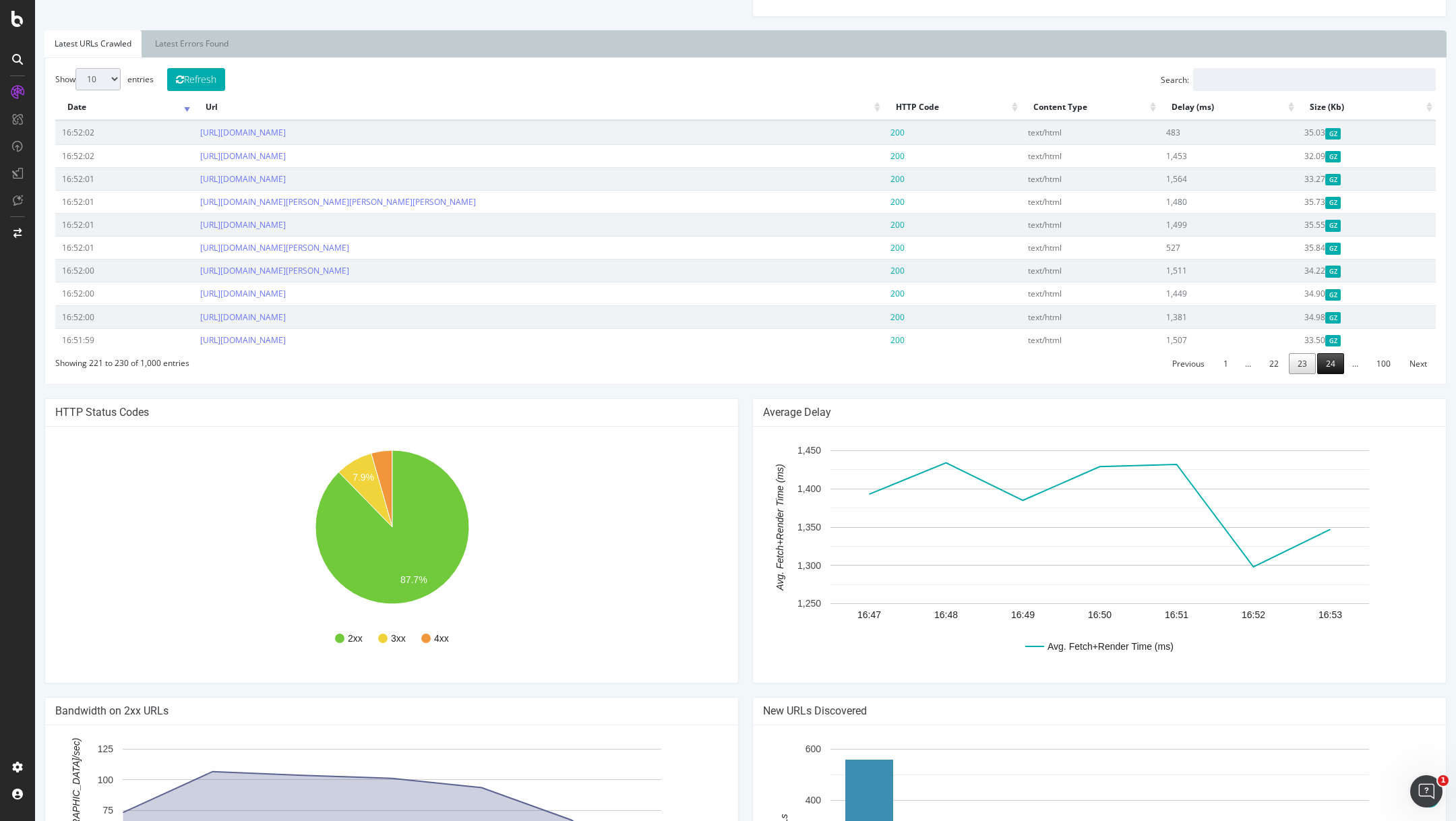
click at [1330, 361] on link "24" at bounding box center [1330, 364] width 27 height 21
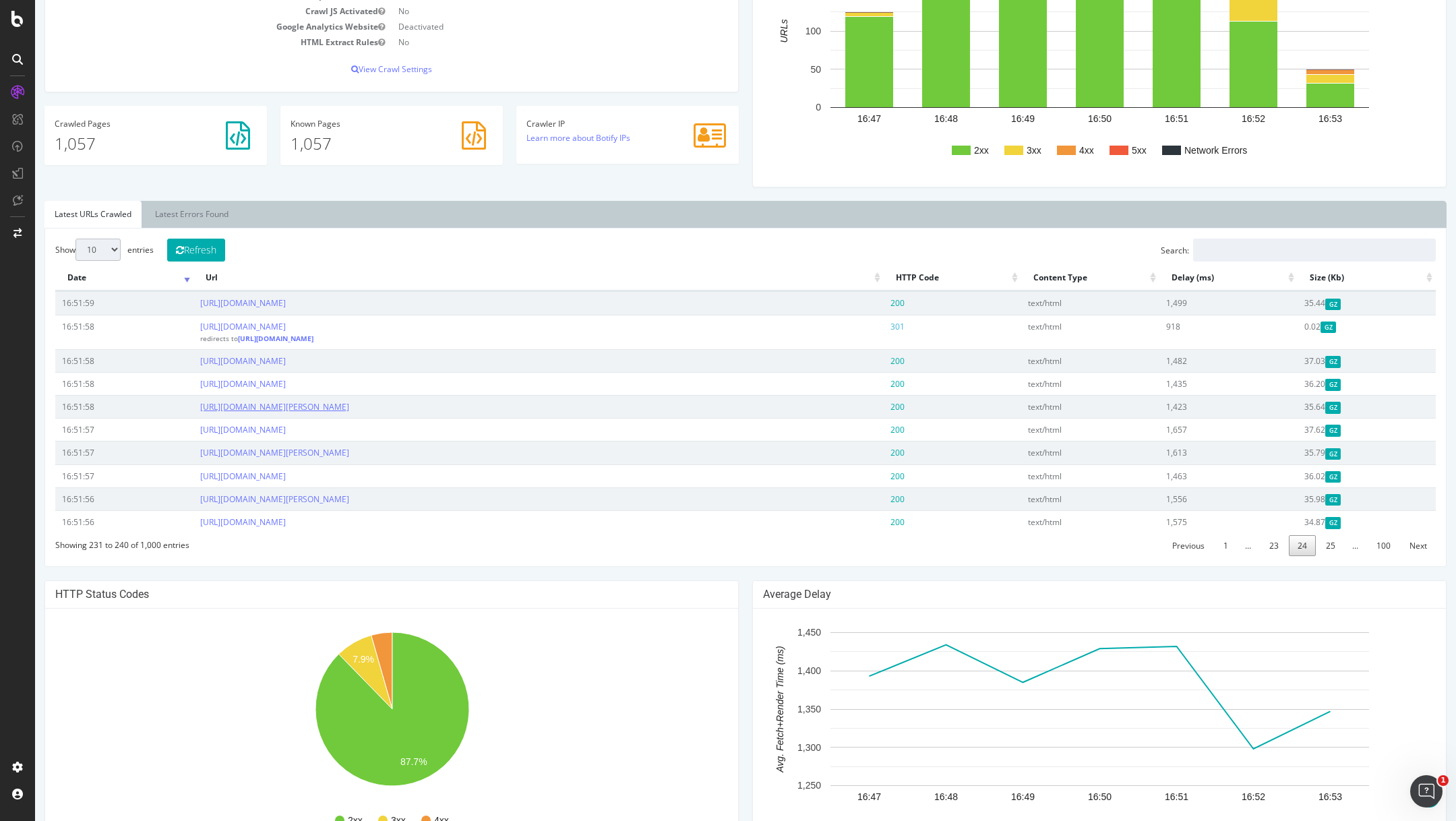
scroll to position [0, 0]
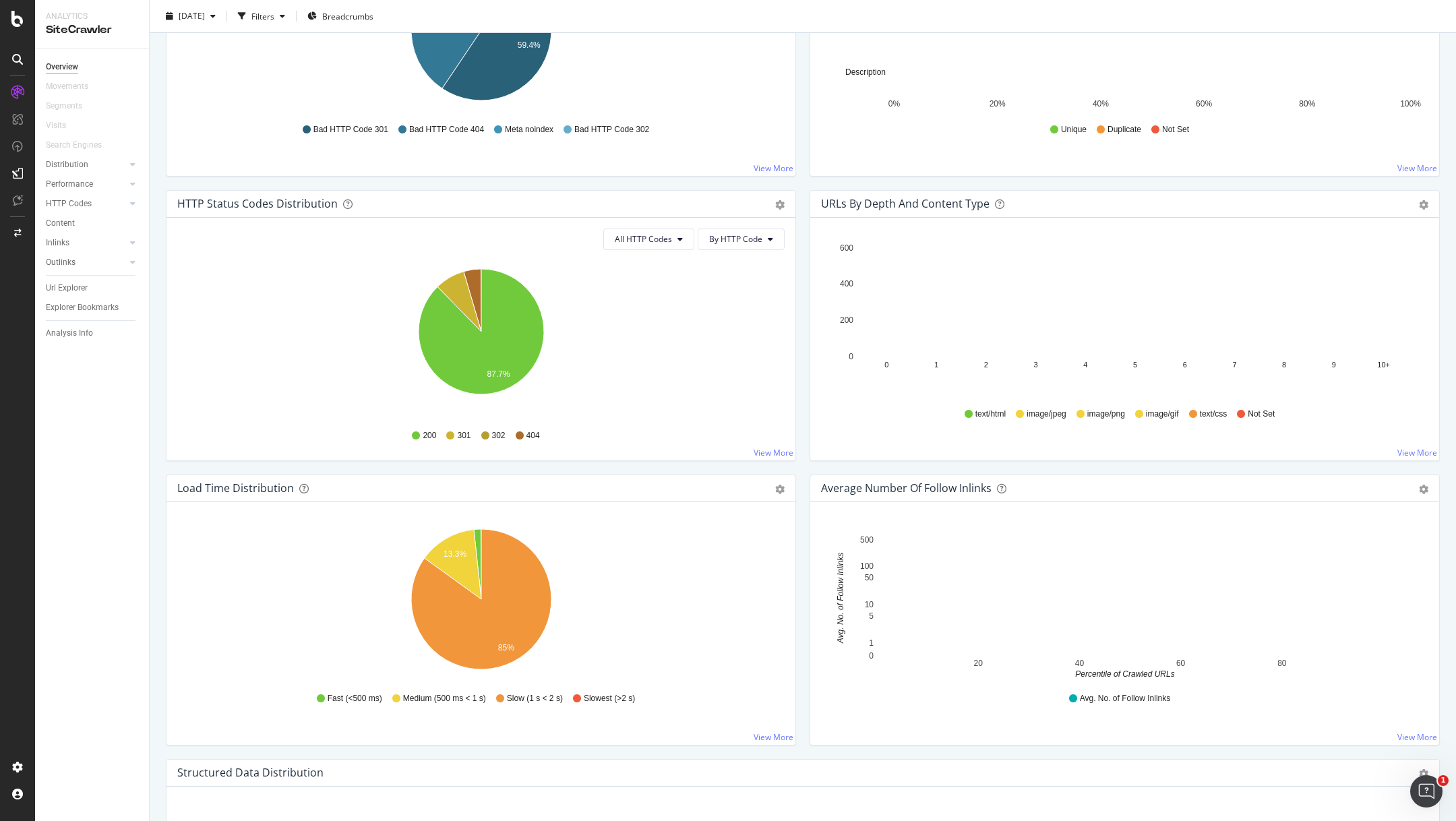
scroll to position [585, 0]
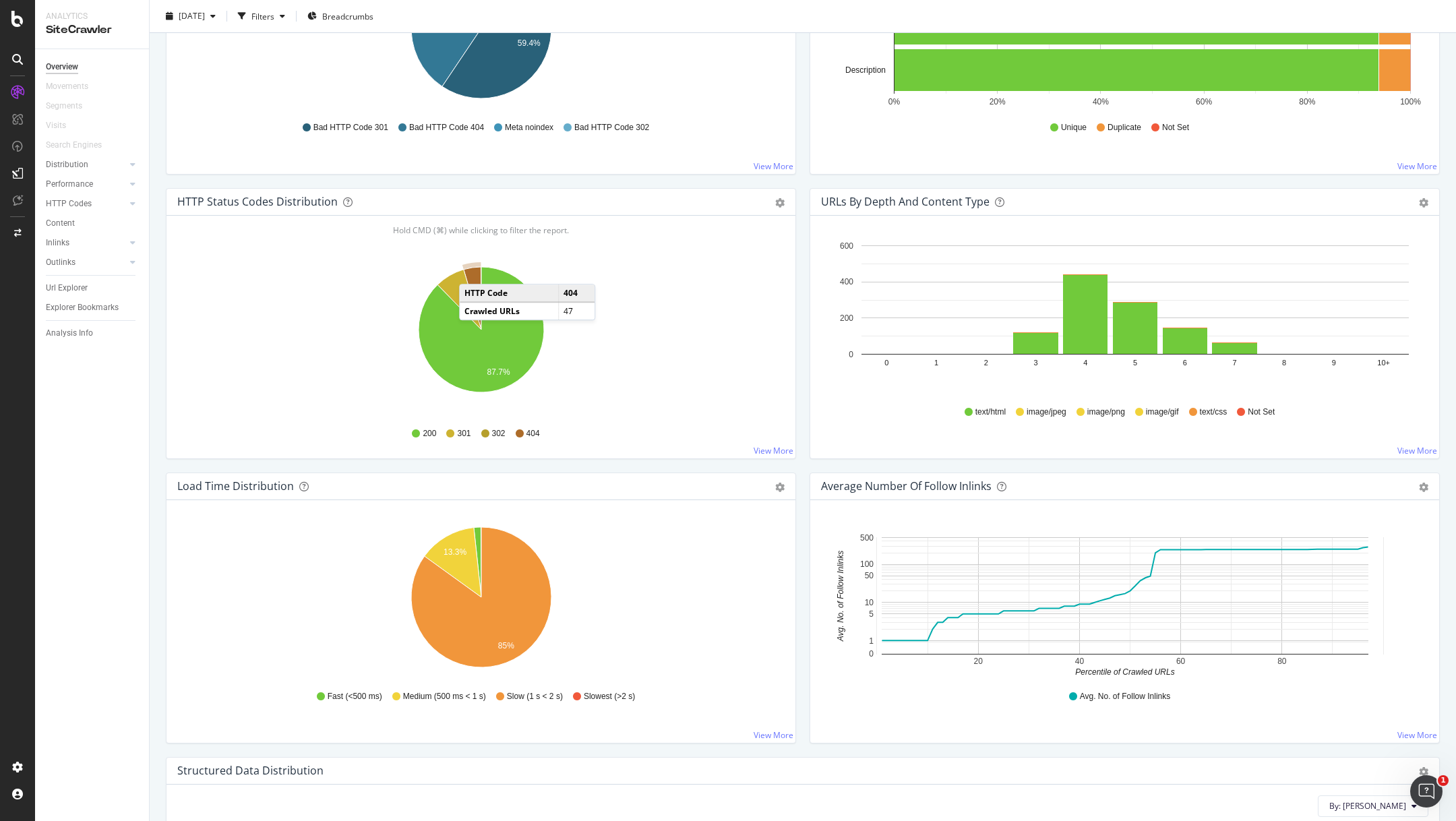
click at [472, 268] on icon "A chart." at bounding box center [472, 298] width 17 height 62
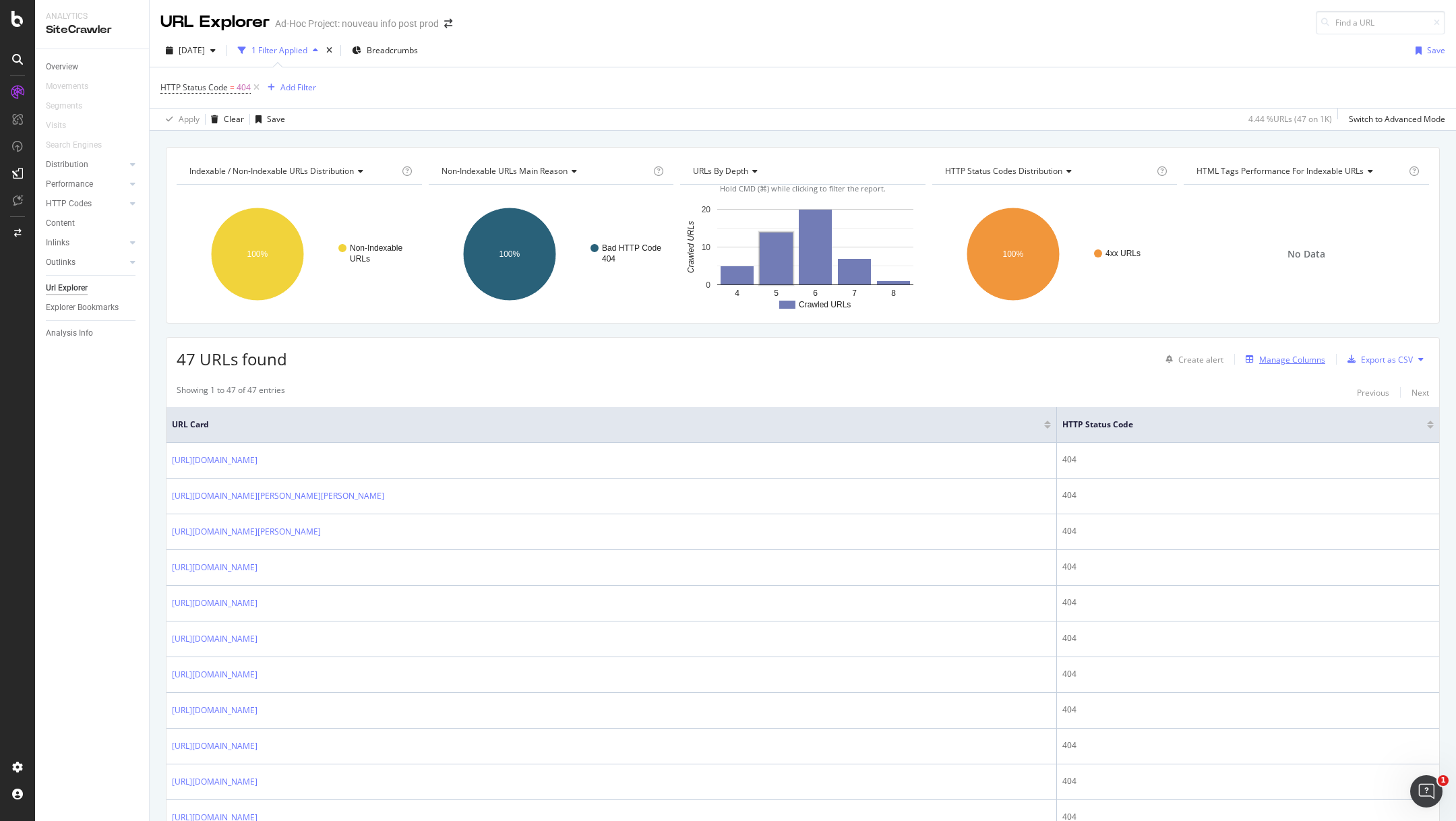
click at [1297, 356] on div "Manage Columns" at bounding box center [1292, 359] width 66 height 11
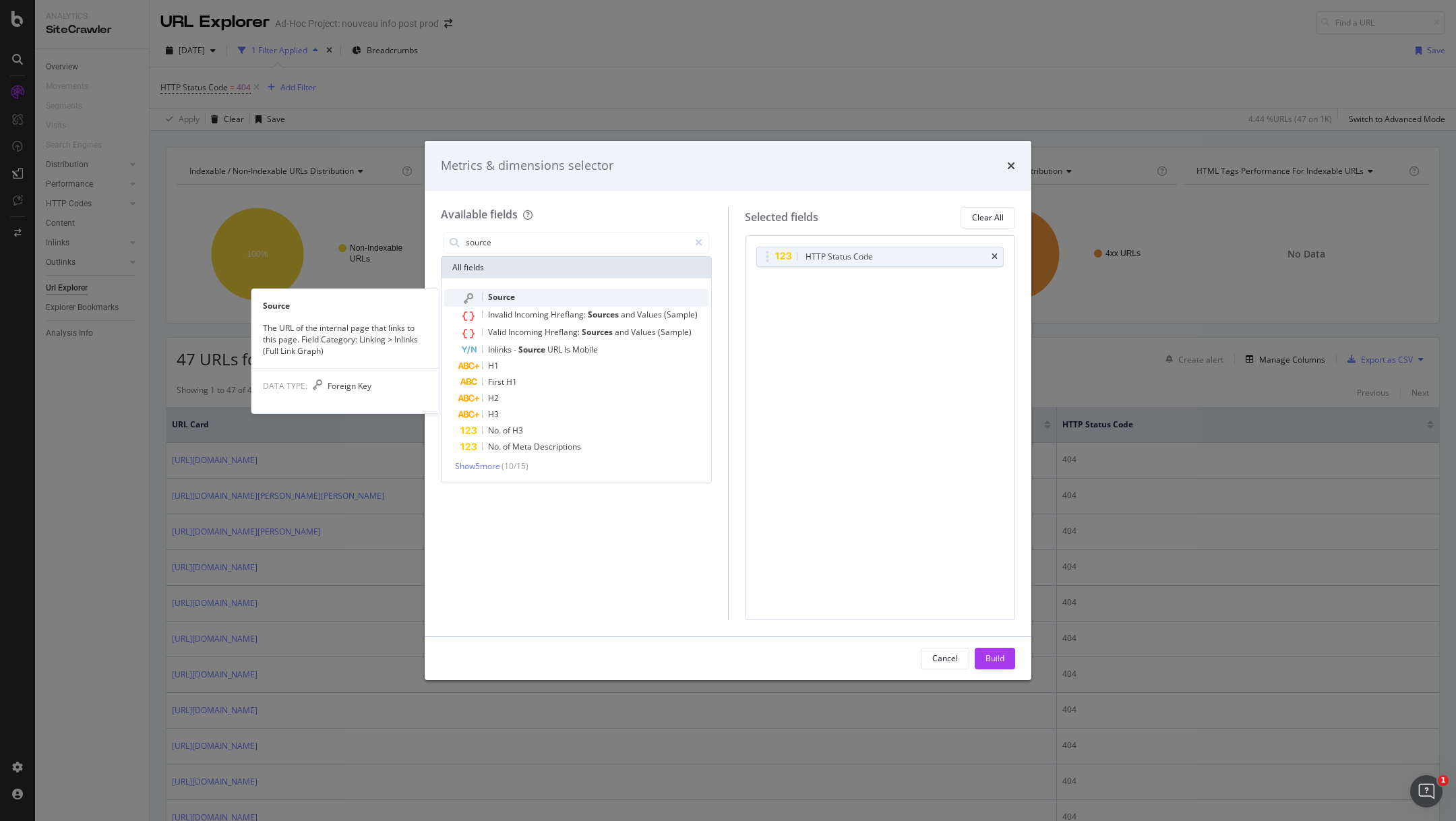
type input "source"
click at [554, 296] on div "Source" at bounding box center [584, 298] width 248 height 17
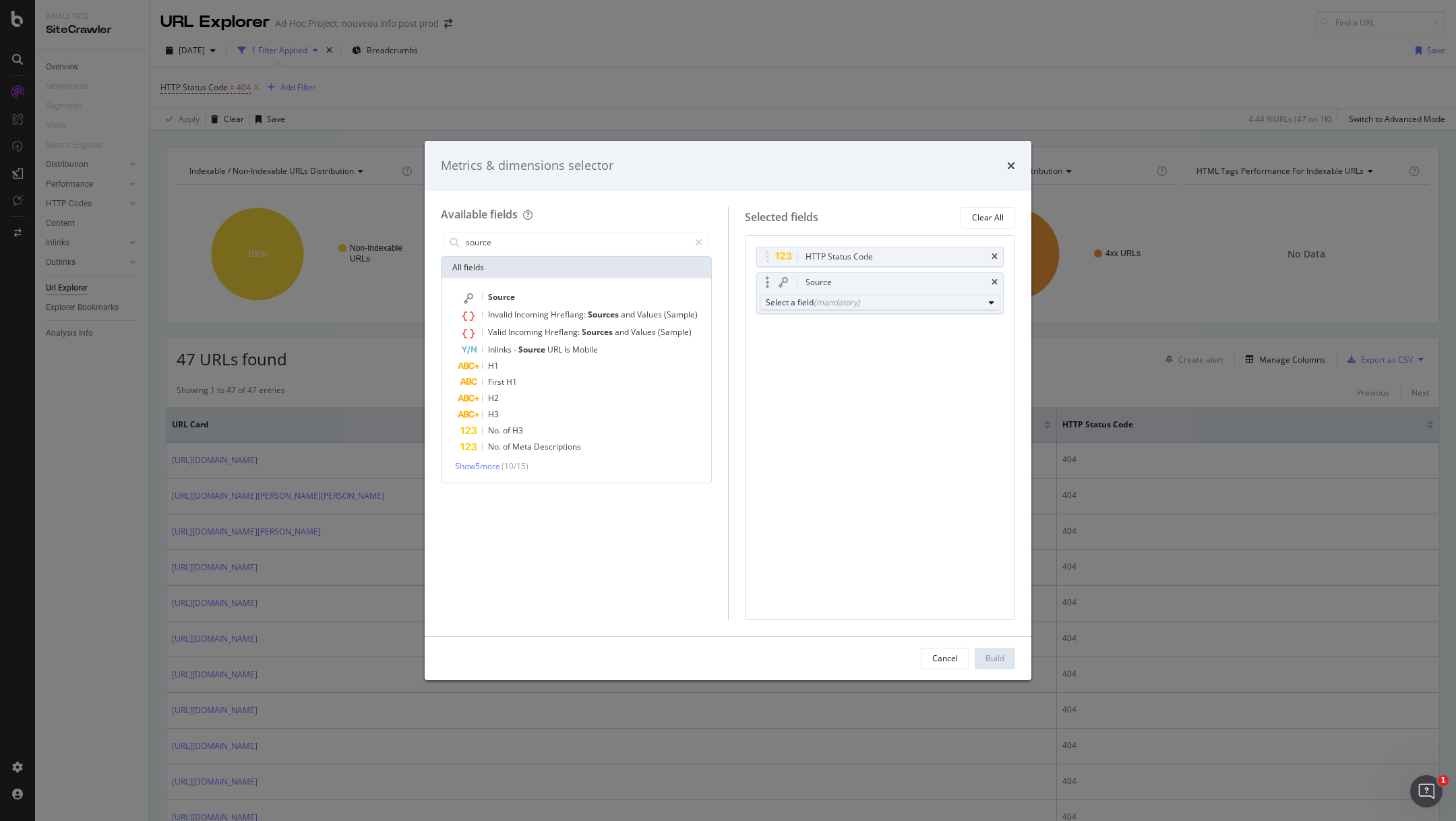
click at [892, 305] on div "Select a field (mandatory)" at bounding box center [875, 301] width 218 height 11
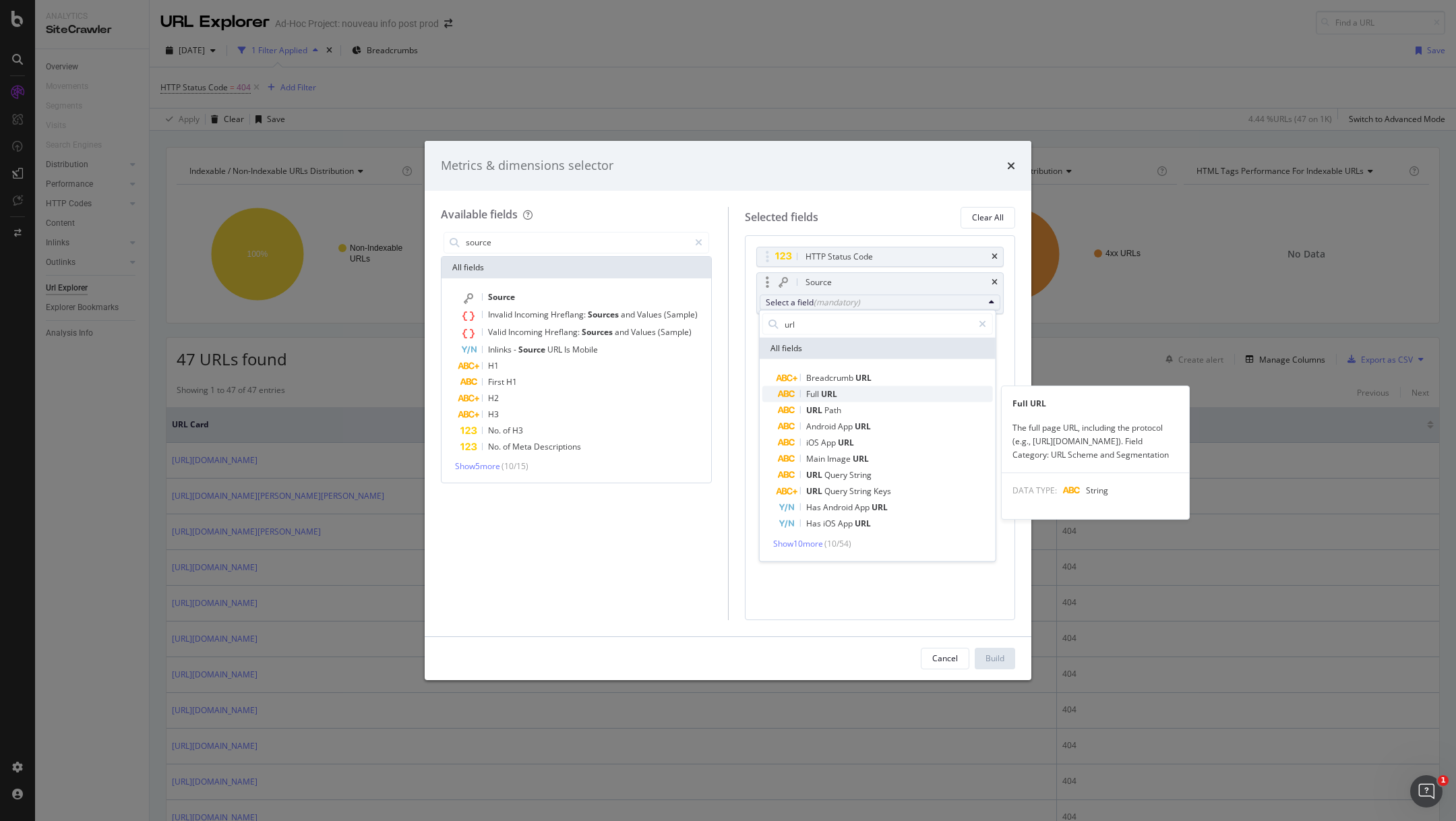
type input "url"
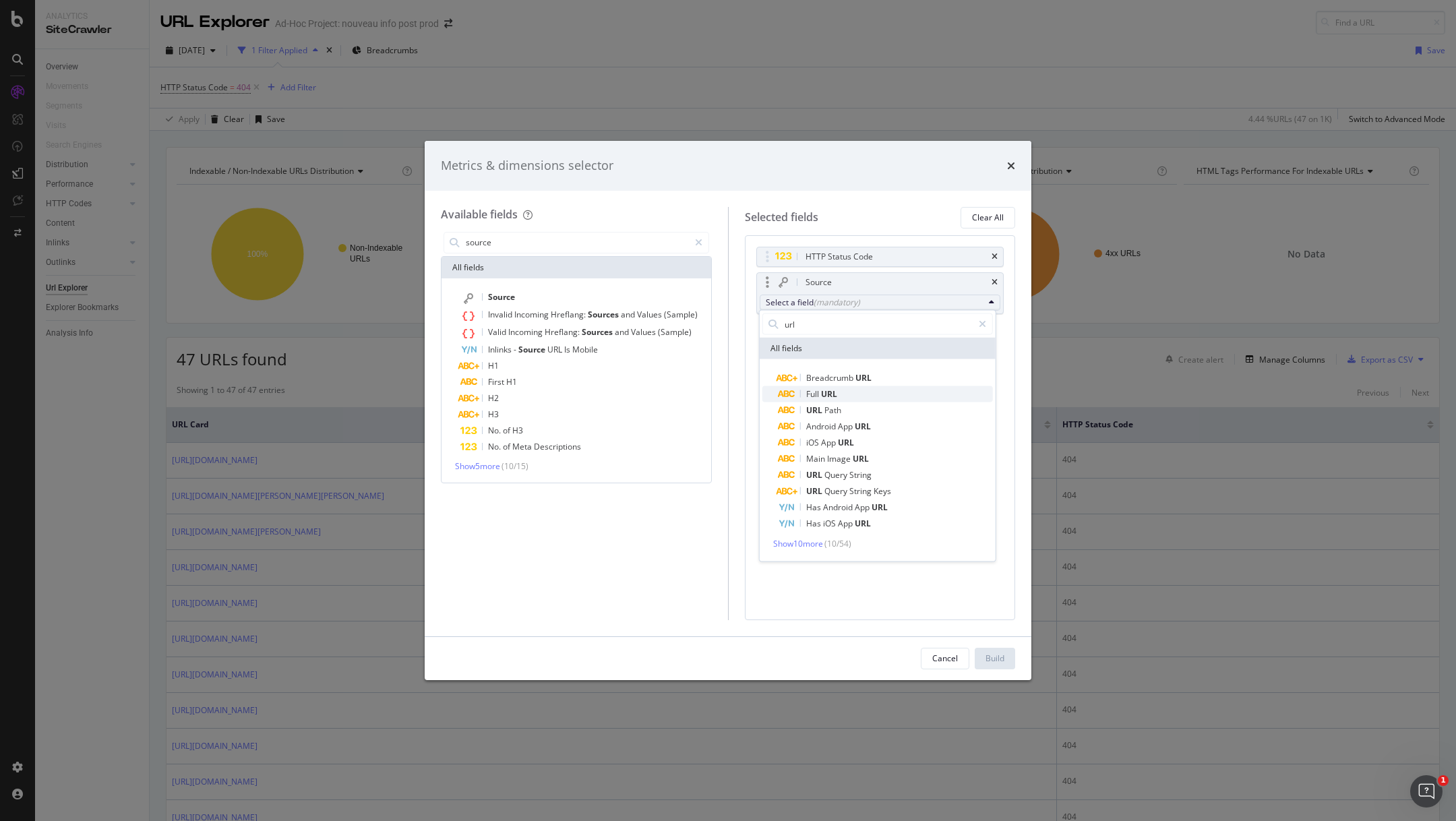
click at [845, 393] on span "Full URL" at bounding box center [885, 394] width 214 height 16
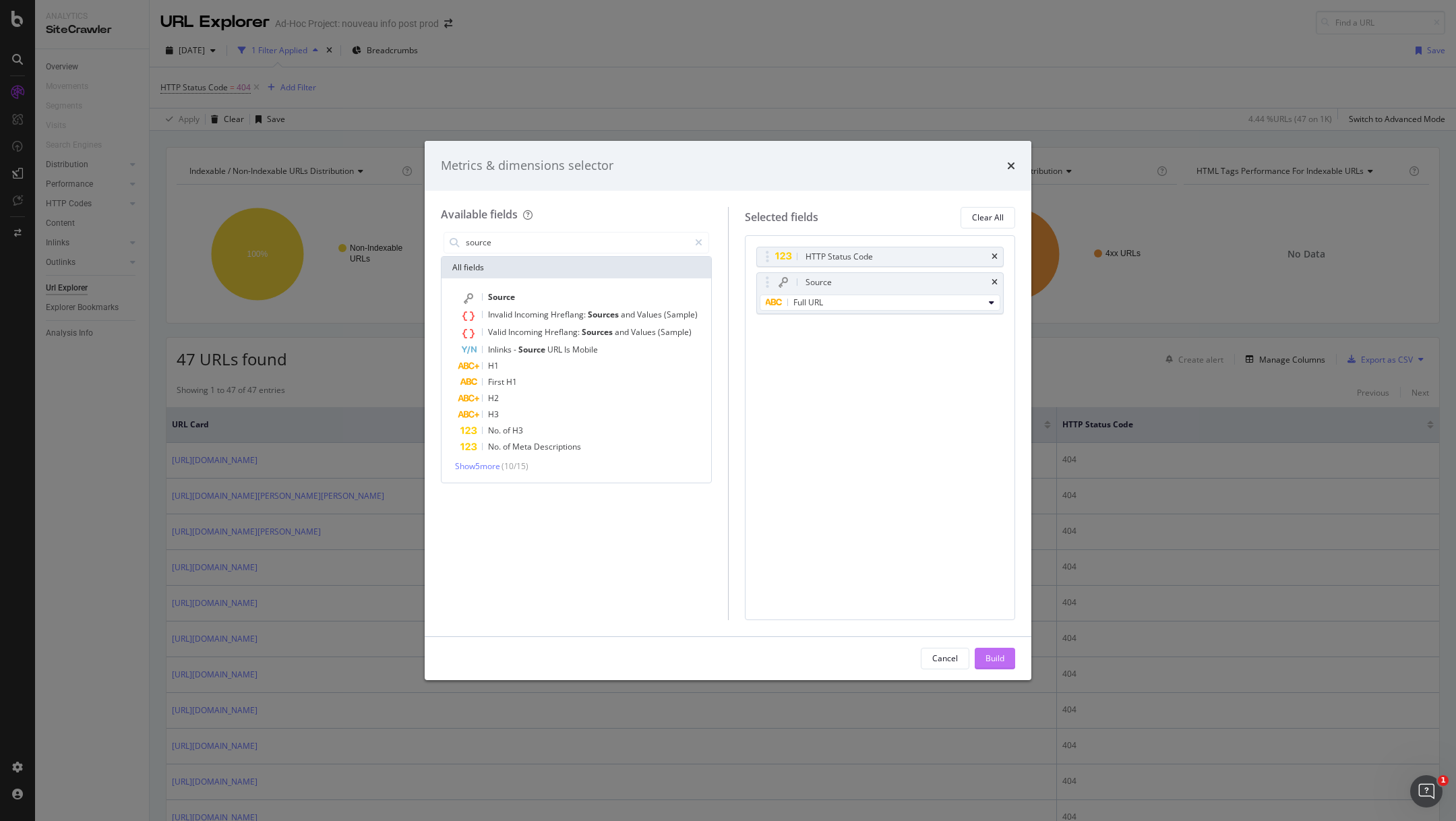
click at [989, 649] on div "Build" at bounding box center [995, 658] width 19 height 20
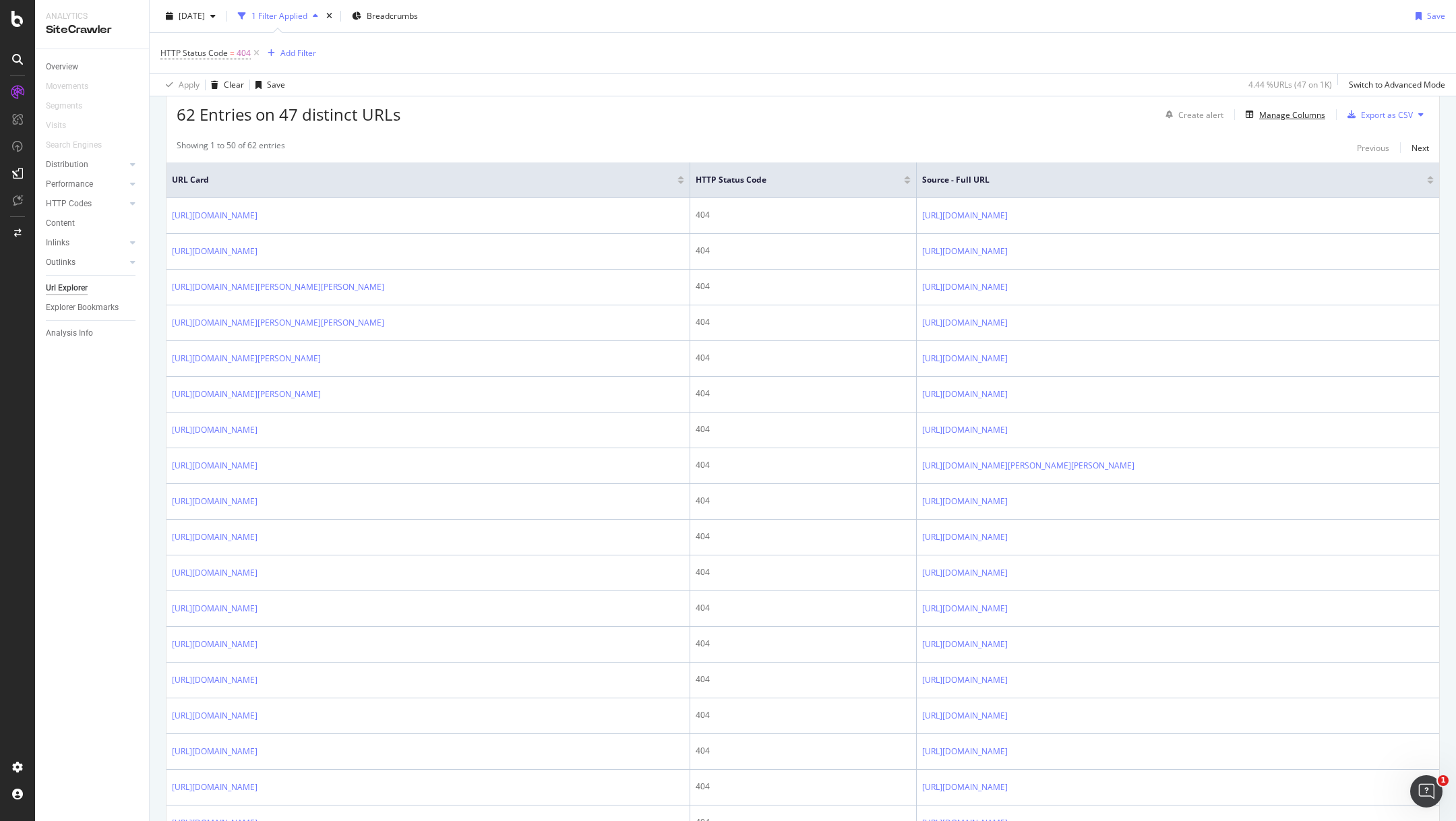
scroll to position [259, 0]
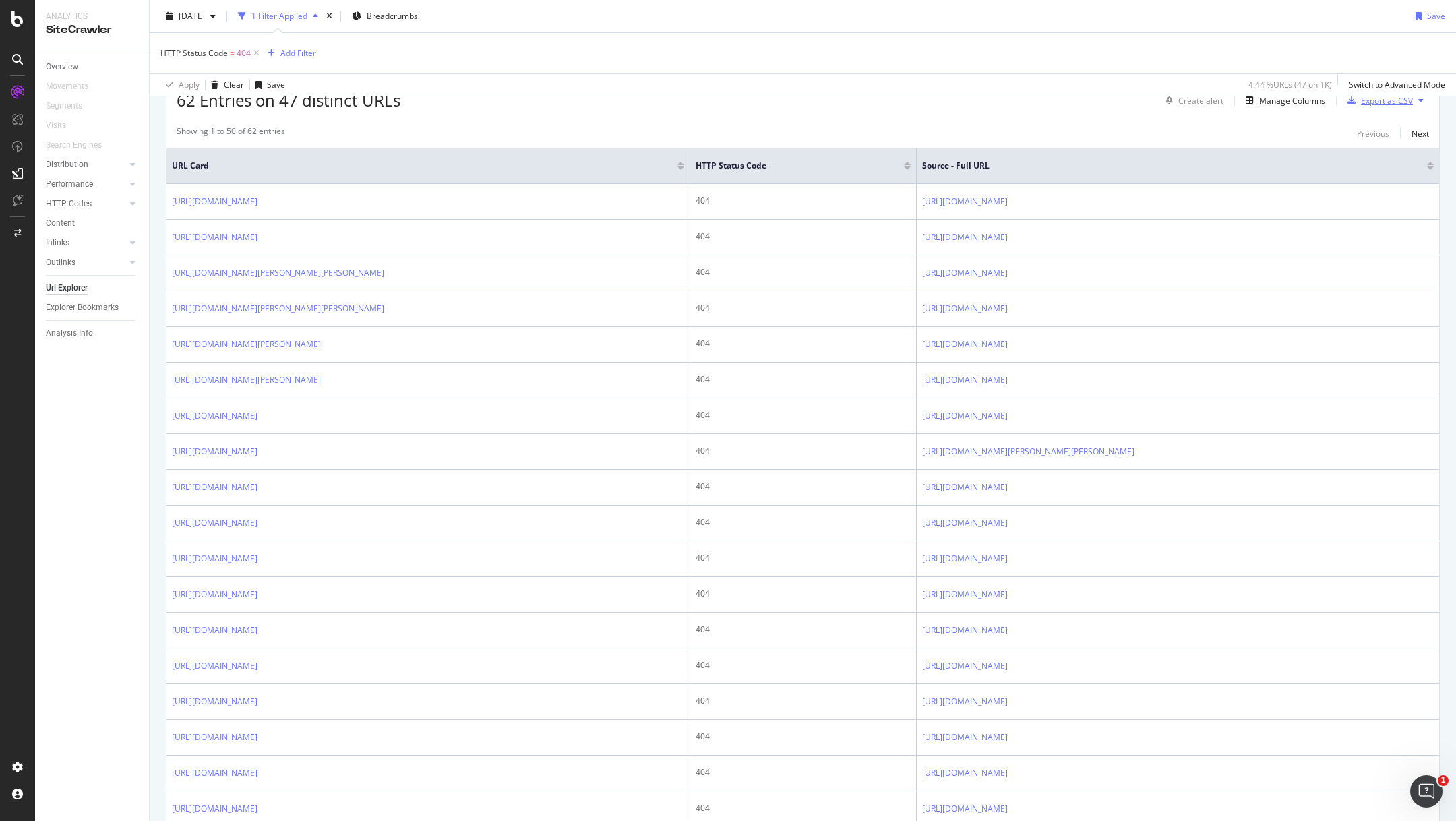
click at [1381, 104] on div "Export as CSV" at bounding box center [1387, 100] width 52 height 11
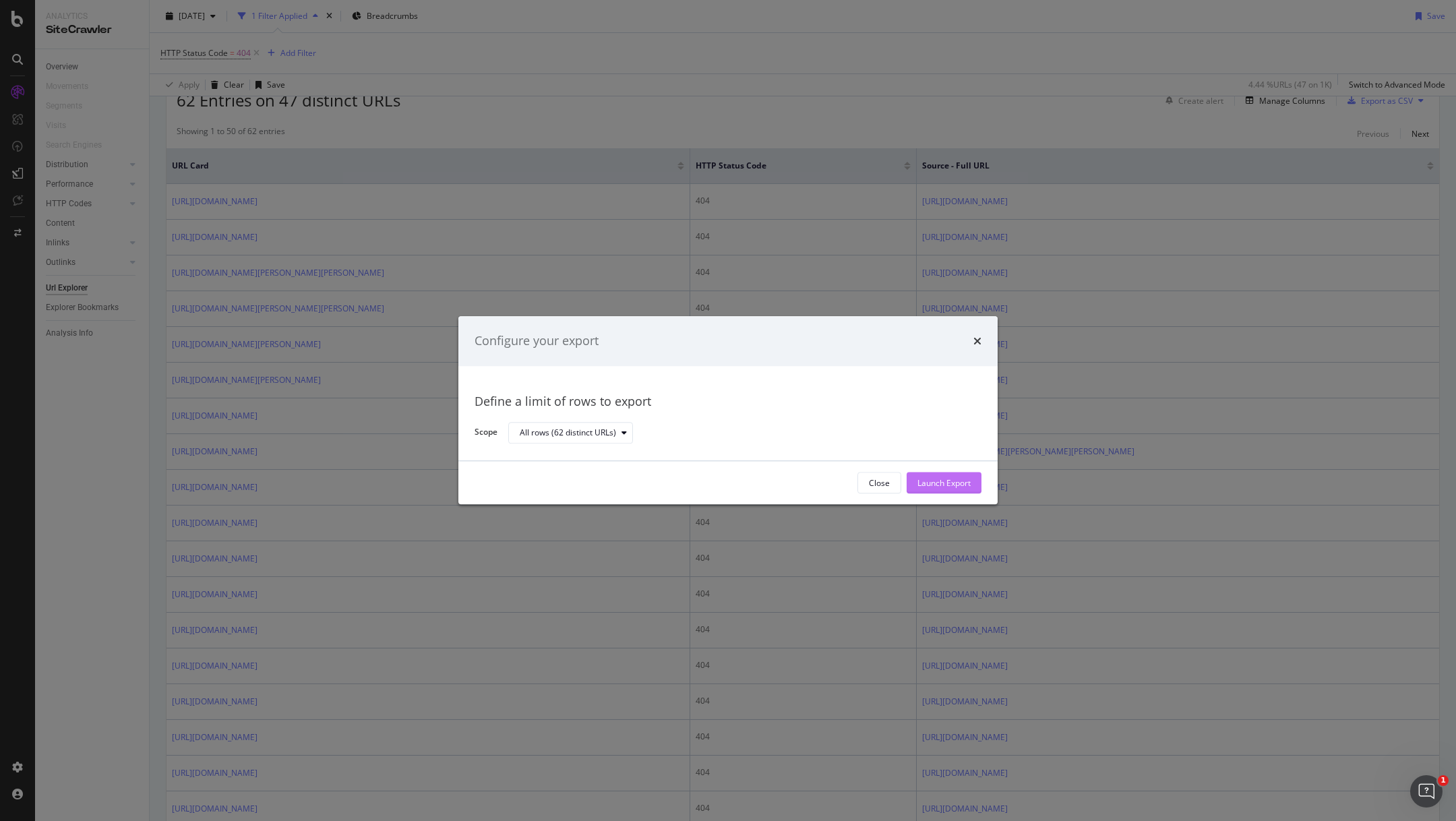
click at [960, 473] on div "Launch Export" at bounding box center [943, 482] width 53 height 20
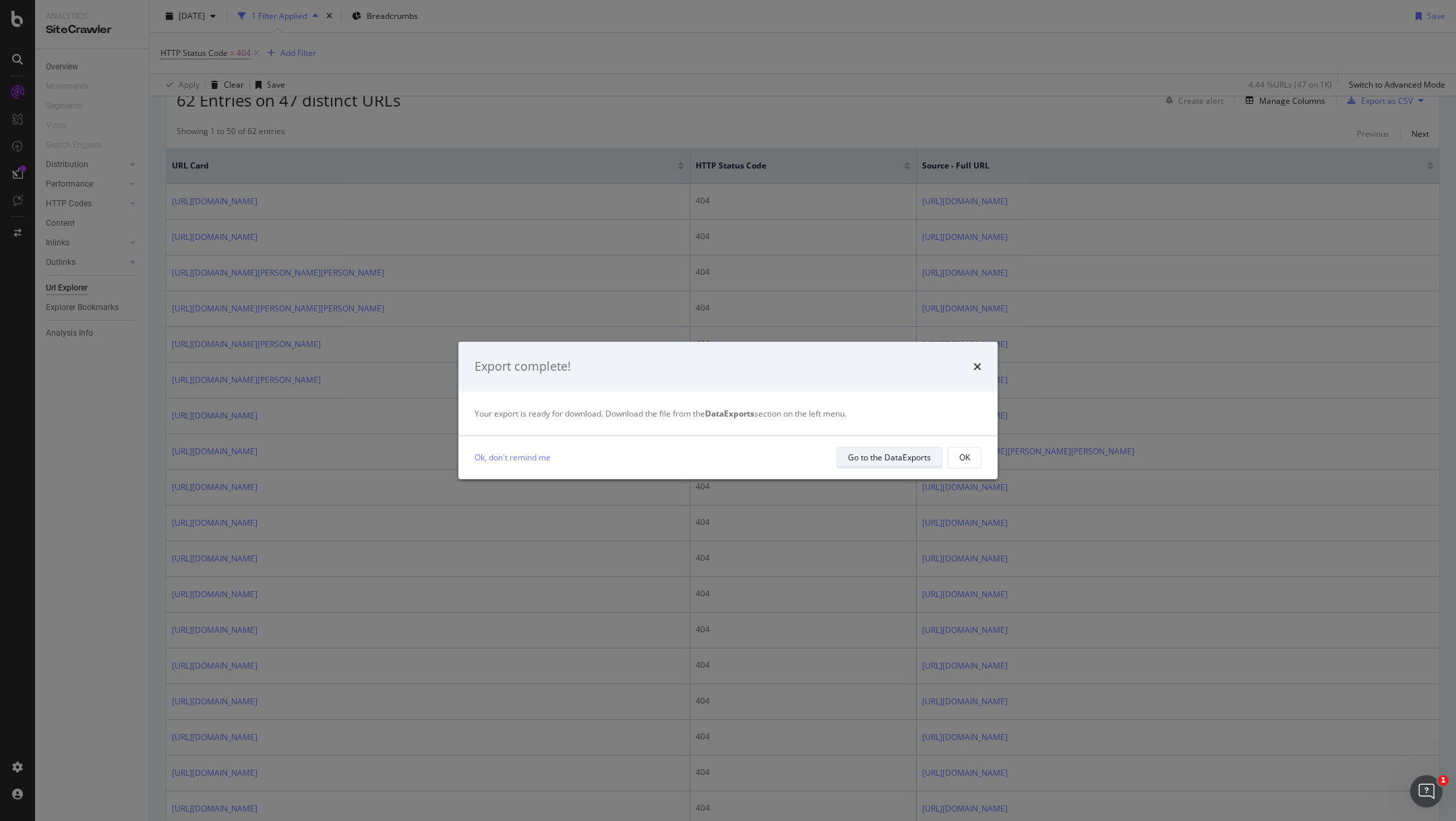
click at [910, 465] on div "Go to the DataExports" at bounding box center [890, 457] width 83 height 19
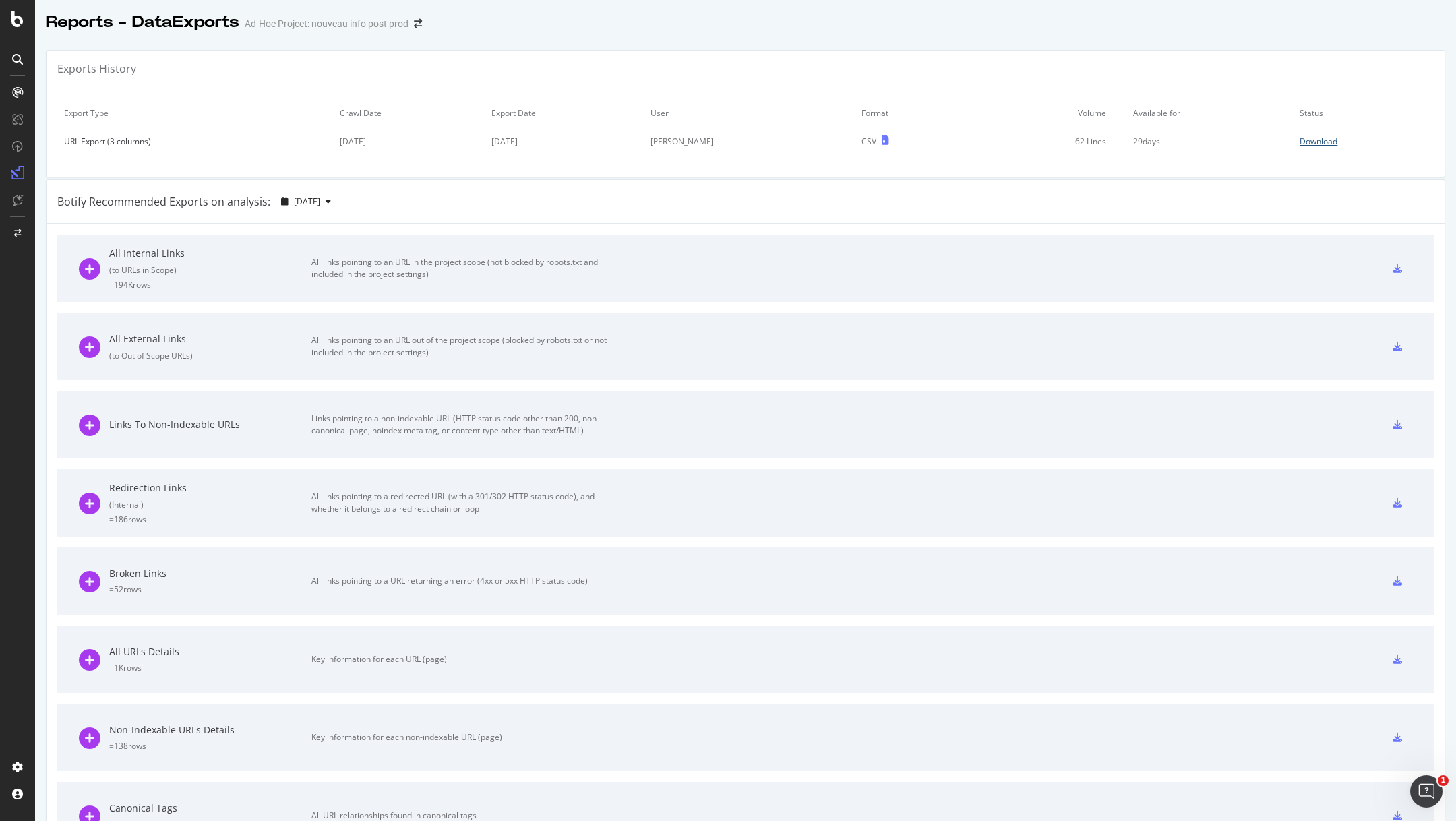
click at [1323, 141] on div "Download" at bounding box center [1318, 140] width 38 height 11
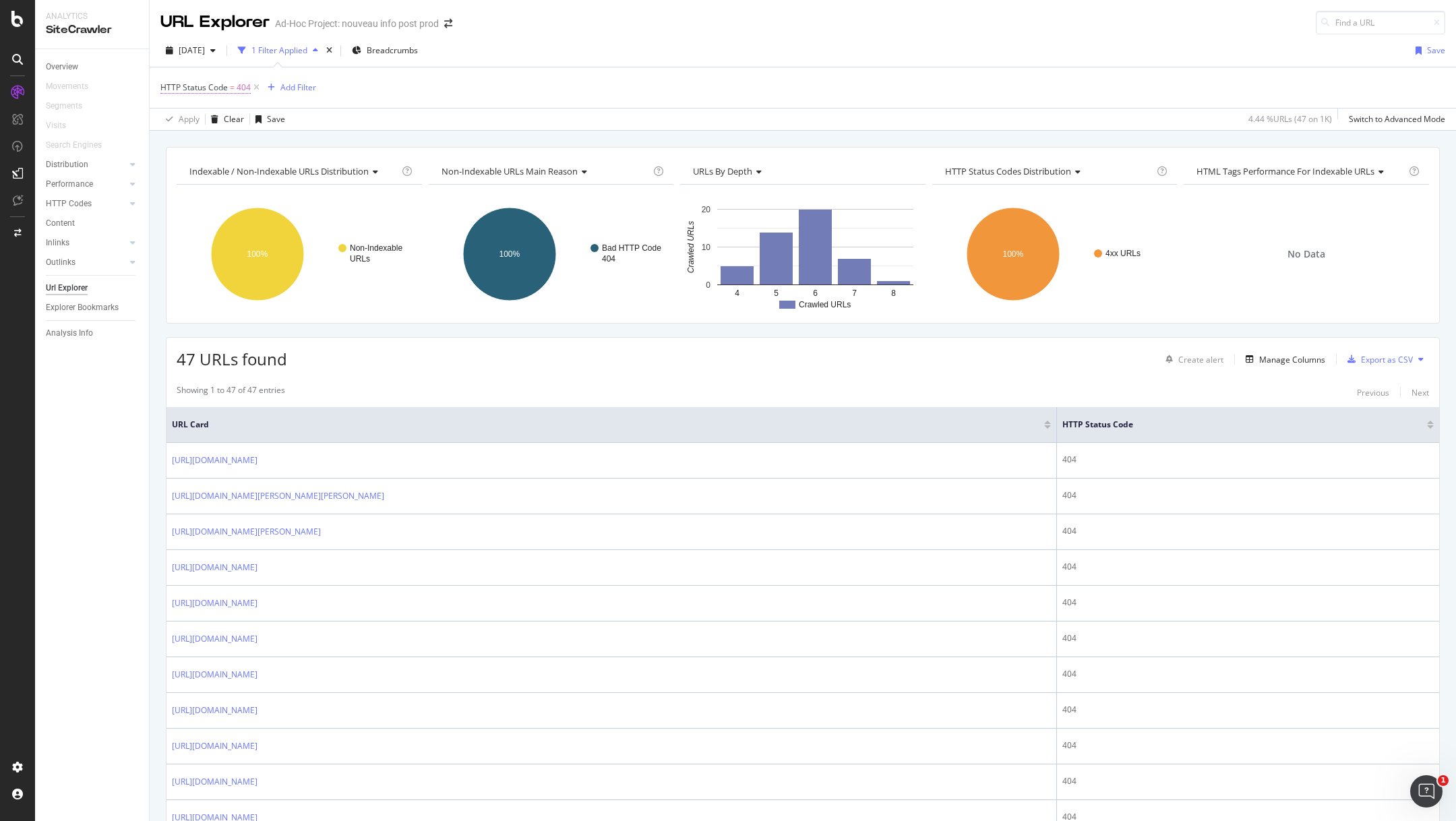
click at [233, 87] on span "HTTP Status Code = 404" at bounding box center [205, 87] width 90 height 12
click at [210, 145] on input "404" at bounding box center [245, 143] width 148 height 22
type input "4"
type input "2"
type input "301"
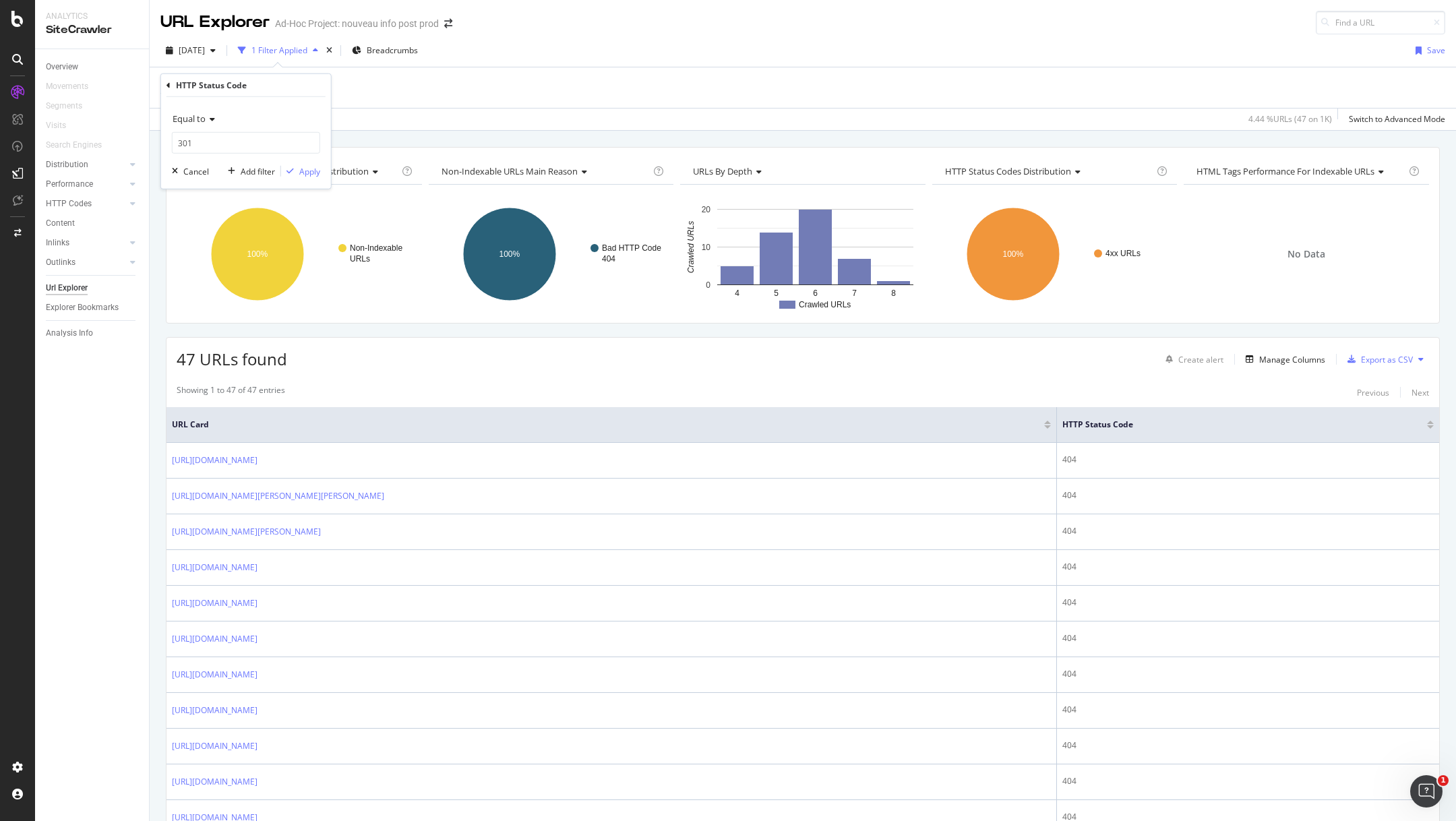
click at [307, 162] on div "Equal to 301 301 Cancel Add filter Apply" at bounding box center [246, 143] width 170 height 92
click at [307, 169] on div "Apply" at bounding box center [309, 171] width 21 height 11
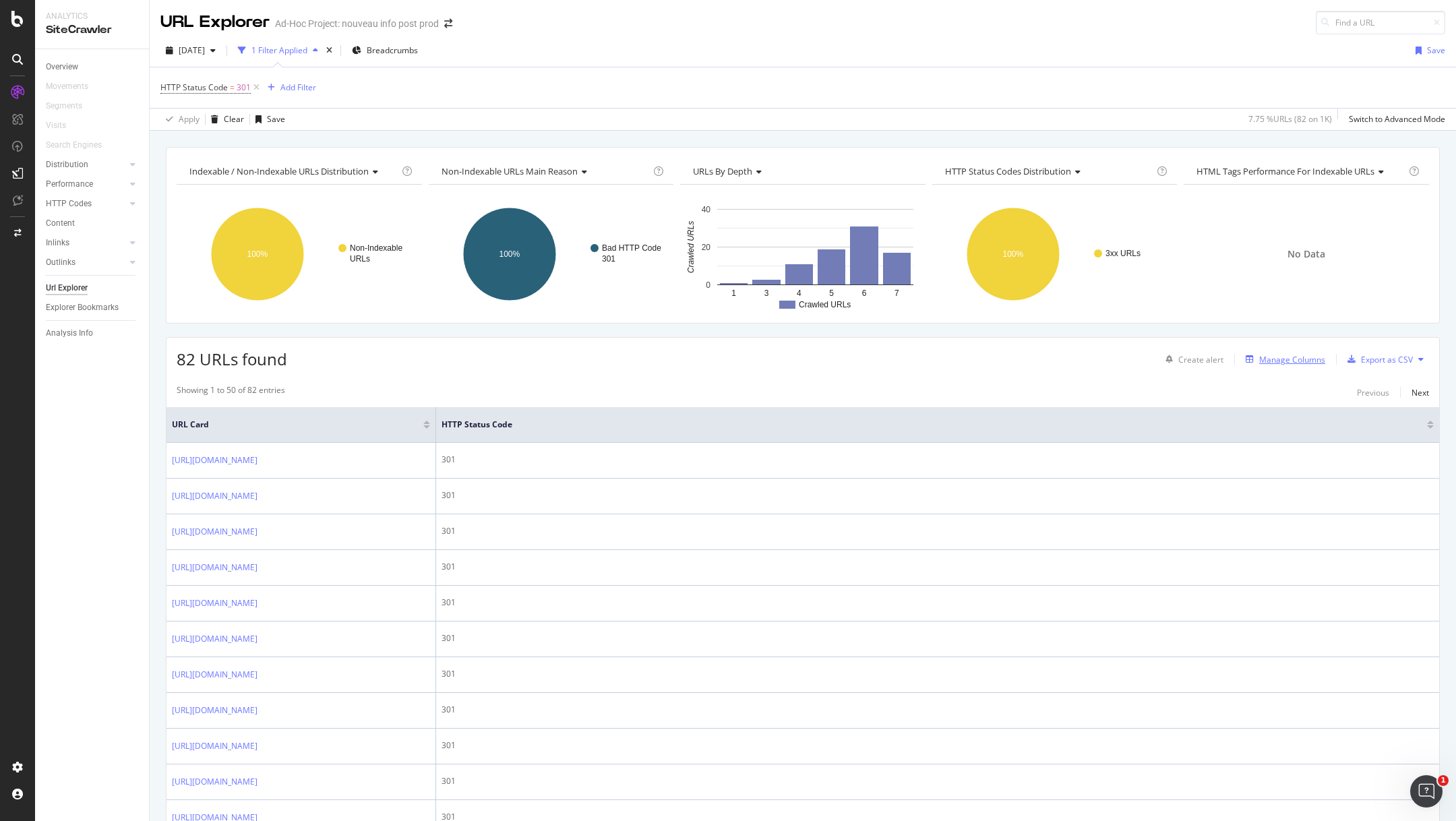
click at [1290, 360] on div "Manage Columns" at bounding box center [1292, 359] width 66 height 11
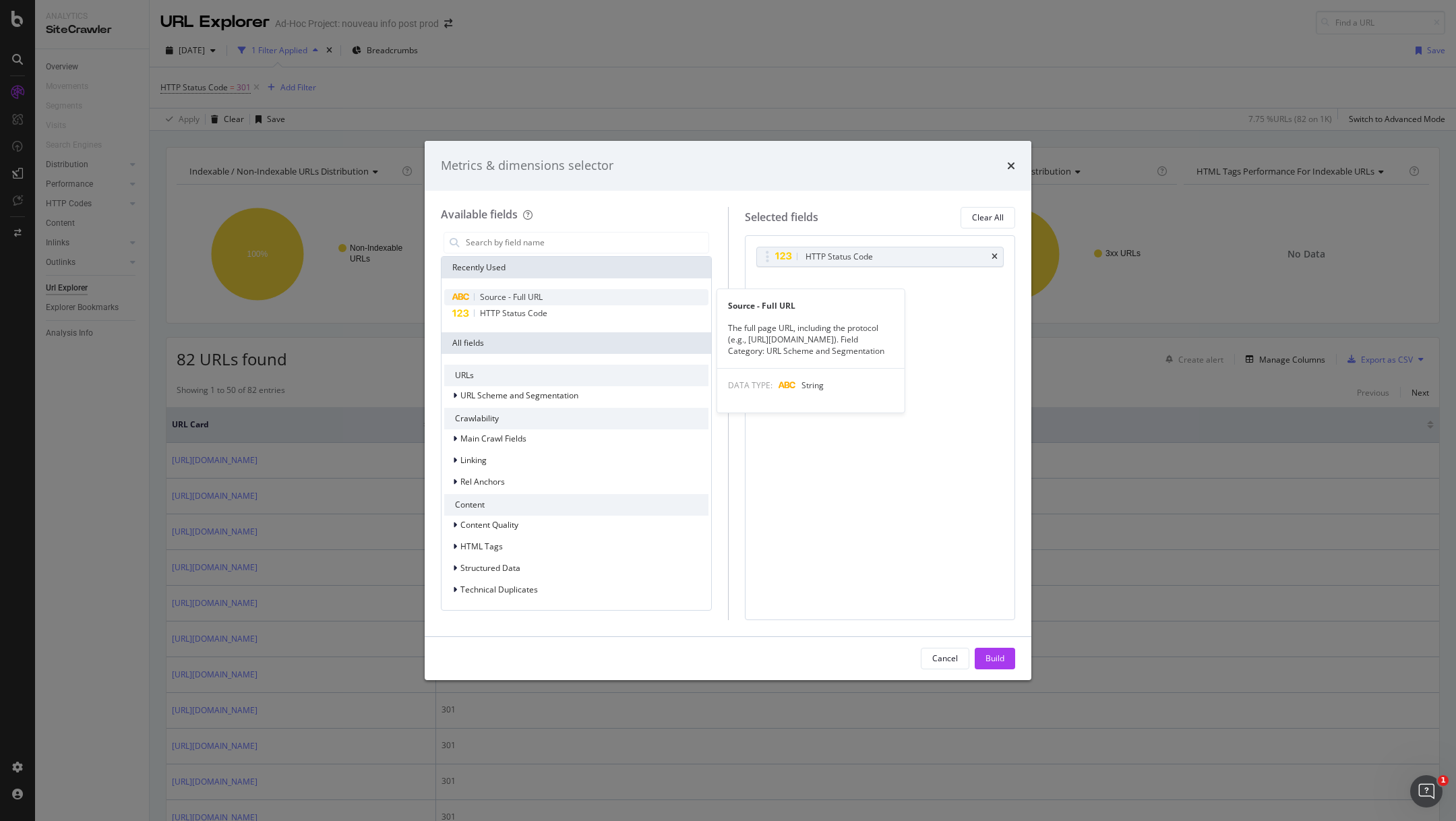
click at [534, 294] on span "Source - Full URL" at bounding box center [511, 296] width 62 height 11
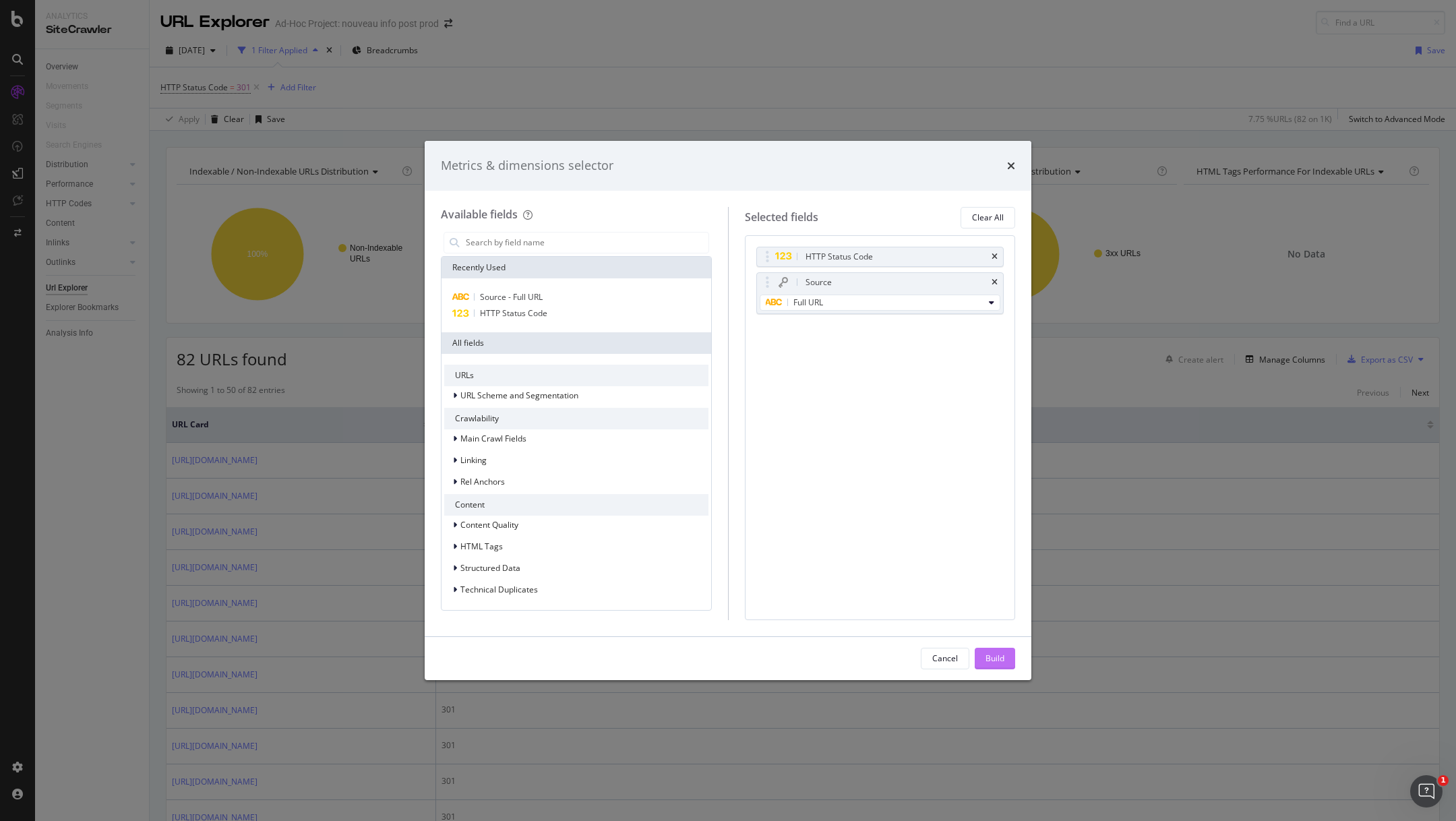
click at [995, 655] on div "Build" at bounding box center [995, 657] width 19 height 11
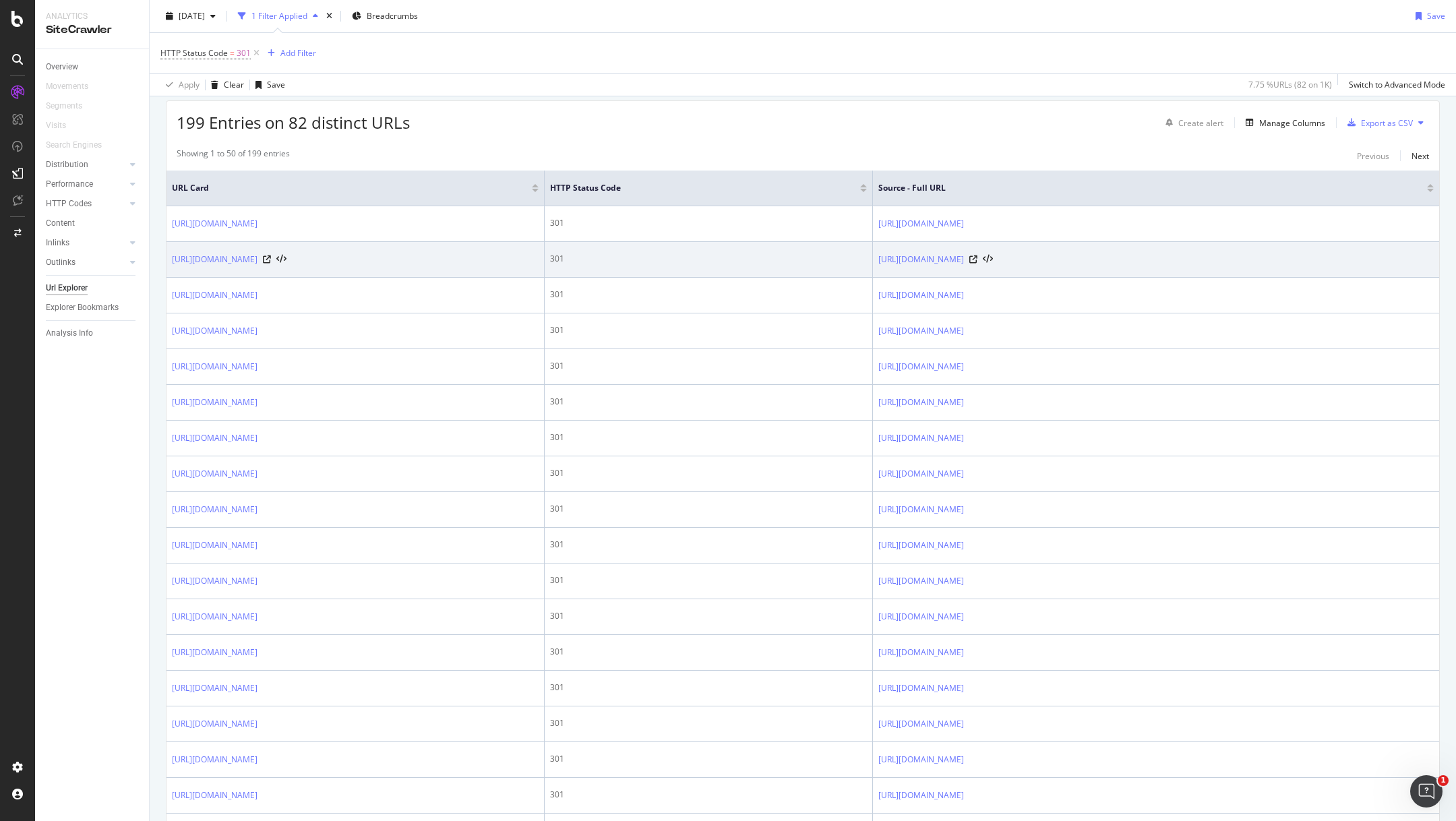
scroll to position [236, 0]
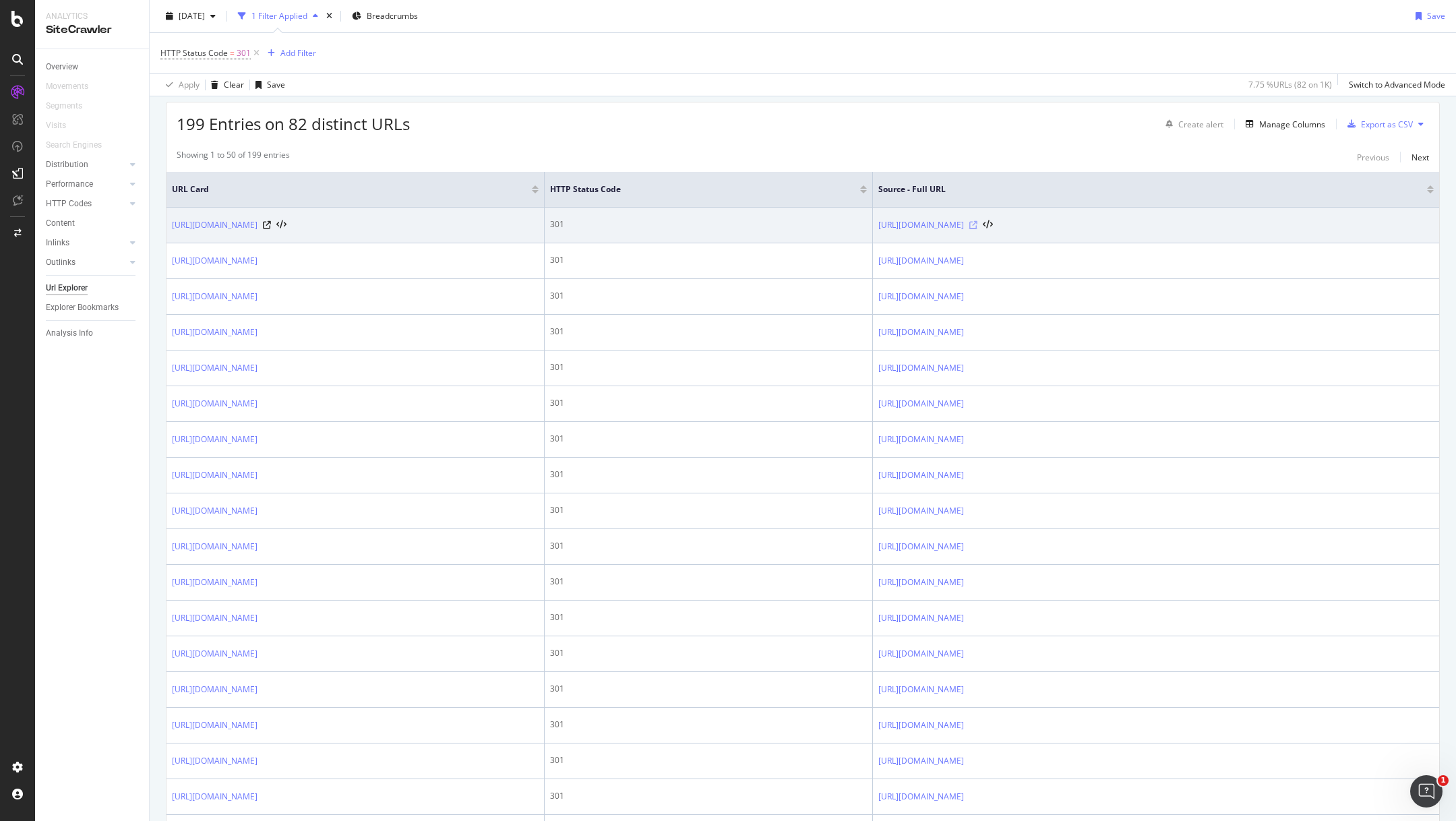
click at [977, 223] on icon at bounding box center [973, 224] width 8 height 8
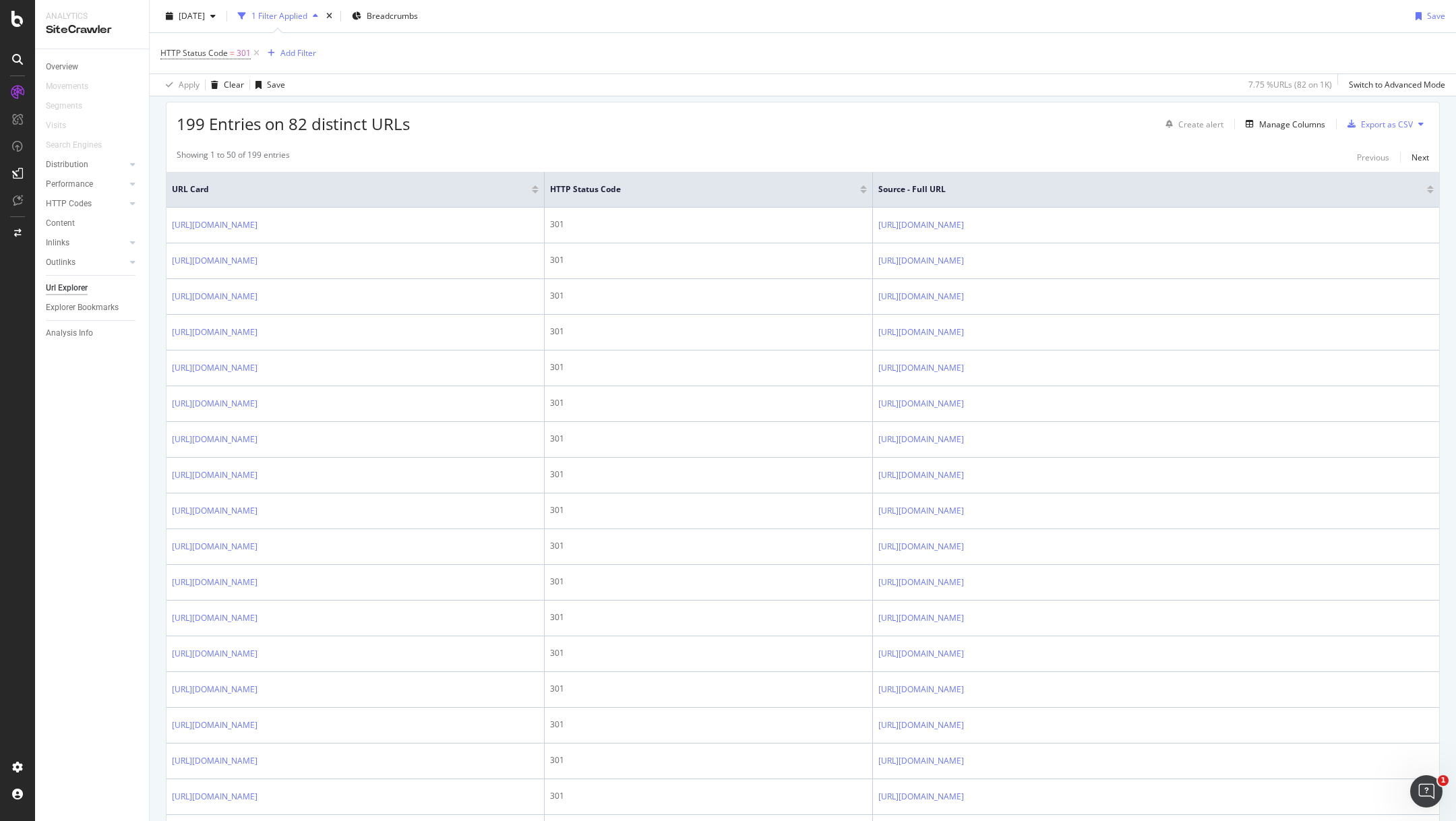
drag, startPoint x: 557, startPoint y: 186, endPoint x: 357, endPoint y: 190, distance: 200.0
click at [356, 190] on th "URL Card" at bounding box center [355, 189] width 379 height 36
drag, startPoint x: 558, startPoint y: 197, endPoint x: 445, endPoint y: 201, distance: 113.1
click at [445, 201] on th "URL Card" at bounding box center [355, 189] width 379 height 36
click at [1402, 121] on div "Export as CSV" at bounding box center [1387, 124] width 52 height 11
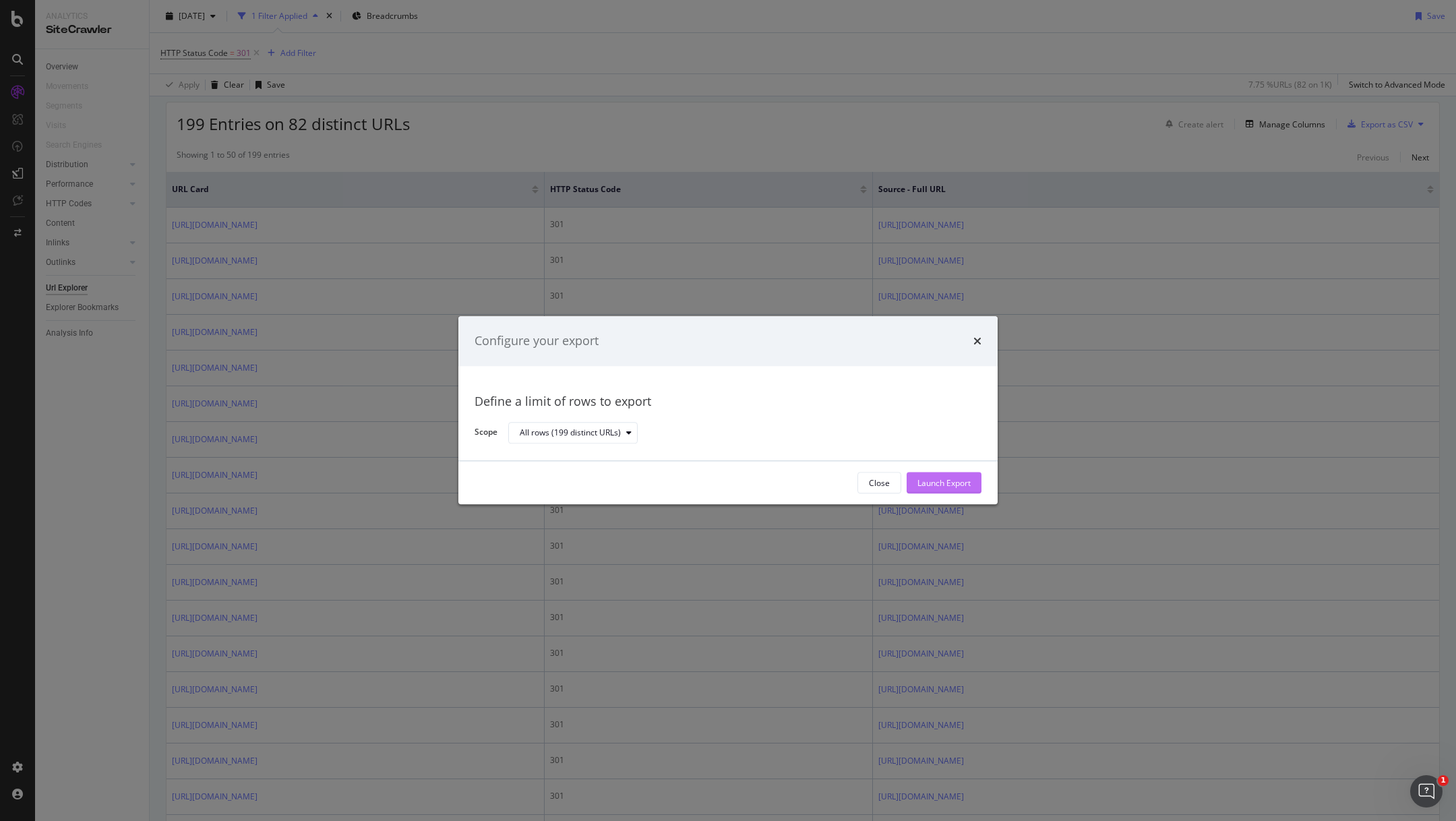
click at [941, 479] on div "Launch Export" at bounding box center [943, 482] width 53 height 11
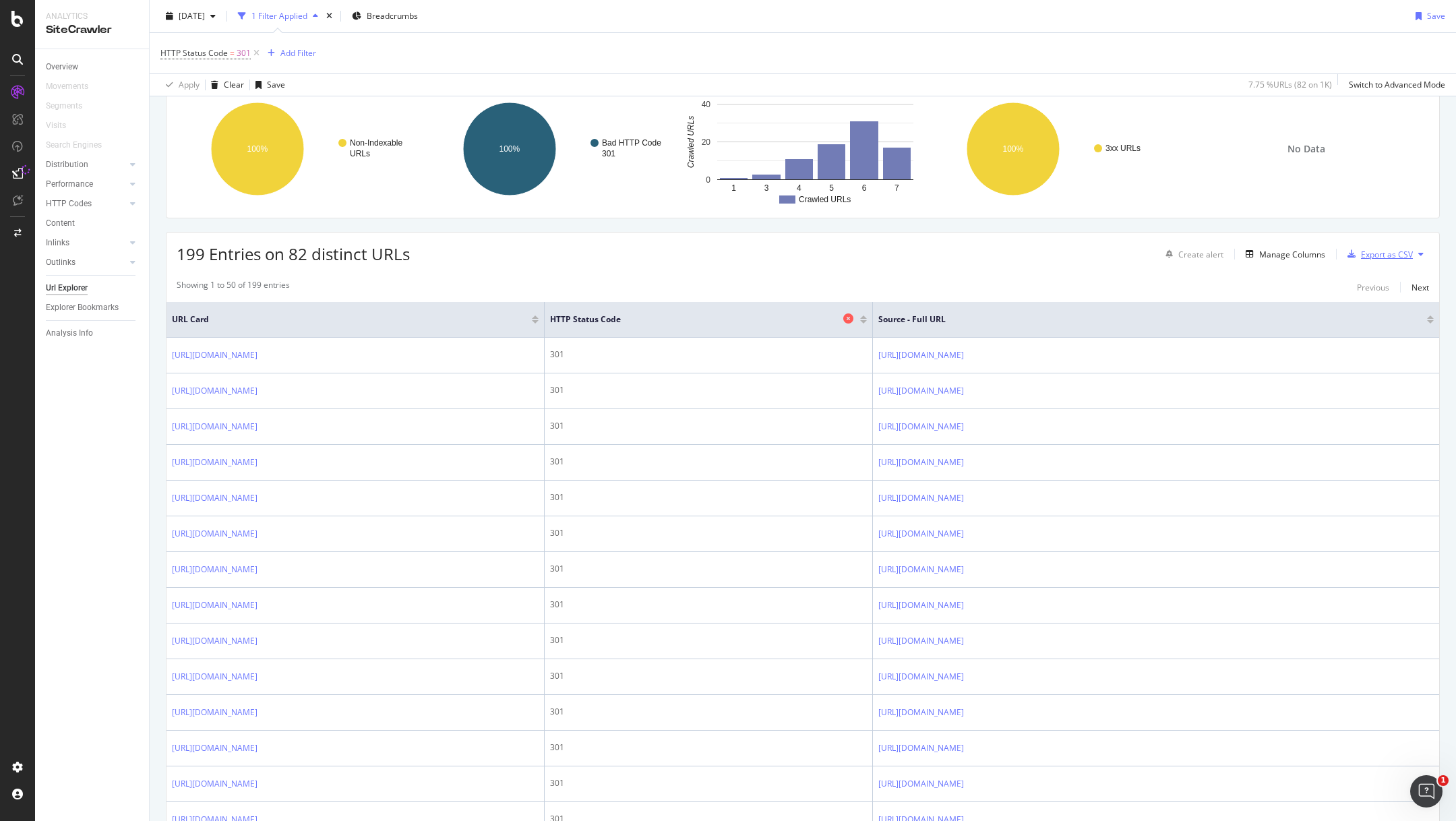
scroll to position [0, 0]
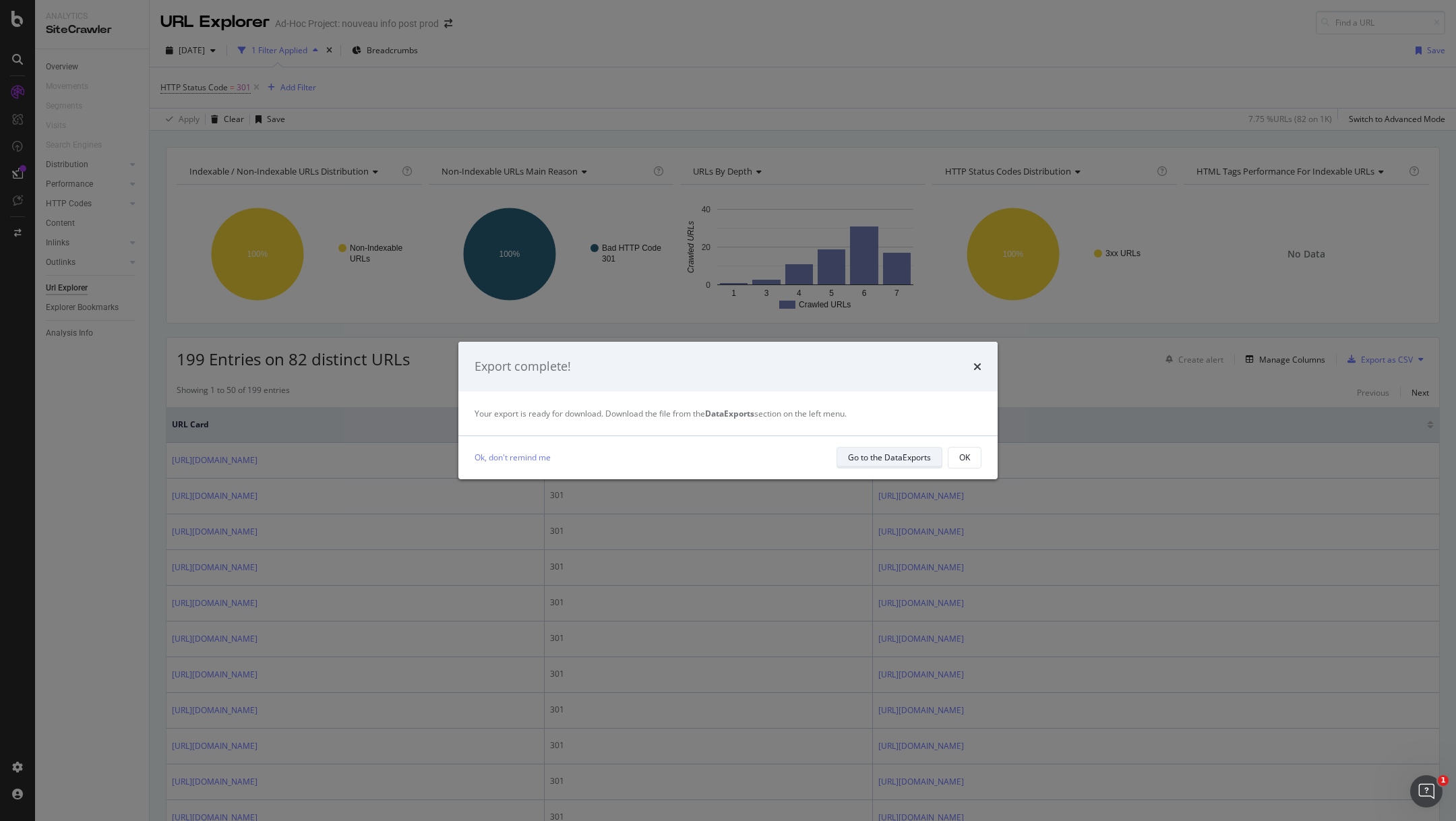
click at [887, 454] on div "Go to the DataExports" at bounding box center [890, 456] width 83 height 11
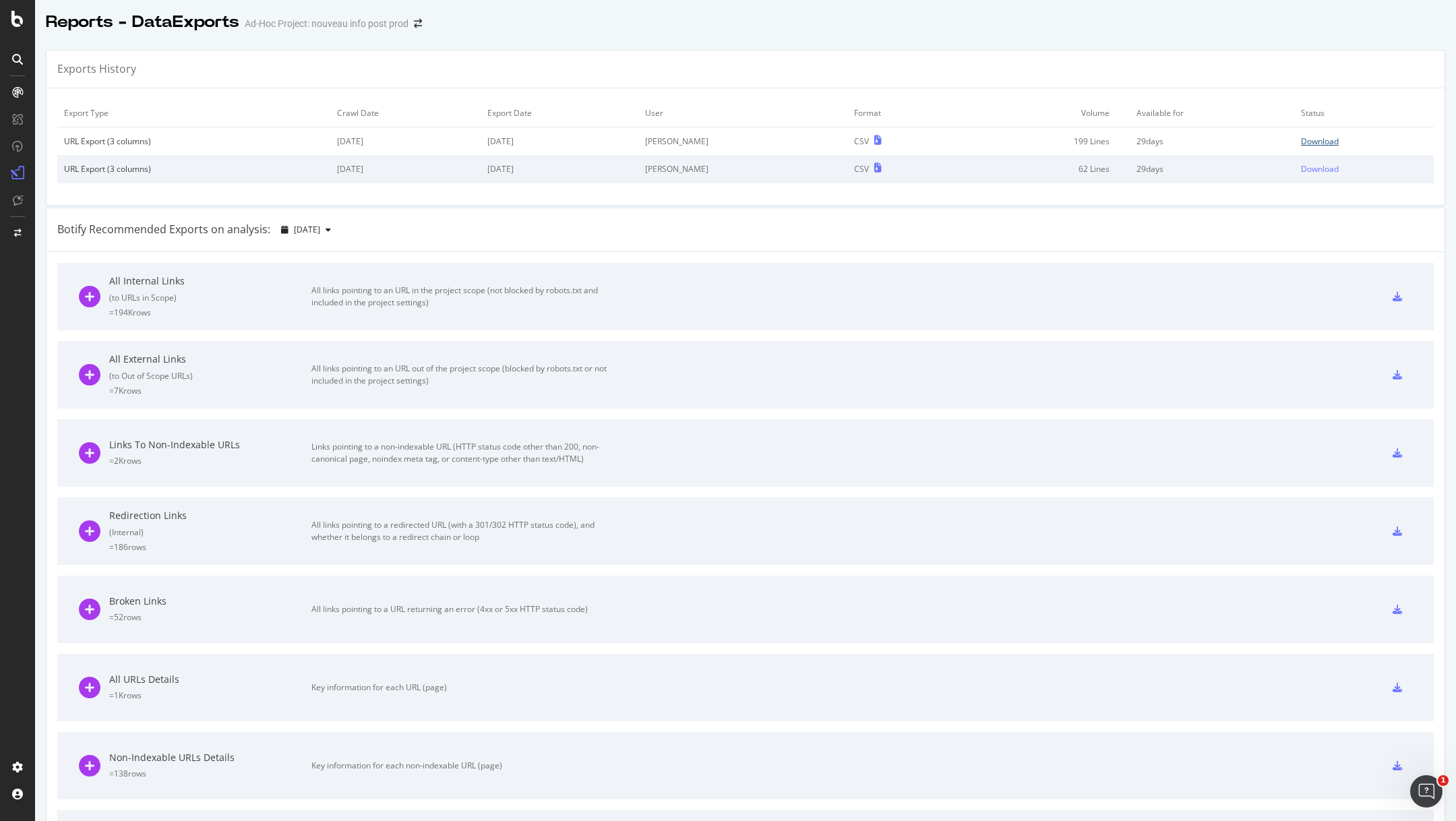
click at [1317, 141] on div "Download" at bounding box center [1320, 140] width 38 height 11
